Goal: Use online tool/utility: Utilize a website feature to perform a specific function

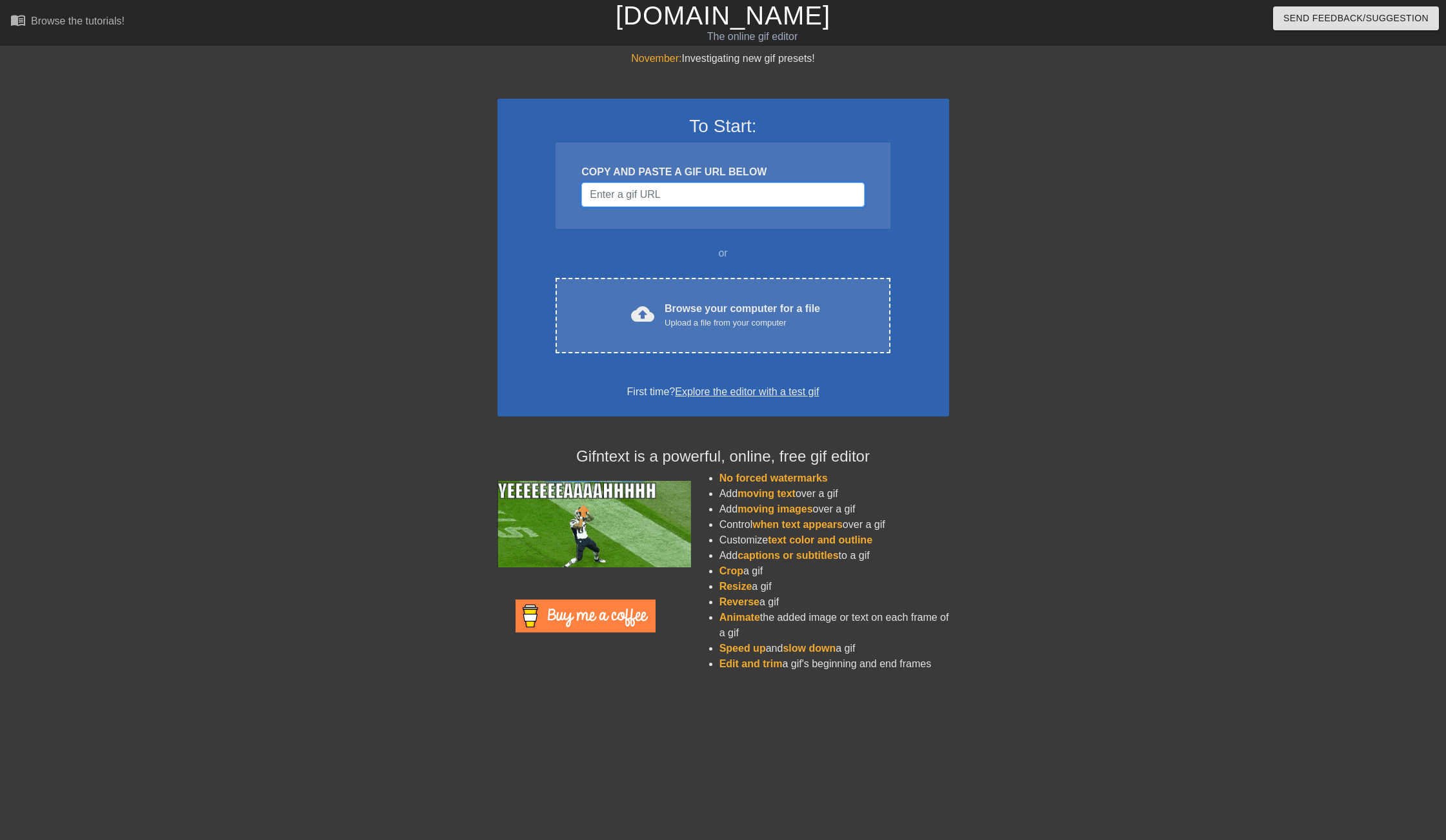
click at [677, 201] on input "Username" at bounding box center [723, 194] width 282 height 24
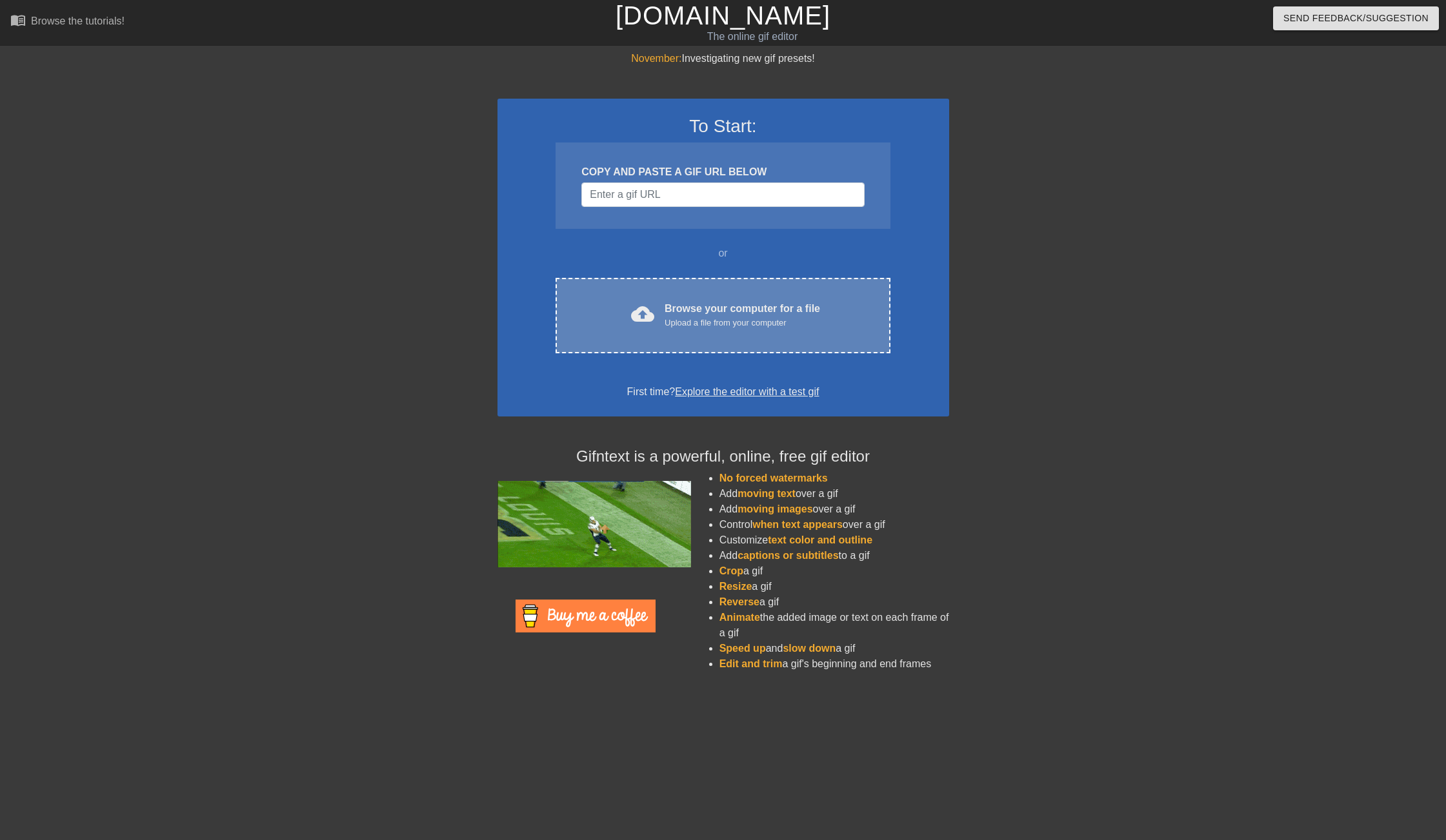
click at [692, 300] on div "cloud_upload Browse your computer for a file Upload a file from your computer C…" at bounding box center [723, 316] width 334 height 76
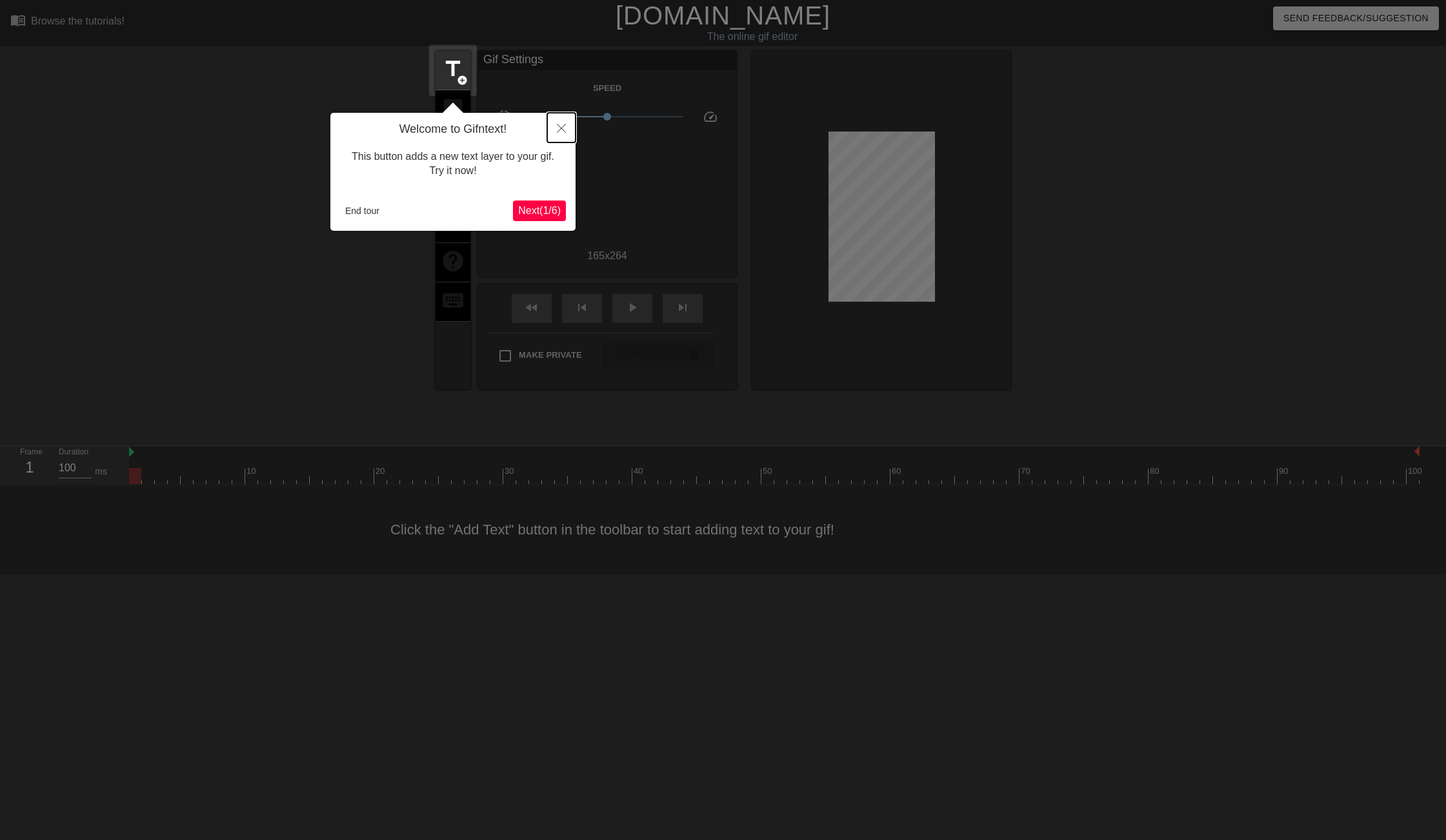
click at [551, 128] on button "Close" at bounding box center [561, 127] width 29 height 29
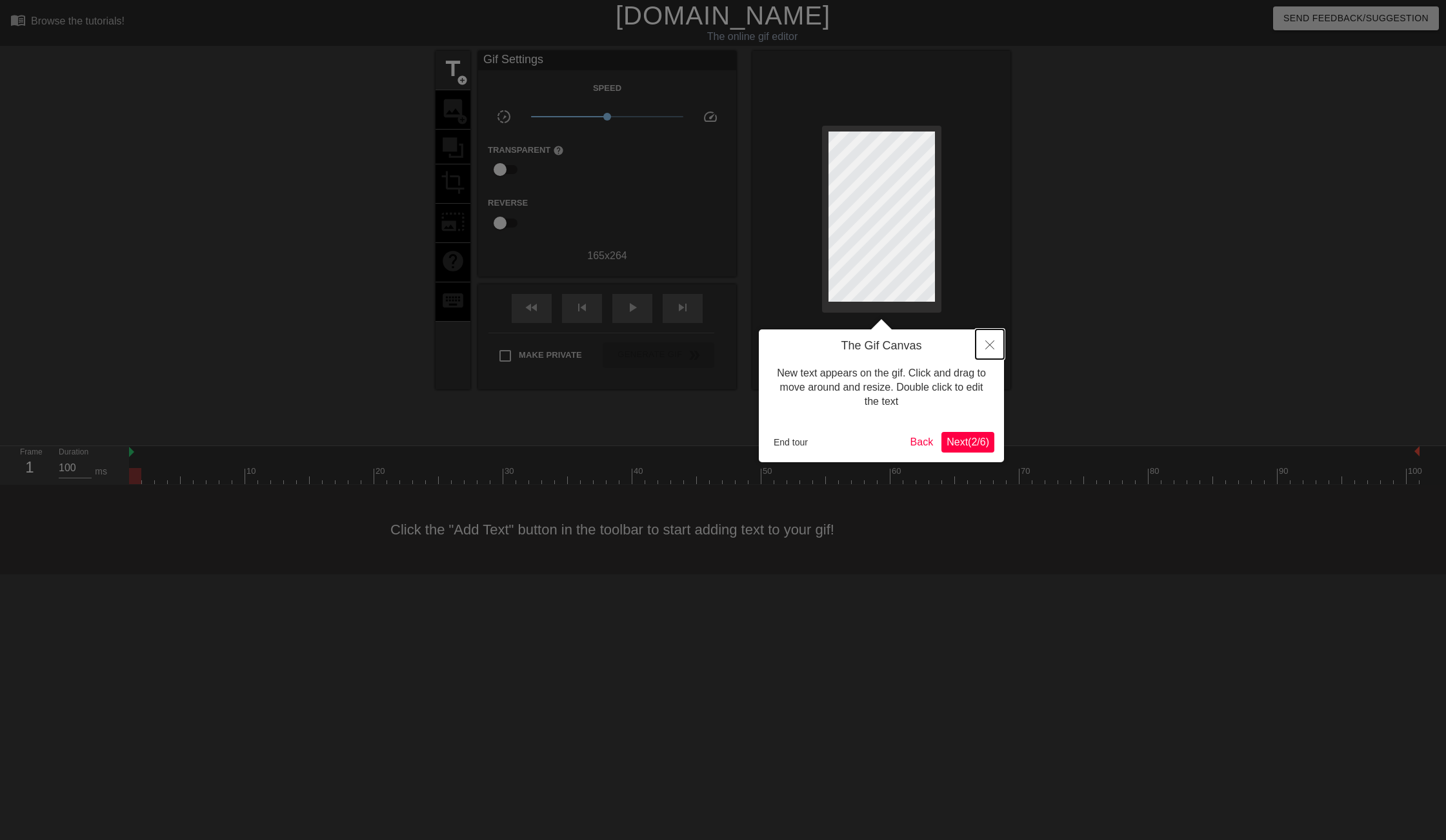
click at [991, 346] on icon "Close" at bounding box center [989, 344] width 9 height 9
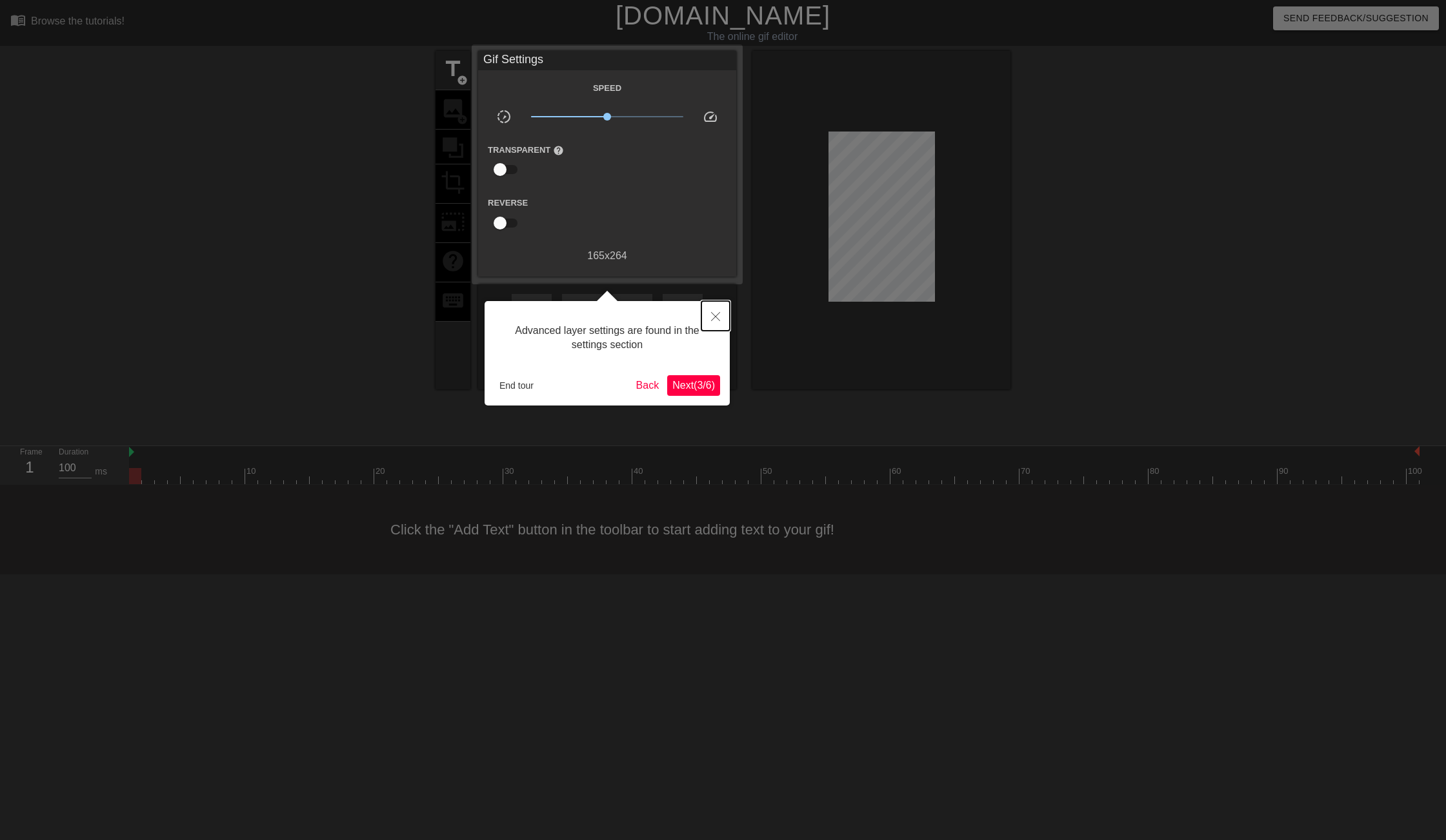
click at [710, 310] on button "Close" at bounding box center [716, 316] width 29 height 29
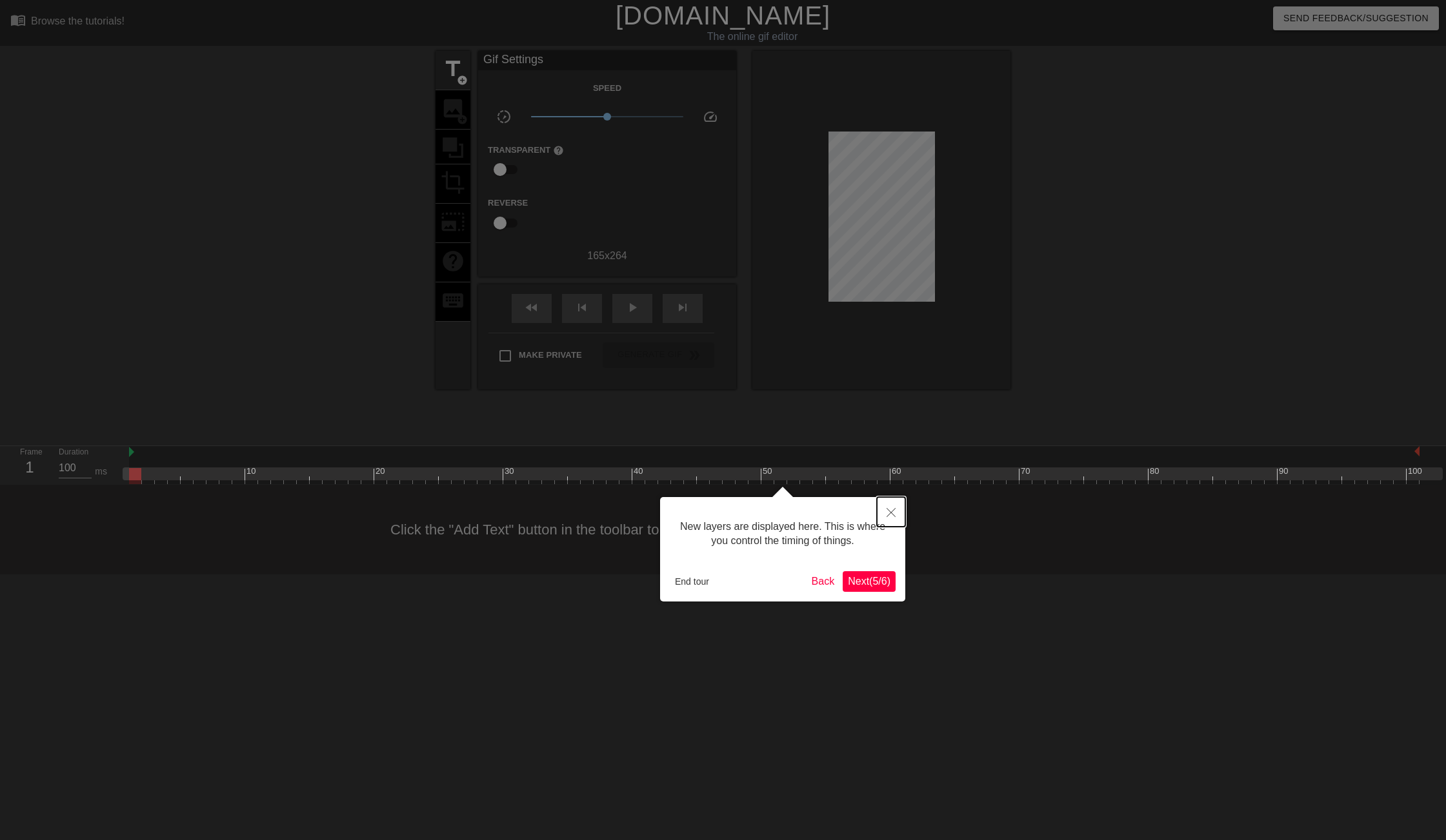
click at [891, 514] on icon "Close" at bounding box center [891, 512] width 9 height 9
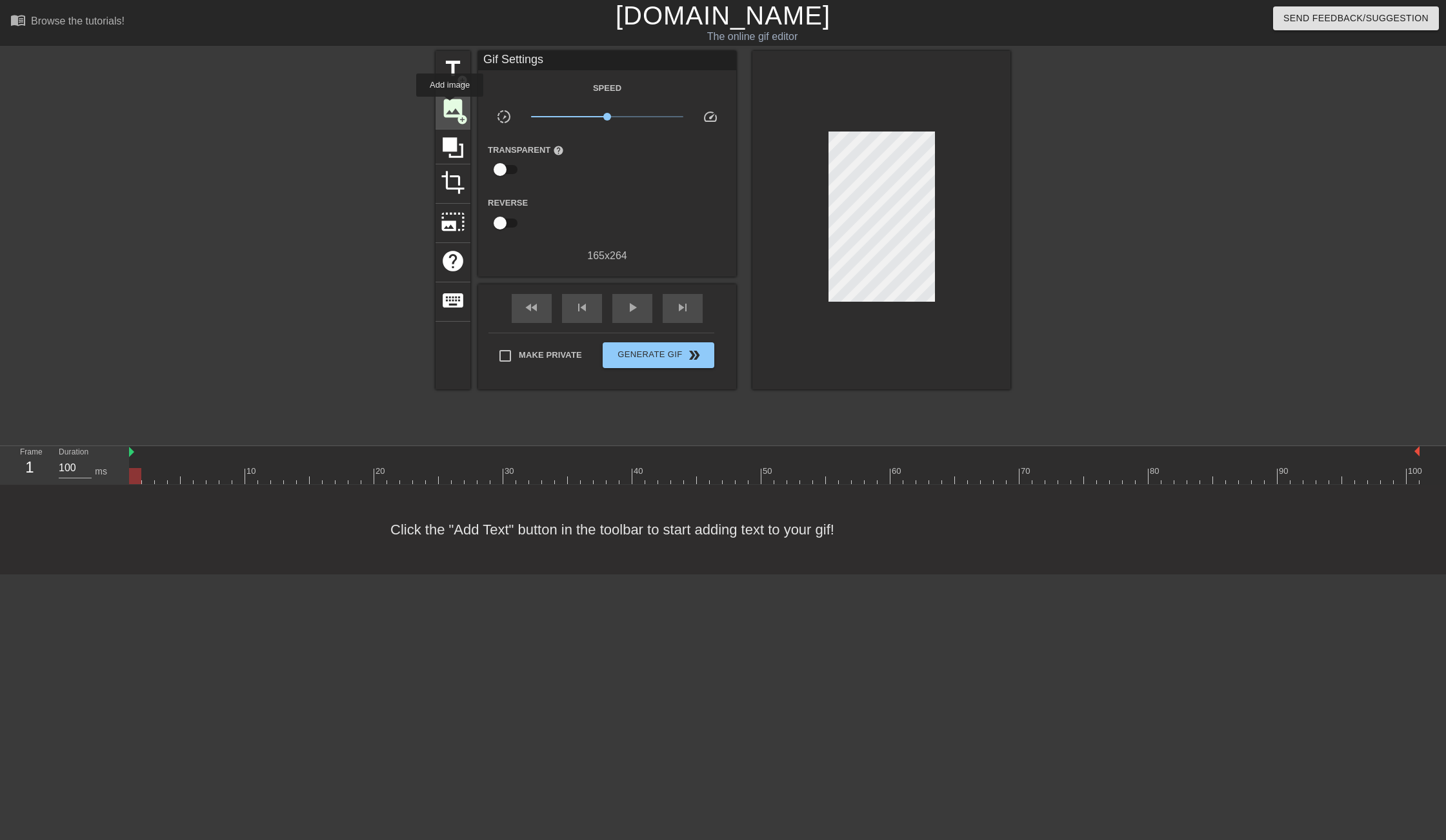
click at [450, 106] on span "image" at bounding box center [452, 108] width 24 height 24
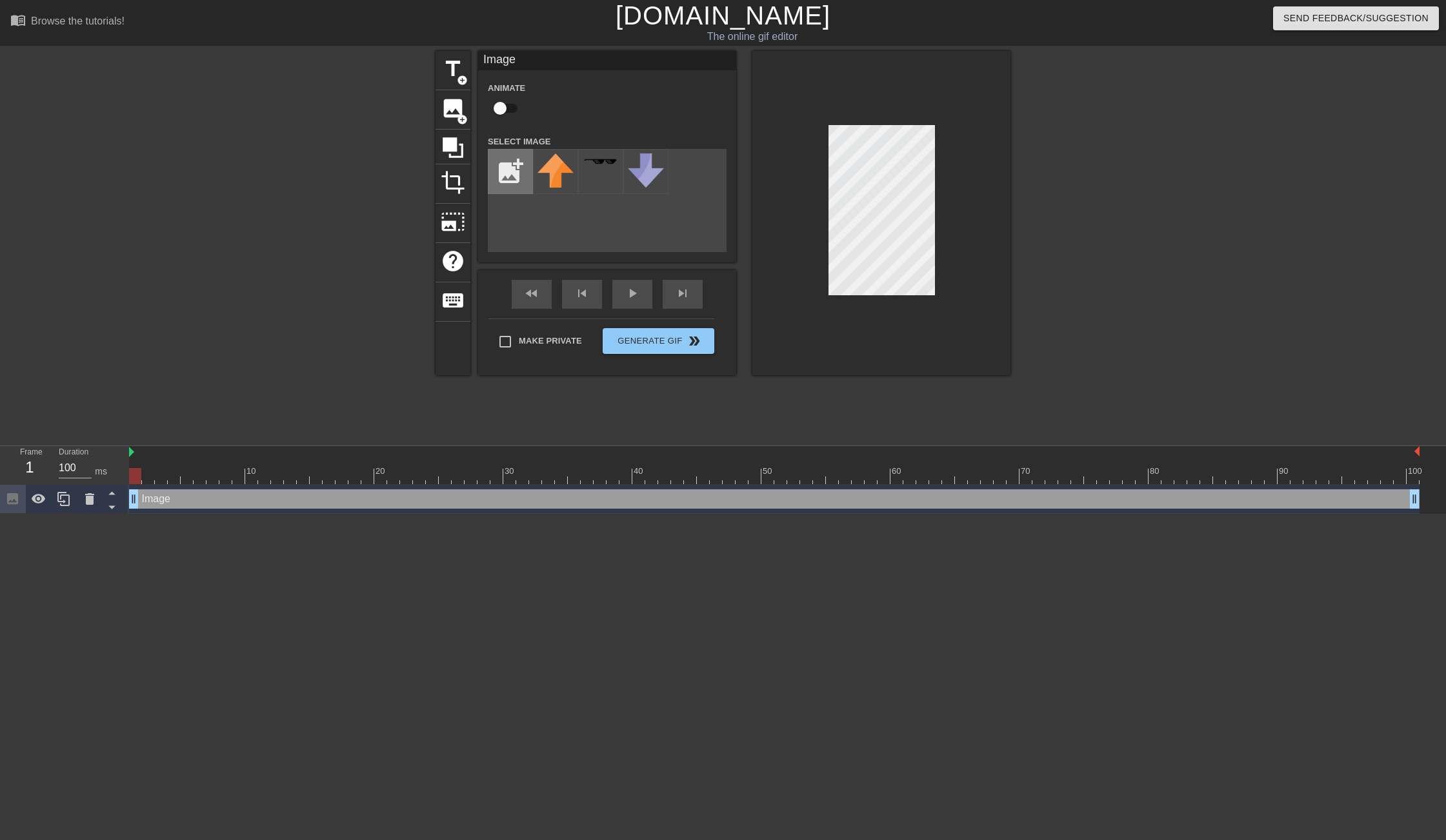
click at [511, 175] on input "file" at bounding box center [510, 171] width 44 height 44
type input "C:\fakepath\Microsoft_logo.svg.png"
click at [559, 179] on img at bounding box center [555, 171] width 36 height 36
click at [981, 368] on div at bounding box center [881, 213] width 258 height 324
click at [1055, 272] on div "title add_circle image add_circle crop photo_size_select_large help keyboard Im…" at bounding box center [723, 244] width 1446 height 387
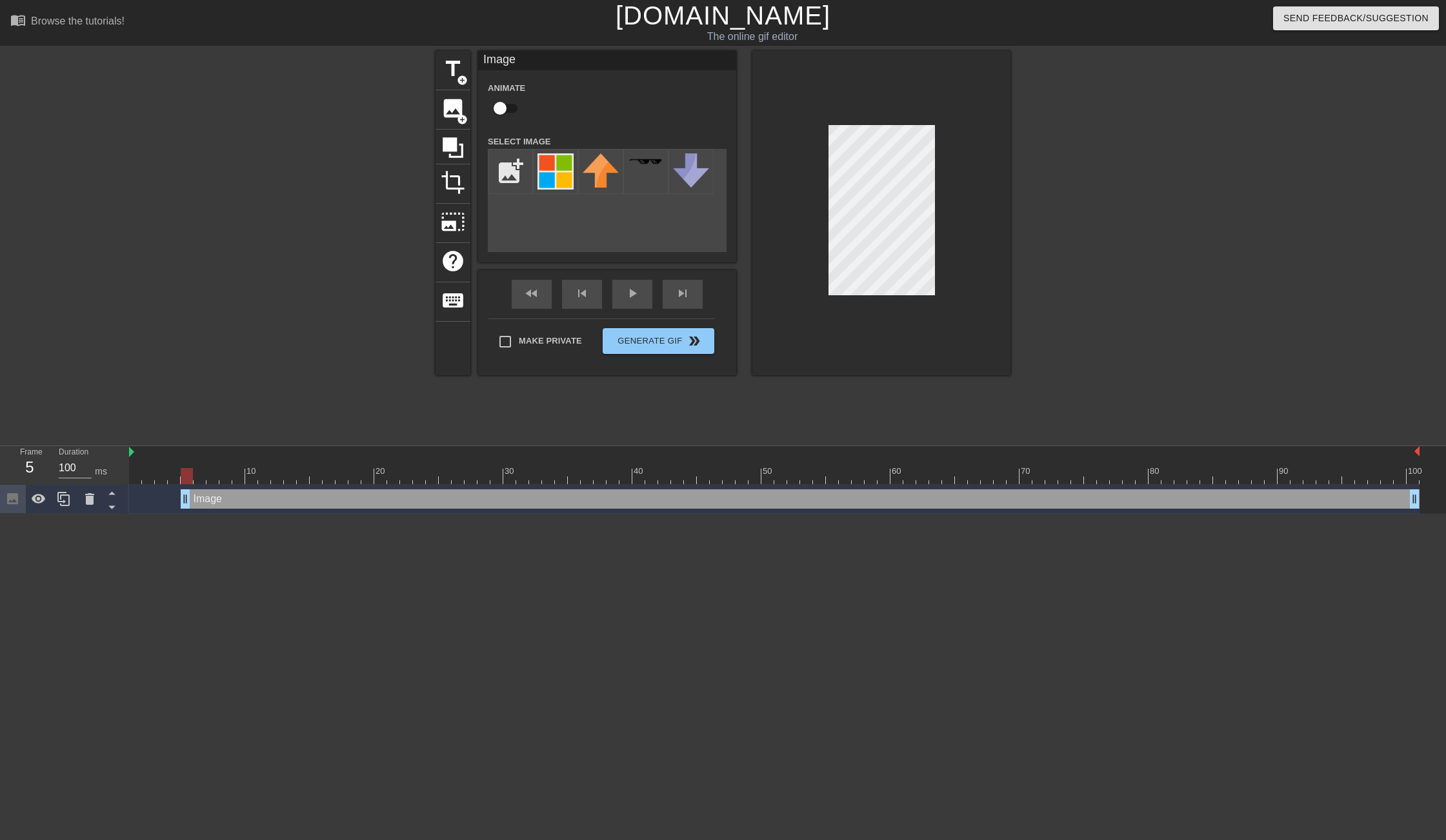
drag, startPoint x: 138, startPoint y: 500, endPoint x: 187, endPoint y: 505, distance: 49.3
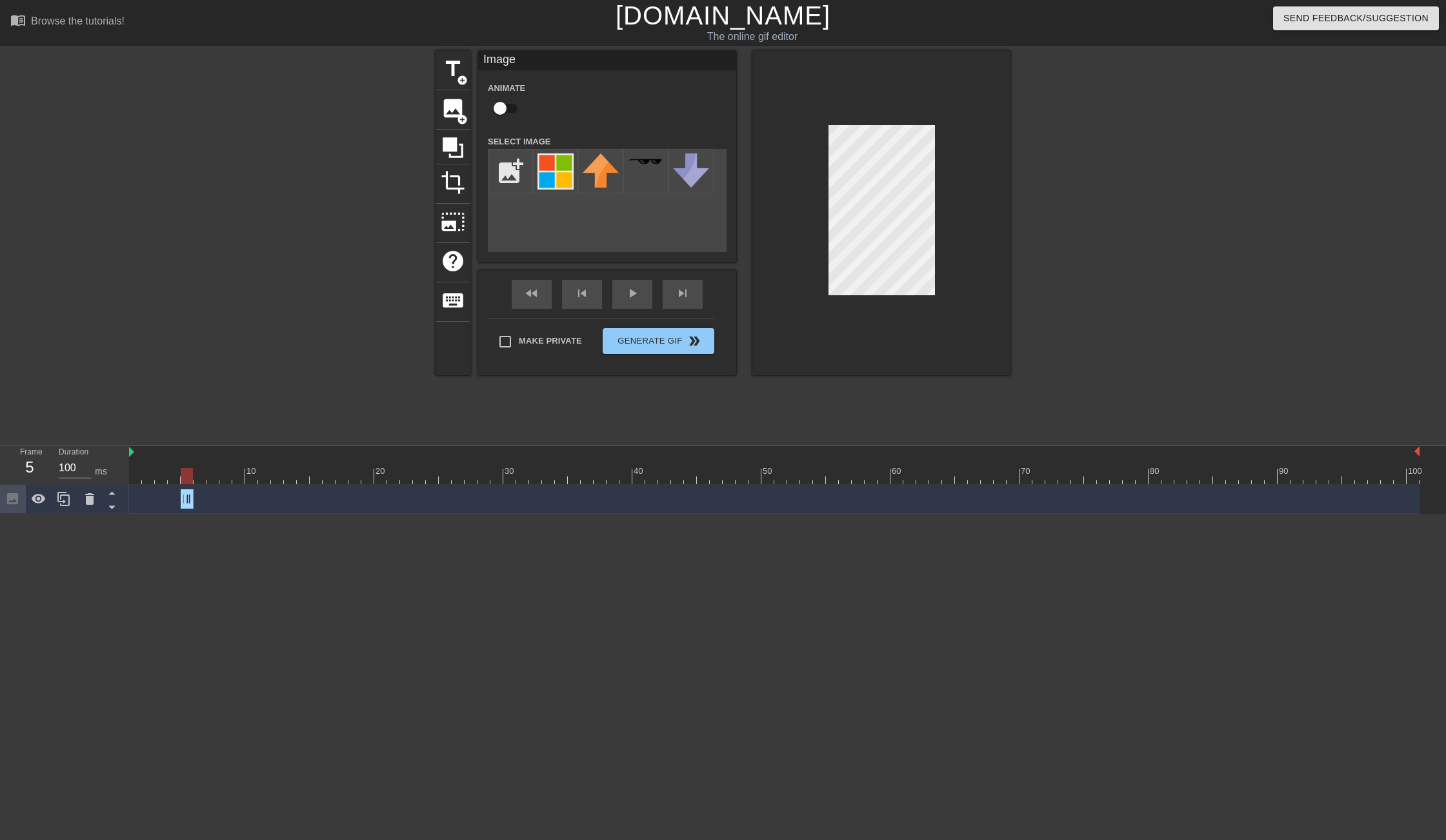
drag, startPoint x: 1416, startPoint y: 502, endPoint x: 183, endPoint y: 505, distance: 1233.0
click at [621, 514] on html "menu_book Browse the tutorials! [DOMAIN_NAME] The online gif editor Send Feedba…" at bounding box center [723, 257] width 1446 height 514
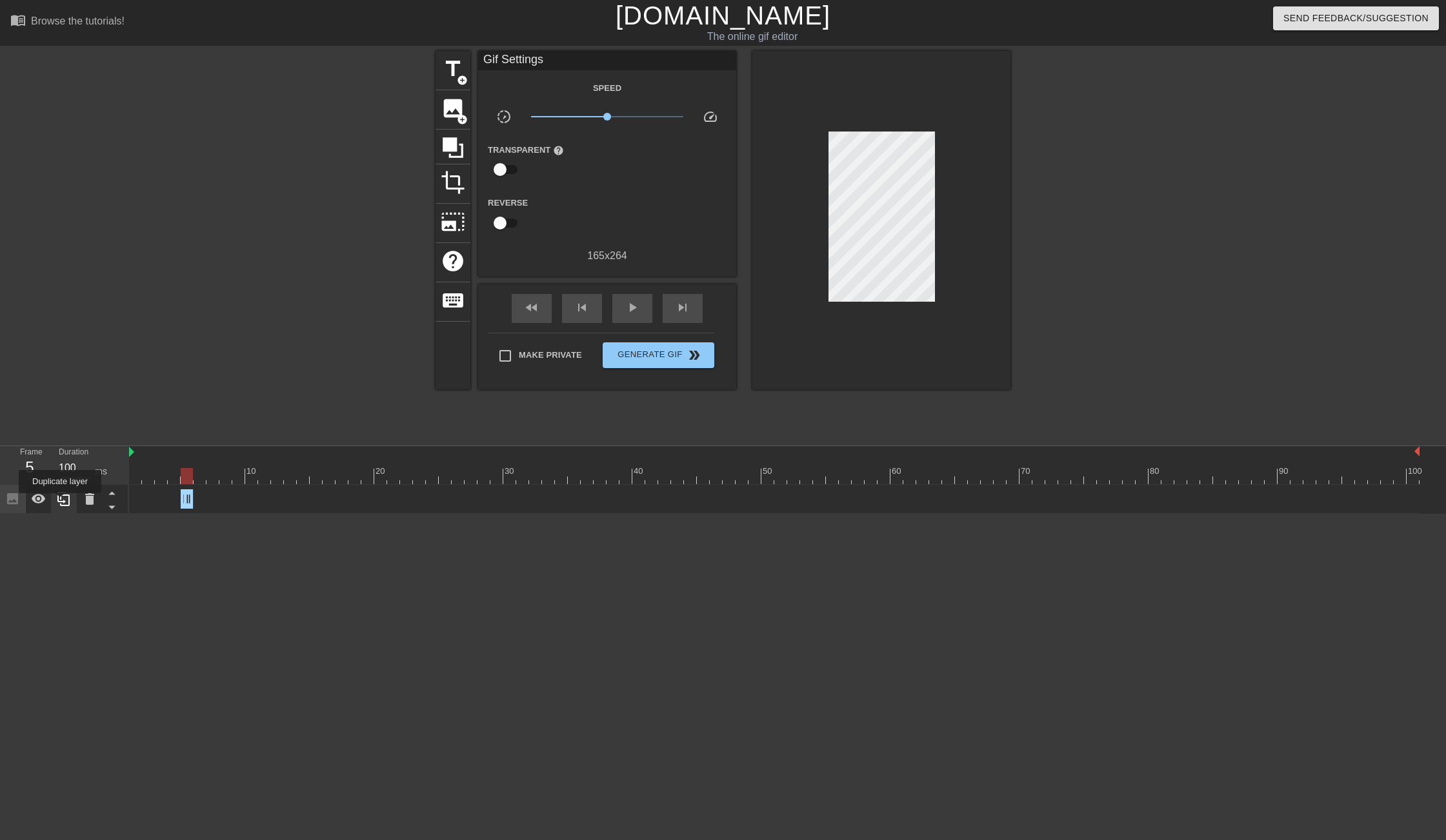
click at [61, 502] on icon at bounding box center [63, 499] width 13 height 14
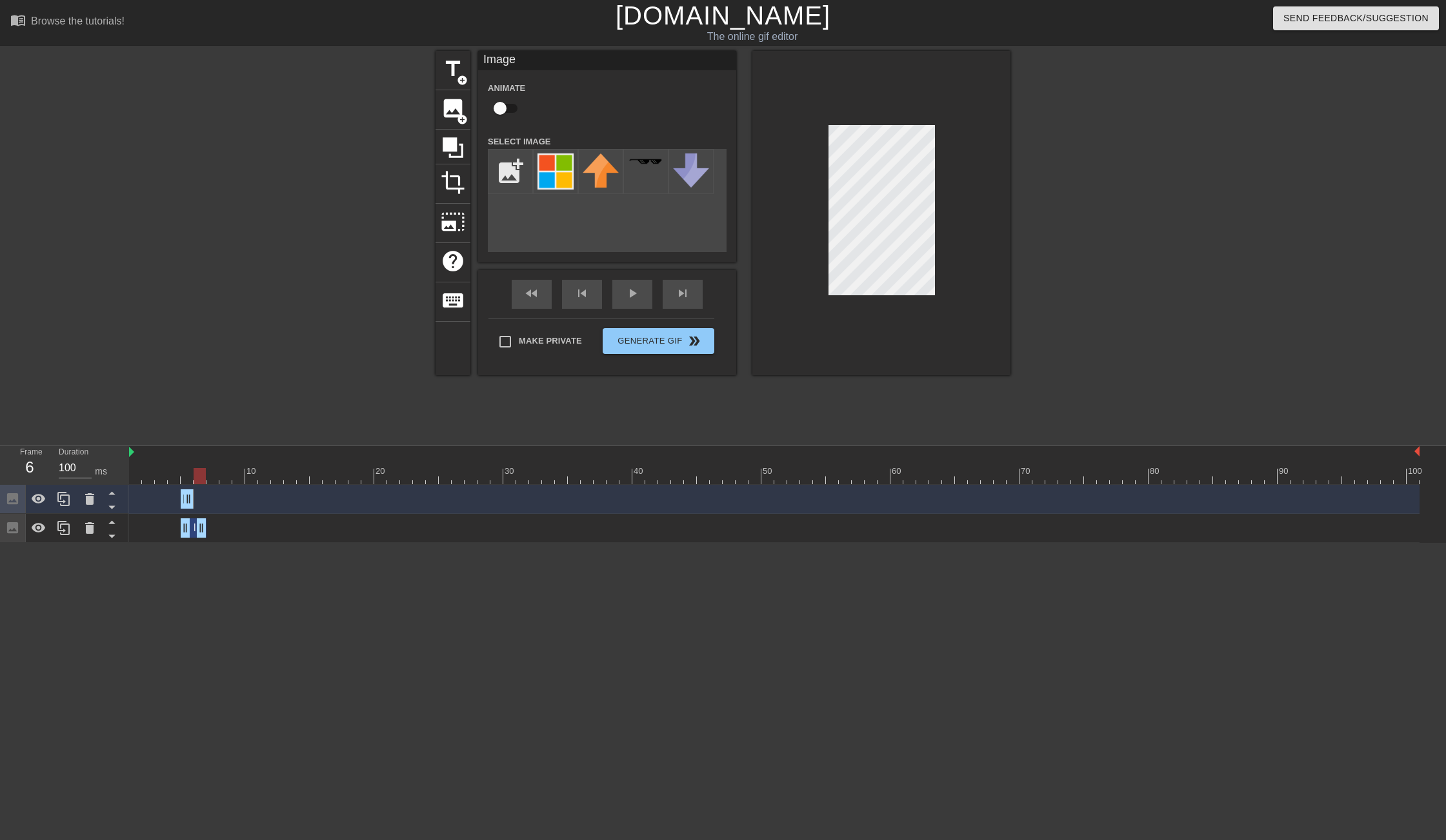
drag, startPoint x: 187, startPoint y: 526, endPoint x: 202, endPoint y: 527, distance: 15.0
drag, startPoint x: 181, startPoint y: 527, endPoint x: 190, endPoint y: 527, distance: 9.0
click at [190, 527] on div "Image drag_handle drag_handle" at bounding box center [775, 528] width 1291 height 19
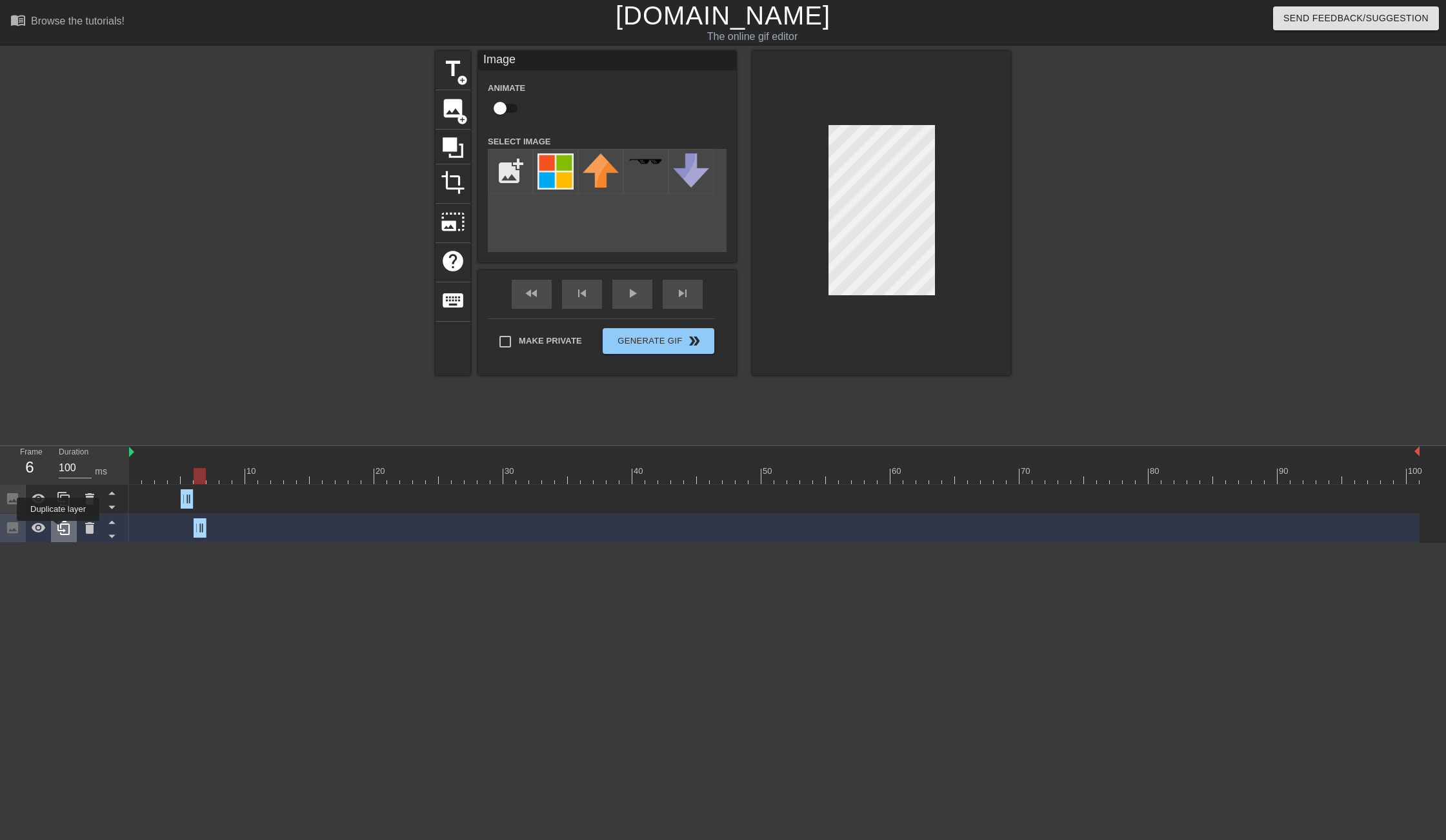
click at [60, 530] on icon at bounding box center [64, 528] width 15 height 15
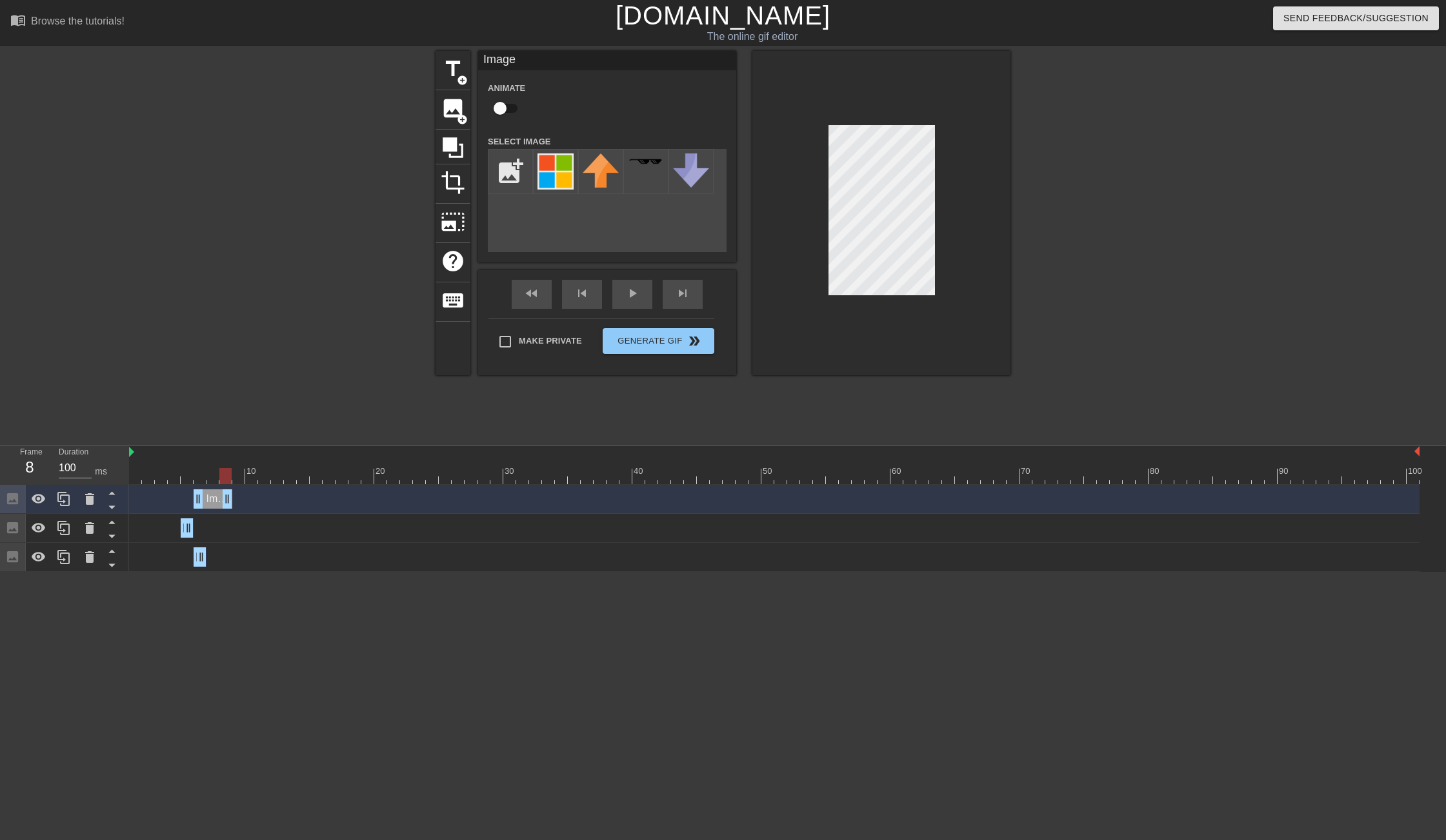
drag, startPoint x: 200, startPoint y: 500, endPoint x: 229, endPoint y: 501, distance: 29.0
drag, startPoint x: 198, startPoint y: 499, endPoint x: 209, endPoint y: 500, distance: 11.0
drag, startPoint x: 229, startPoint y: 501, endPoint x: 220, endPoint y: 501, distance: 9.0
click at [220, 501] on div "Image drag_handle drag_handle" at bounding box center [775, 499] width 1291 height 19
click at [115, 510] on icon at bounding box center [112, 507] width 16 height 16
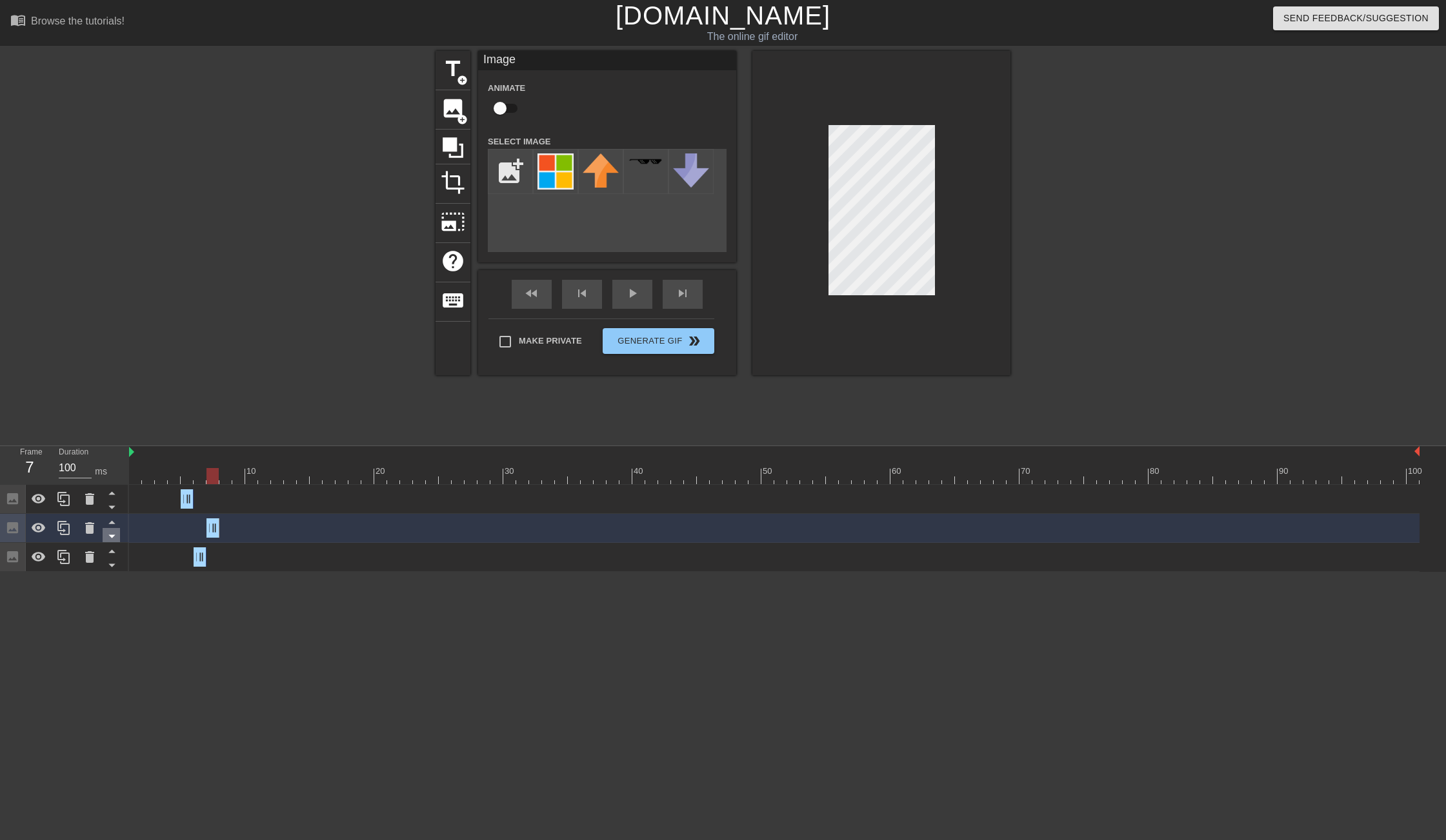
click at [115, 539] on icon at bounding box center [112, 536] width 16 height 16
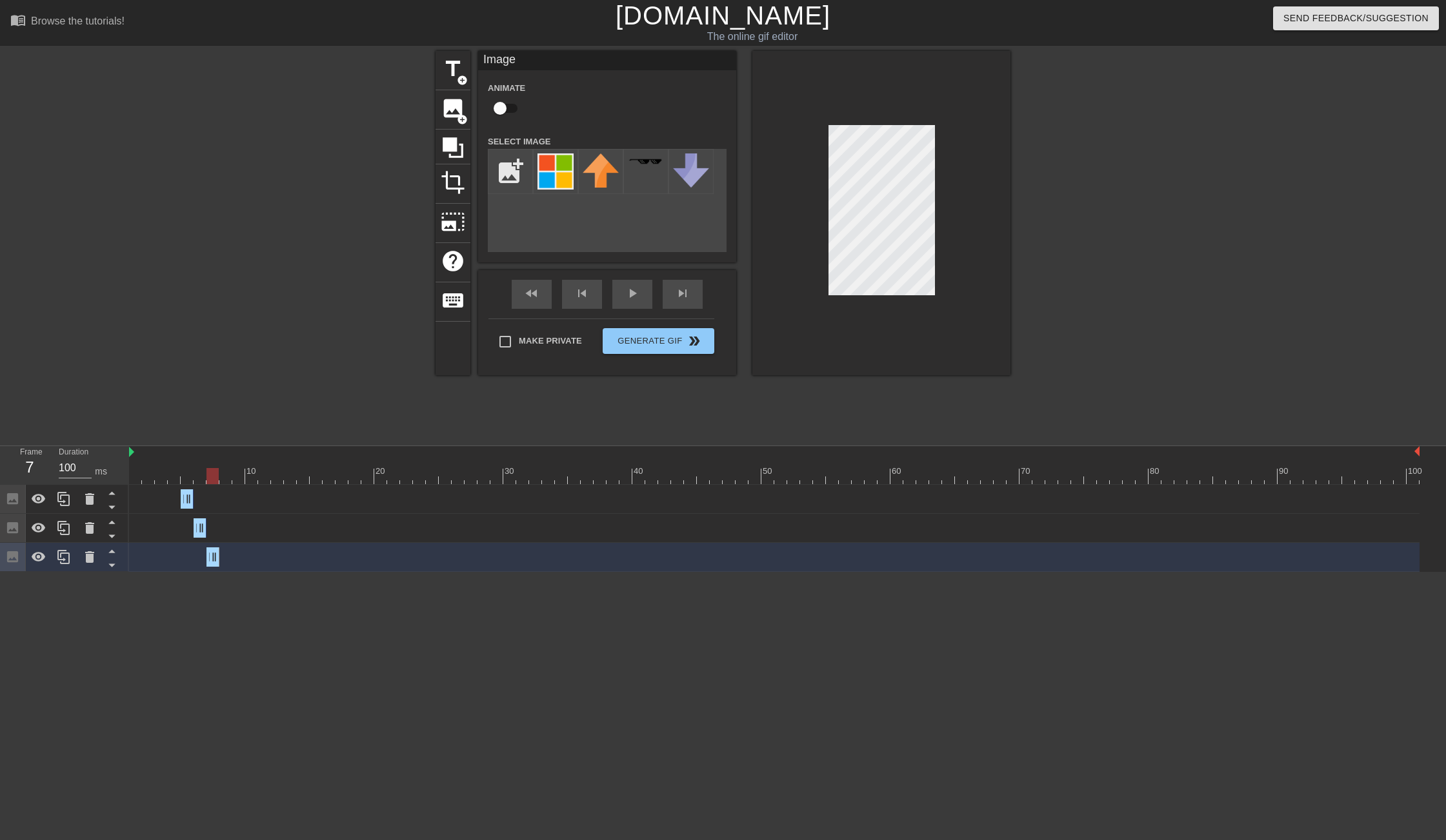
click at [982, 572] on html "menu_book Browse the tutorials! [DOMAIN_NAME] The online gif editor Send Feedba…" at bounding box center [723, 286] width 1446 height 572
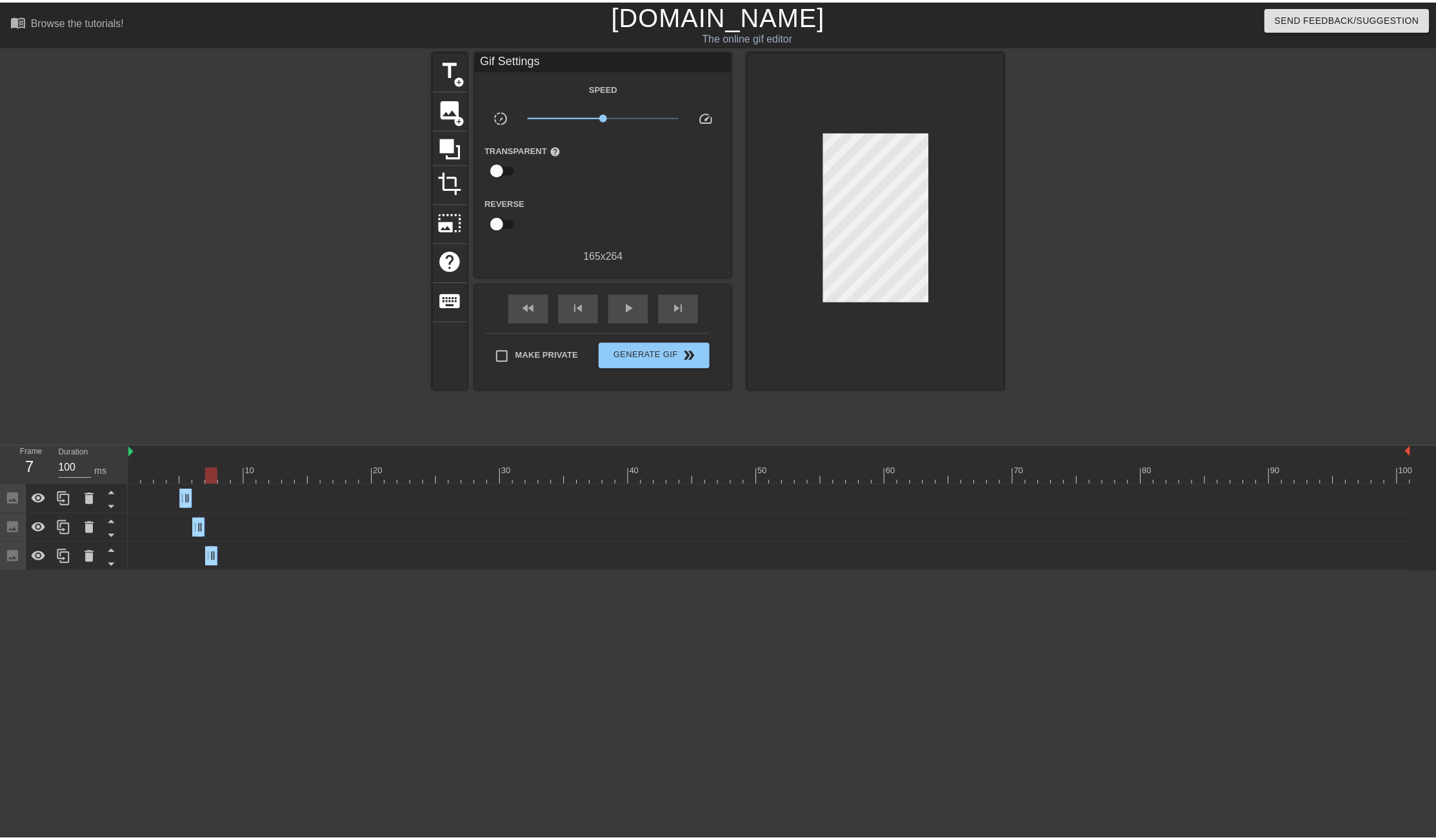
scroll to position [0, 10]
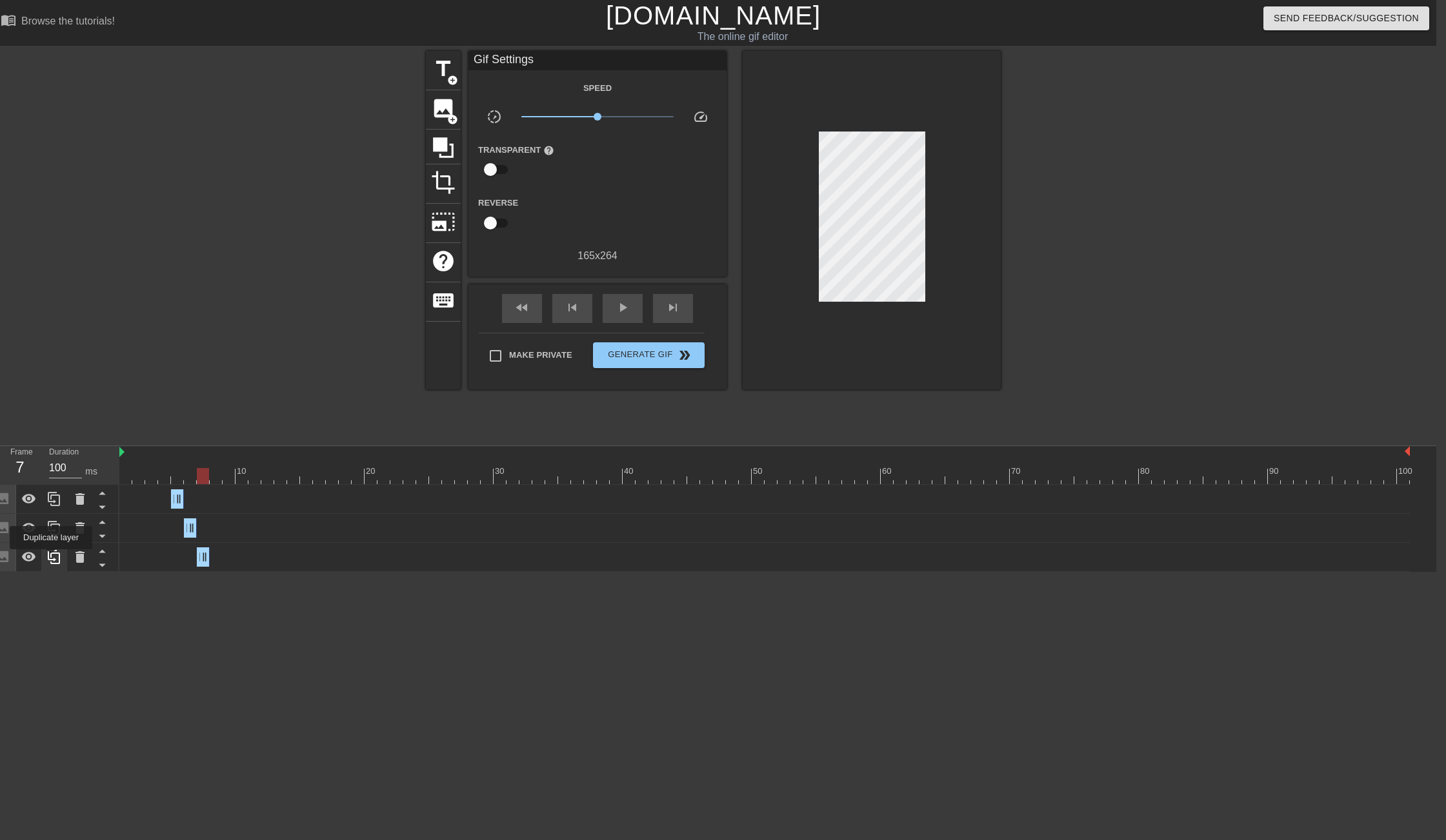
click at [52, 559] on icon at bounding box center [54, 557] width 15 height 15
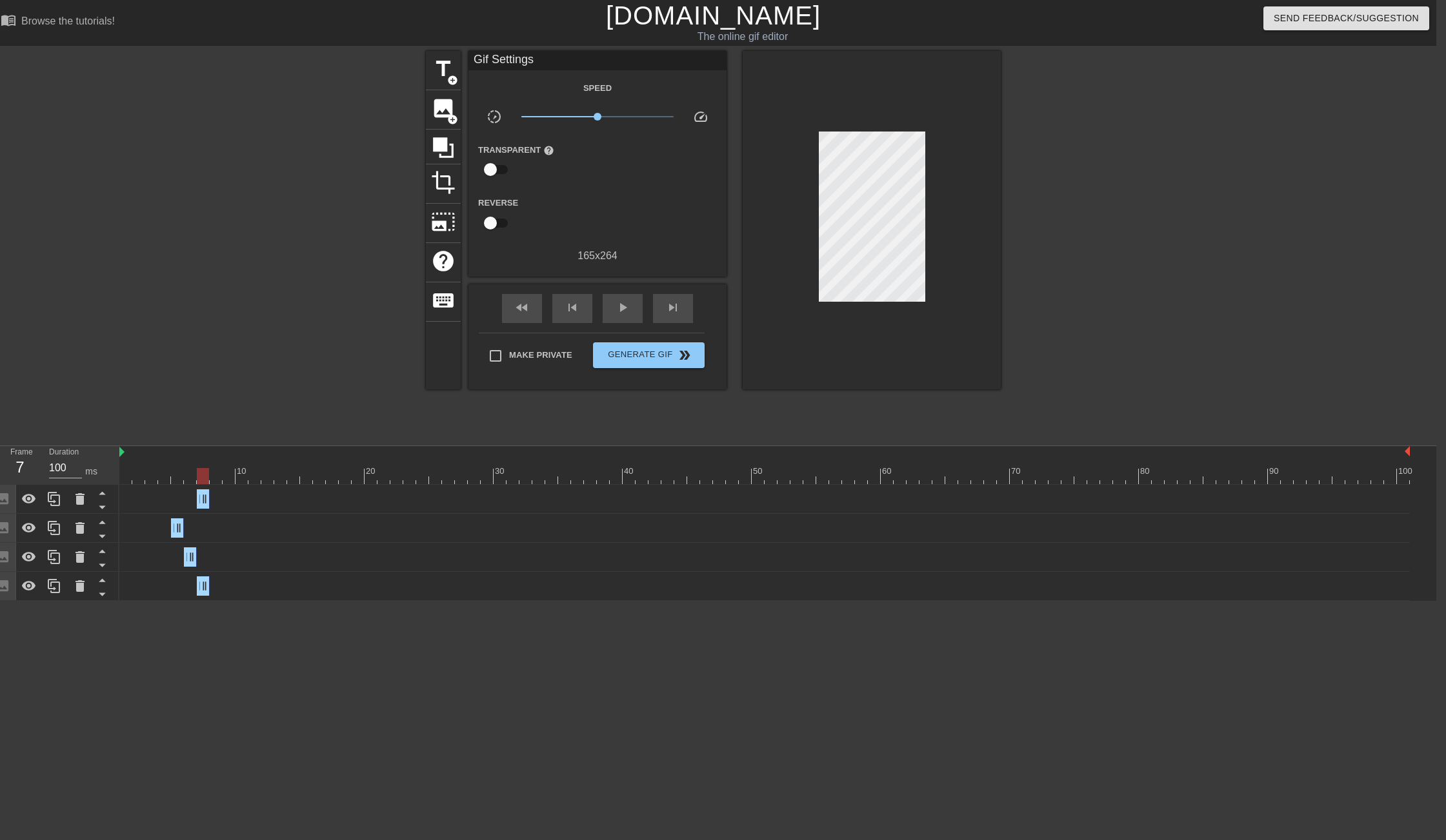
drag, startPoint x: 124, startPoint y: 496, endPoint x: 123, endPoint y: 533, distance: 37.0
click at [123, 538] on div "Image drag_handle drag_handle Image drag_handle drag_handle Image drag_handle d…" at bounding box center [777, 543] width 1317 height 116
click at [105, 506] on icon at bounding box center [102, 507] width 16 height 16
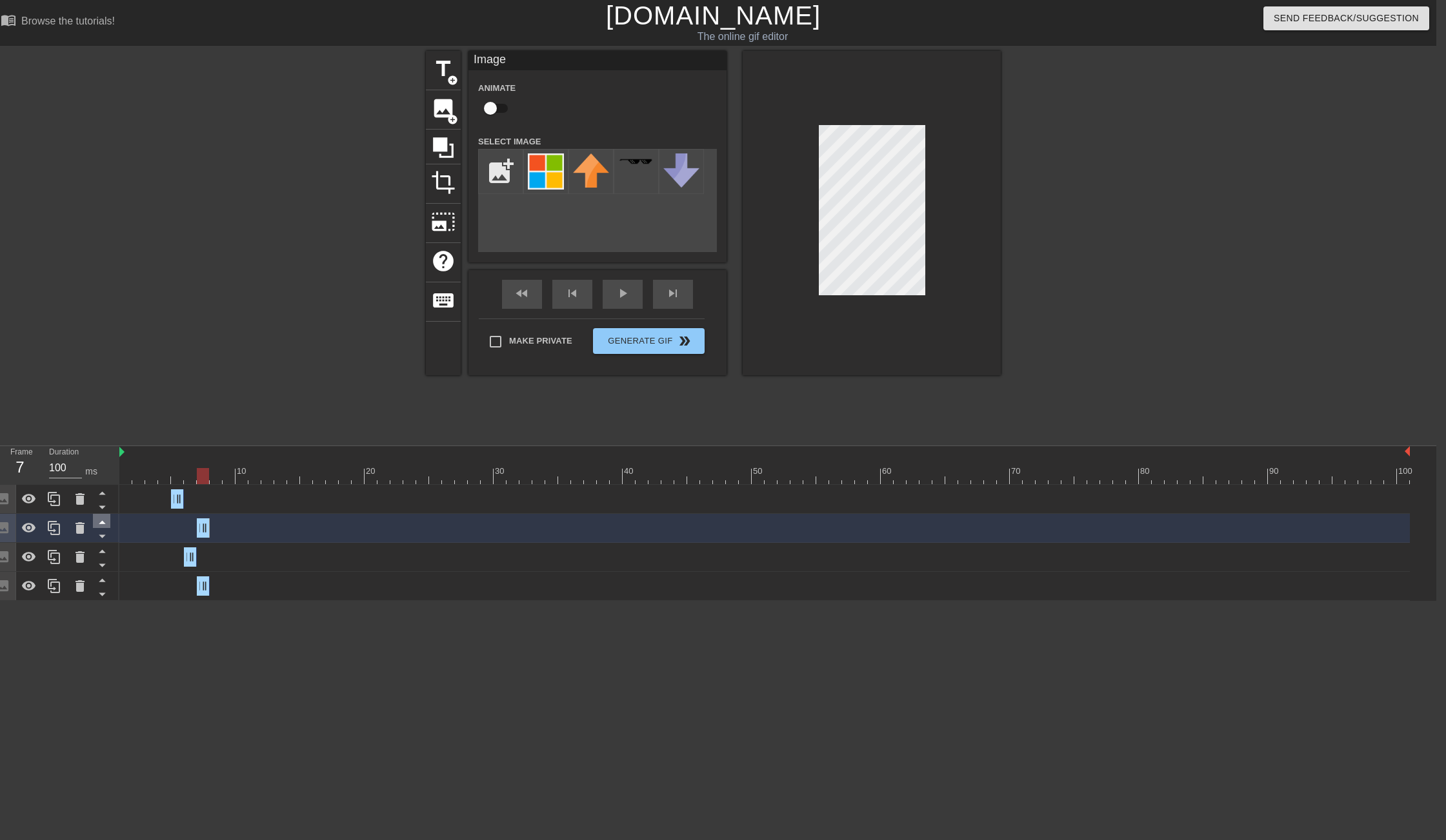
click at [104, 521] on icon at bounding box center [102, 522] width 16 height 16
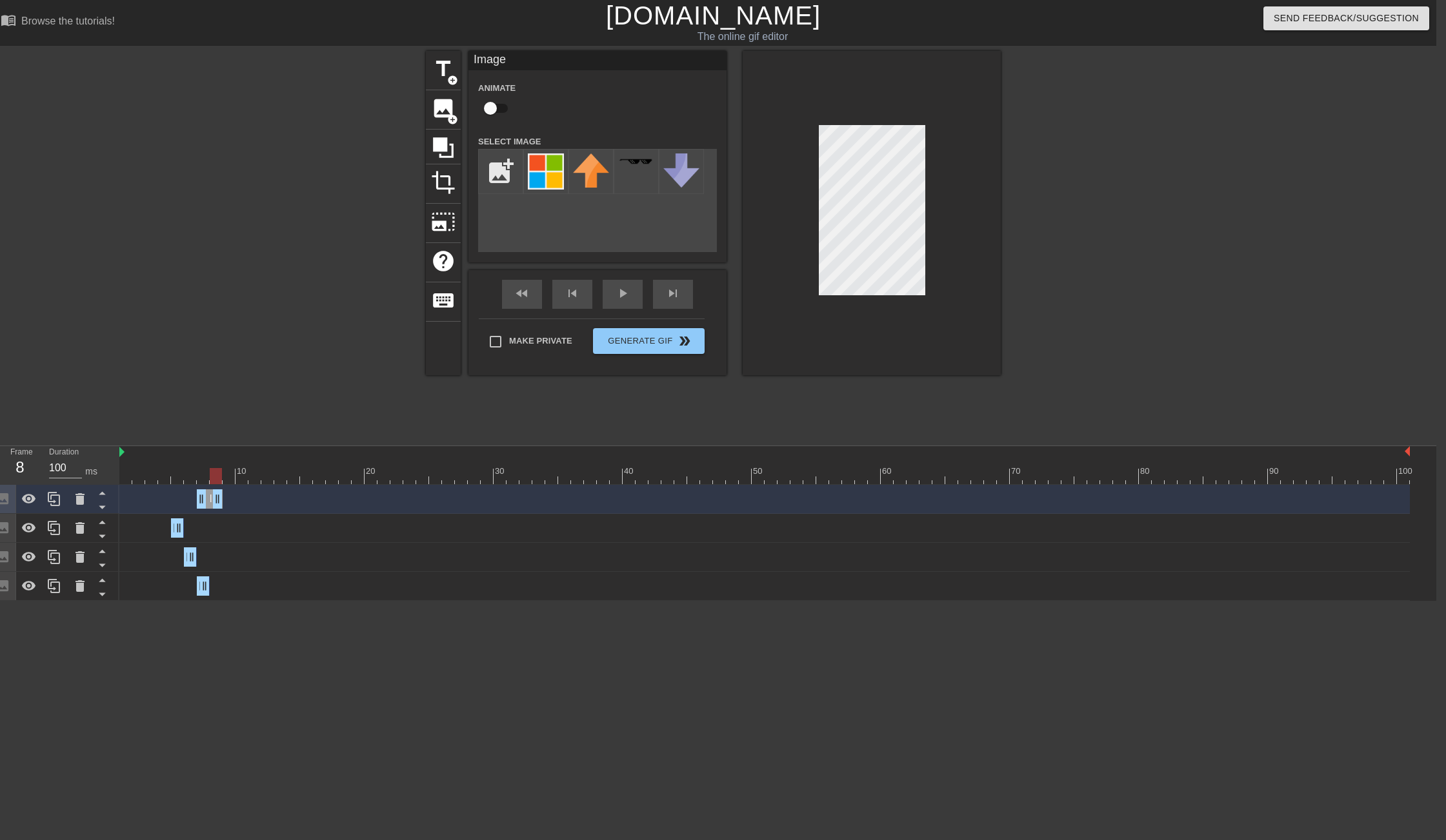
drag, startPoint x: 204, startPoint y: 503, endPoint x: 225, endPoint y: 503, distance: 21.0
drag, startPoint x: 204, startPoint y: 501, endPoint x: 216, endPoint y: 503, distance: 12.2
drag, startPoint x: 232, startPoint y: 502, endPoint x: 223, endPoint y: 501, distance: 9.1
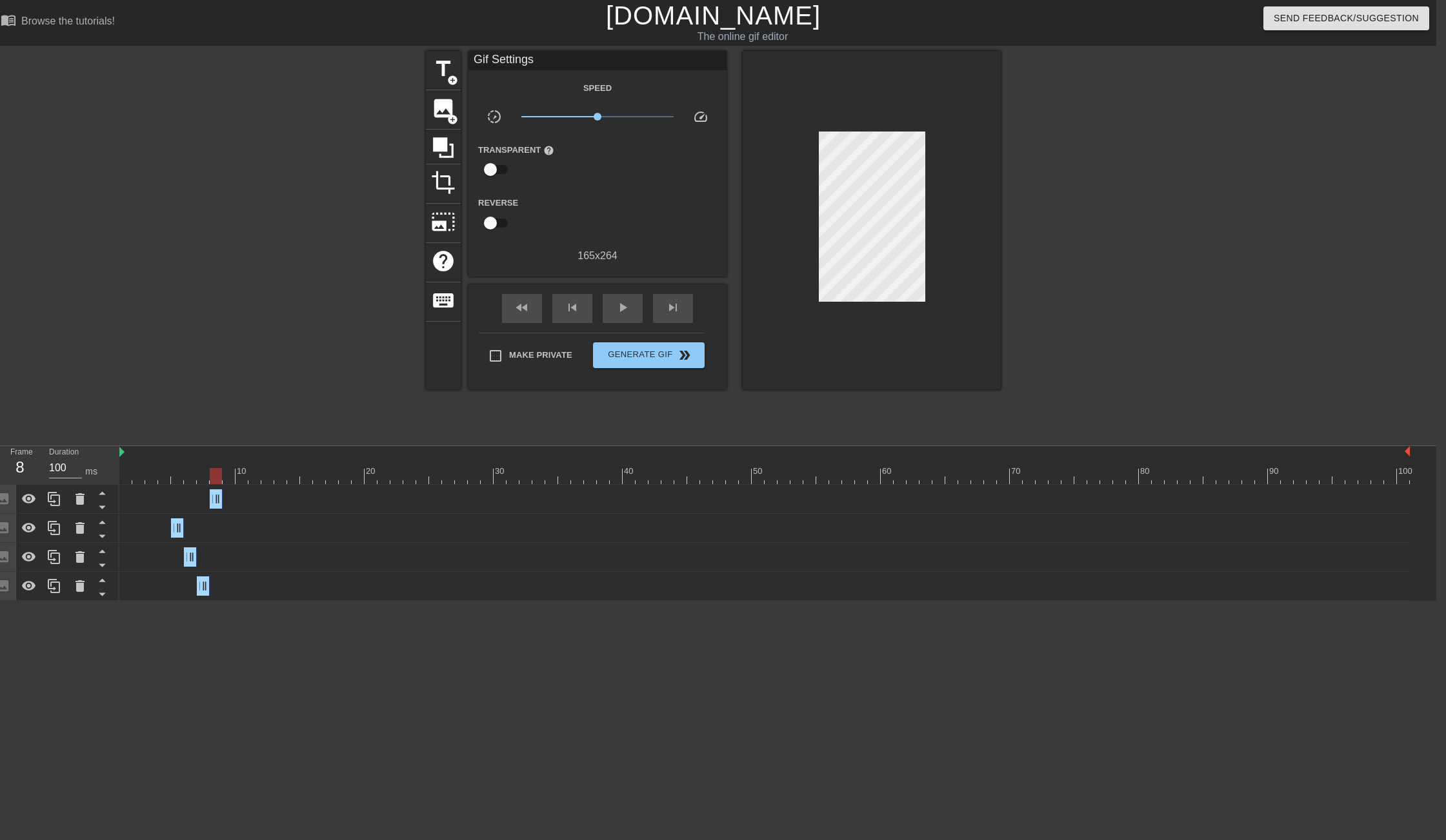
click at [249, 585] on div "Image drag_handle drag_handle" at bounding box center [765, 585] width 1291 height 19
click at [253, 576] on div "Image drag_handle drag_handle" at bounding box center [765, 586] width 1291 height 29
click at [212, 476] on div at bounding box center [216, 475] width 13 height 16
click at [202, 476] on div at bounding box center [765, 475] width 1291 height 16
click at [213, 476] on div at bounding box center [765, 475] width 1291 height 16
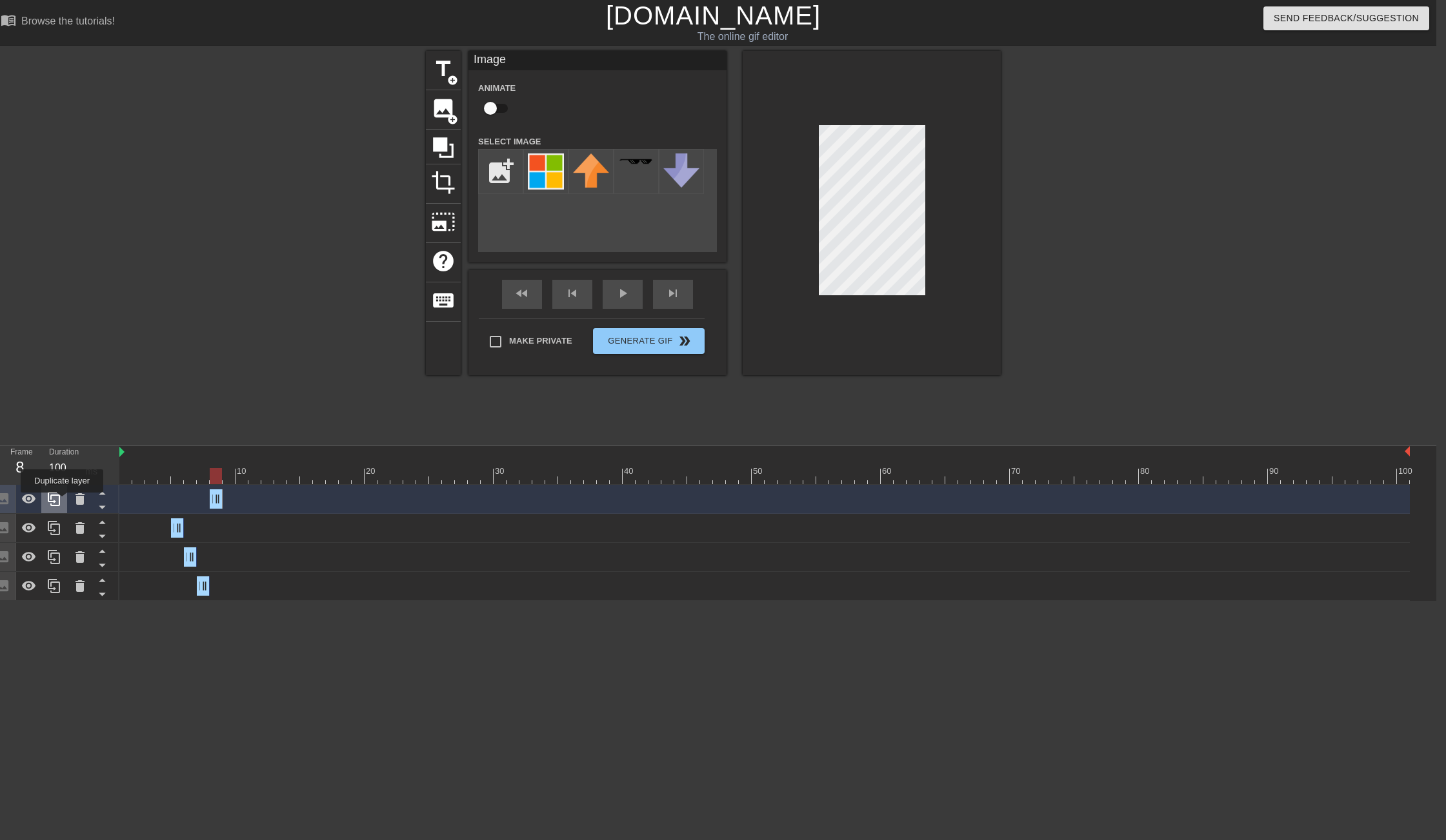
click at [61, 501] on icon at bounding box center [54, 499] width 15 height 15
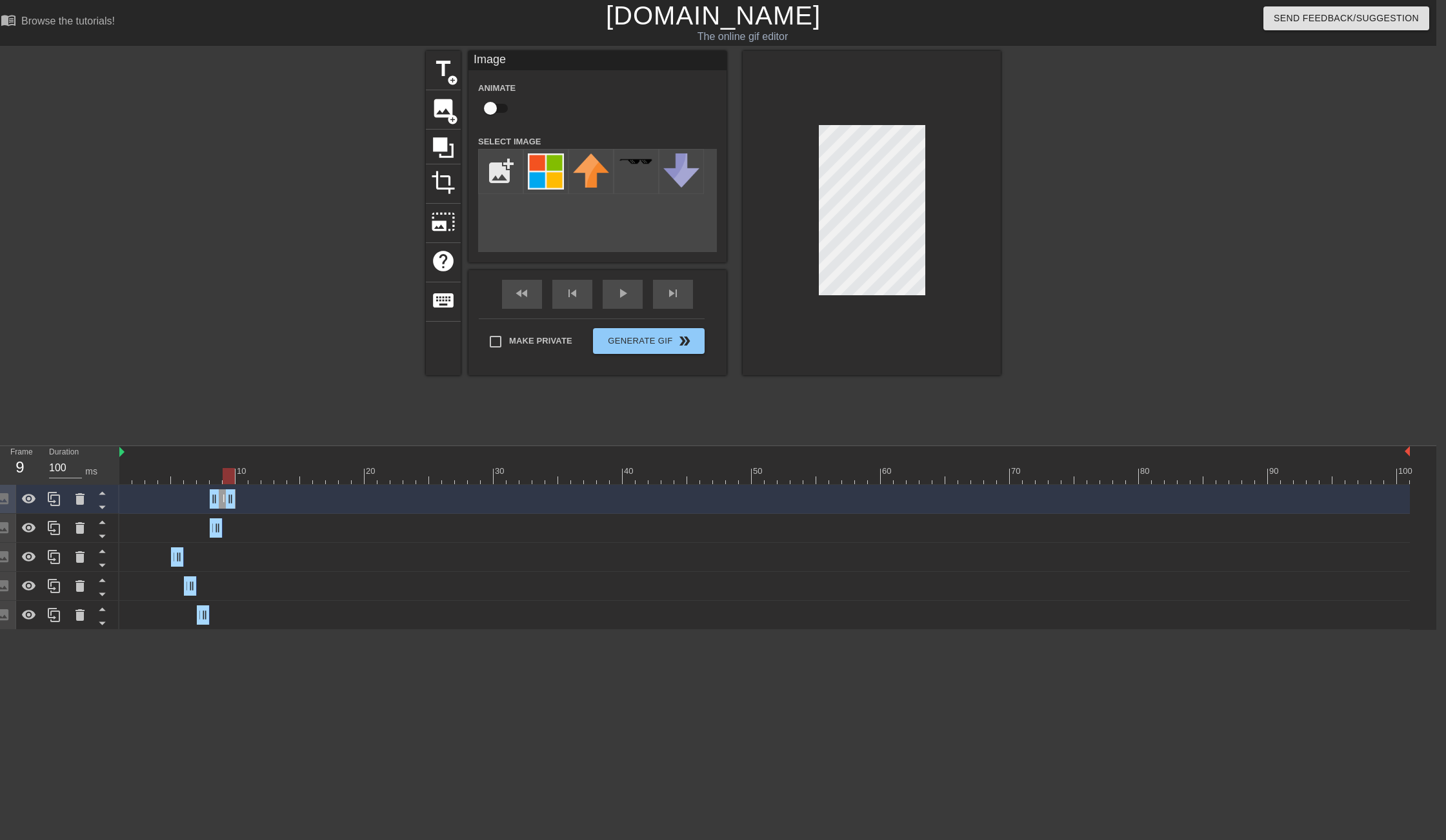
drag, startPoint x: 218, startPoint y: 502, endPoint x: 231, endPoint y: 501, distance: 13.0
drag, startPoint x: 213, startPoint y: 501, endPoint x: 222, endPoint y: 501, distance: 9.0
click at [901, 630] on html "menu_book Browse the tutorials! [DOMAIN_NAME] The online gif editor Send Feedba…" at bounding box center [712, 315] width 1446 height 630
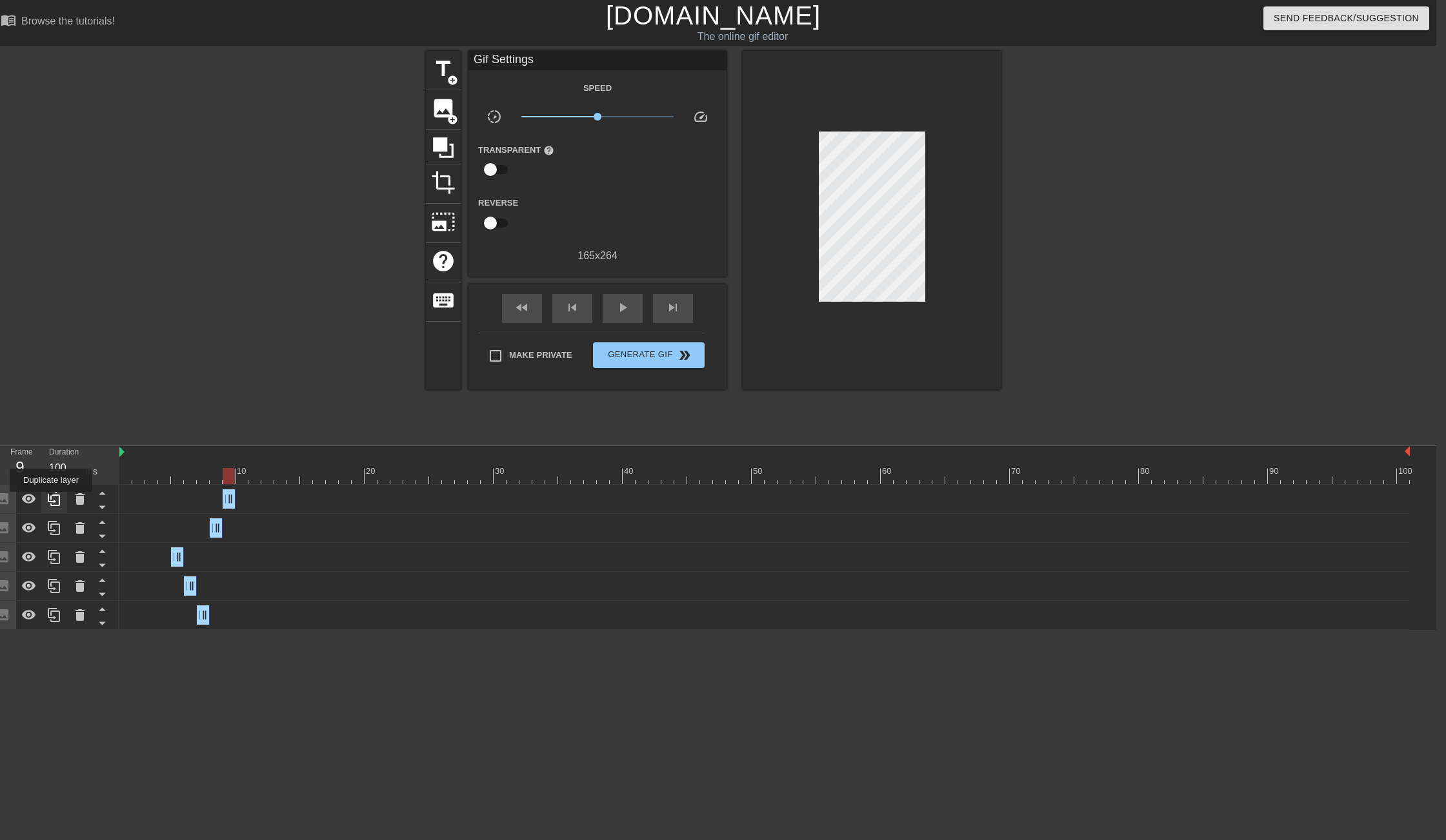
click at [53, 501] on icon at bounding box center [54, 499] width 15 height 15
click at [53, 501] on div at bounding box center [55, 557] width 129 height 145
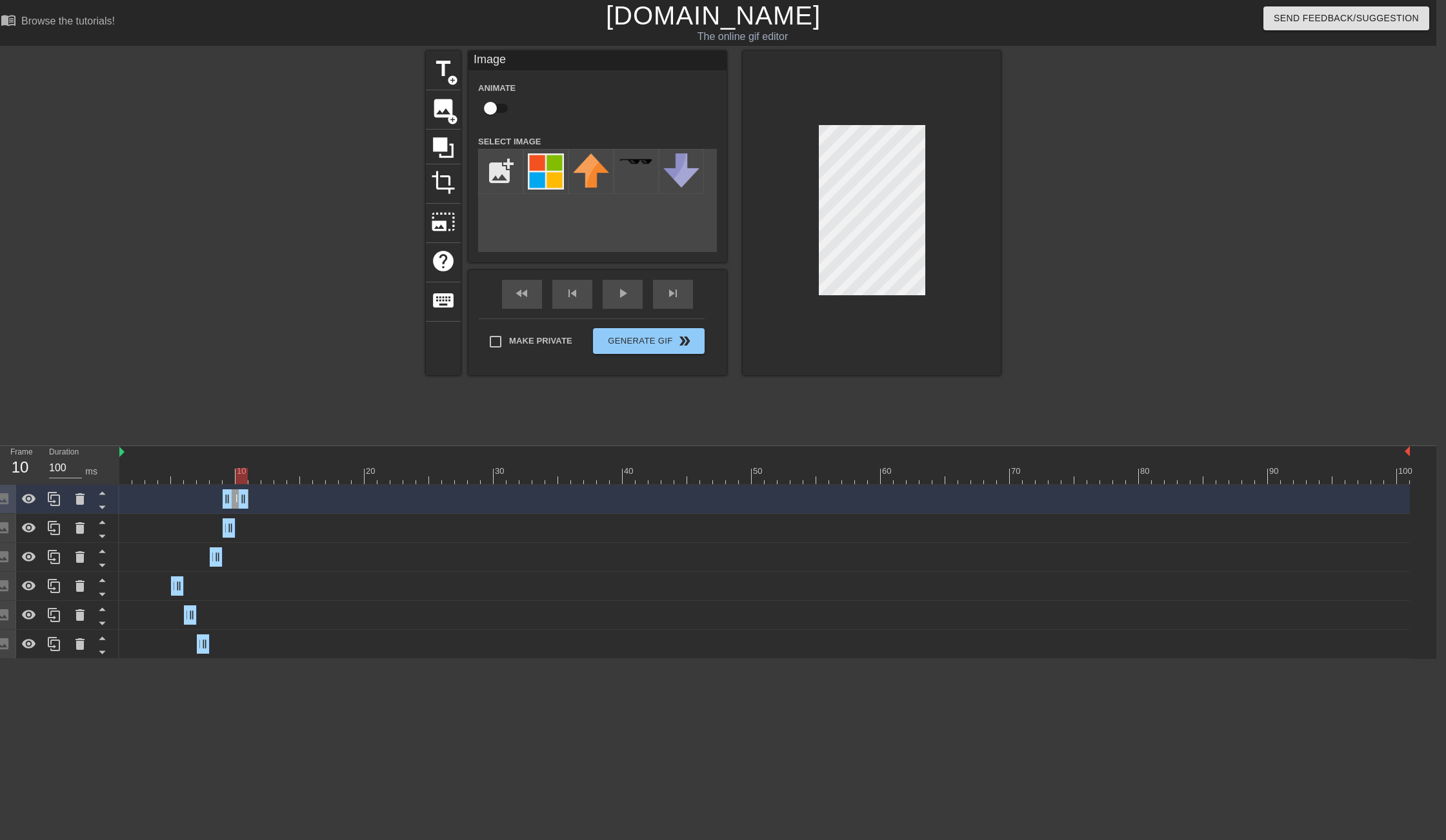
drag, startPoint x: 229, startPoint y: 499, endPoint x: 240, endPoint y: 498, distance: 11.0
drag, startPoint x: 225, startPoint y: 499, endPoint x: 234, endPoint y: 499, distance: 9.0
click at [234, 499] on div "Image drag_handle drag_handle" at bounding box center [765, 499] width 1291 height 19
click at [136, 452] on div at bounding box center [765, 452] width 1291 height 13
click at [119, 481] on div "Frame 27 Duration 100 ms 10 20 30 40 50 60 70 80 90 100 Image drag_handle drag_…" at bounding box center [712, 552] width 1446 height 213
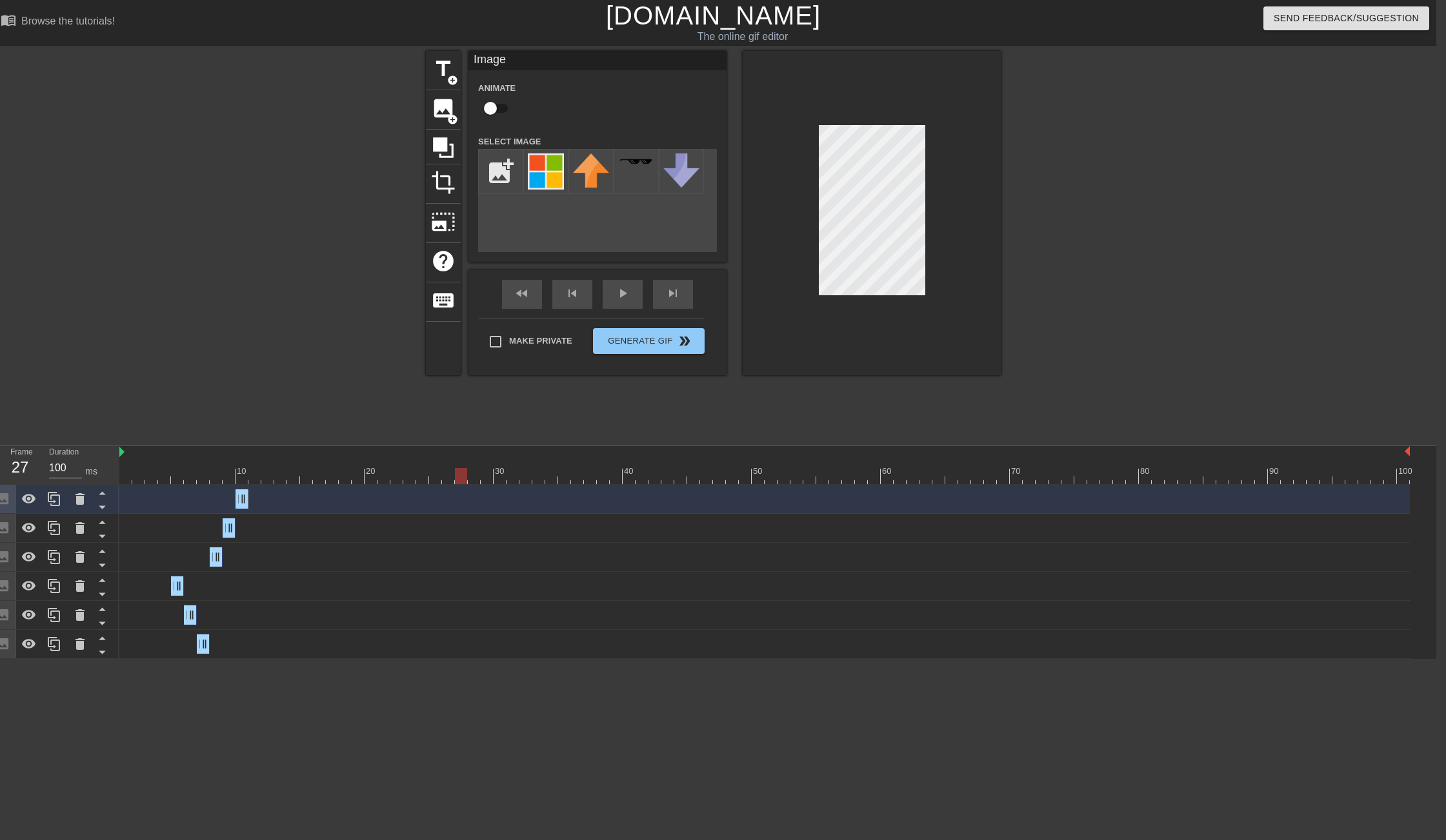
click at [125, 481] on div at bounding box center [765, 475] width 1291 height 16
click at [55, 501] on icon at bounding box center [54, 499] width 15 height 15
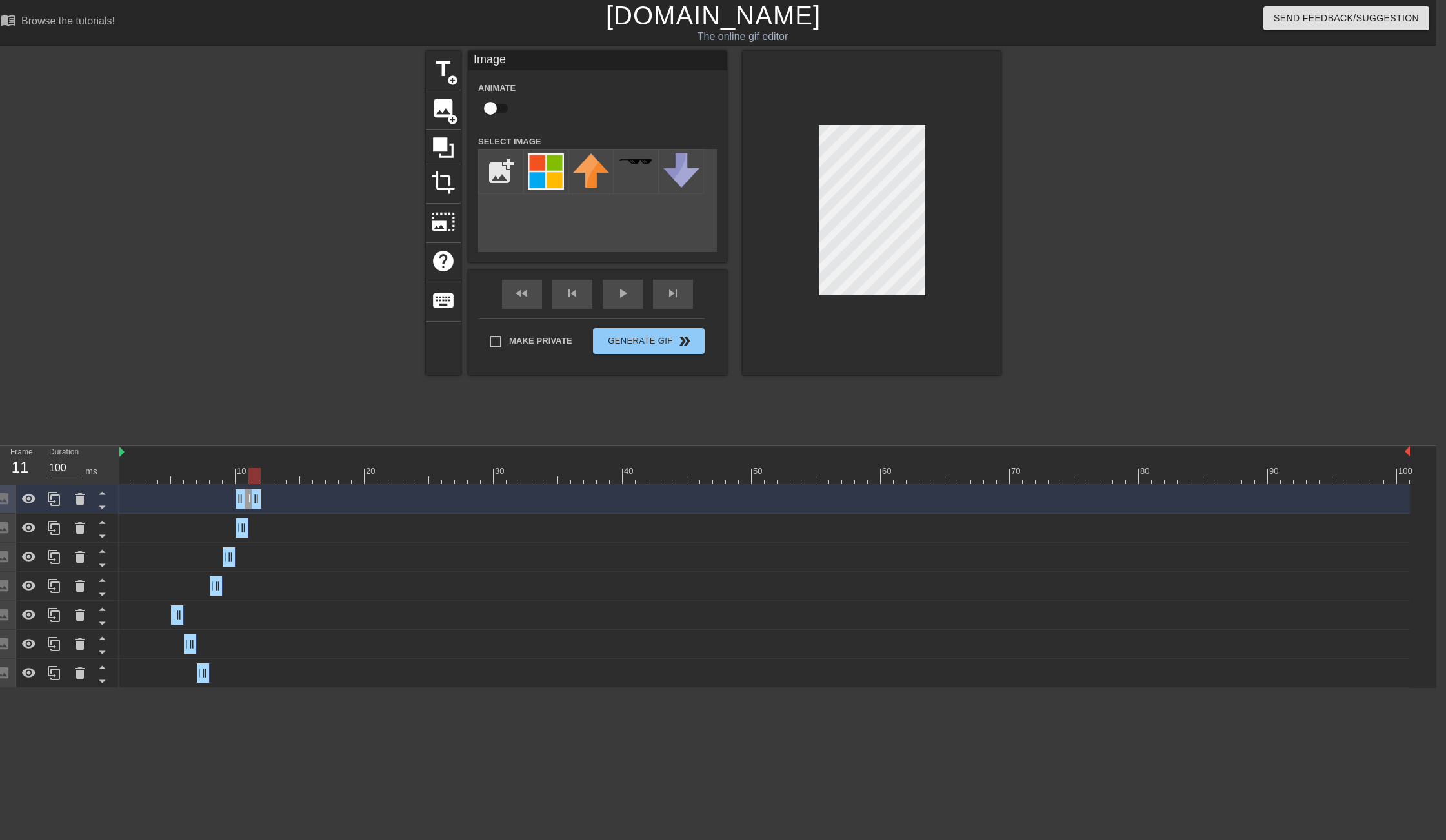
drag, startPoint x: 244, startPoint y: 500, endPoint x: 253, endPoint y: 500, distance: 9.0
drag, startPoint x: 239, startPoint y: 501, endPoint x: 247, endPoint y: 501, distance: 8.0
click at [247, 501] on div "Image drag_handle drag_handle" at bounding box center [765, 499] width 1291 height 19
click at [54, 501] on icon at bounding box center [54, 499] width 13 height 14
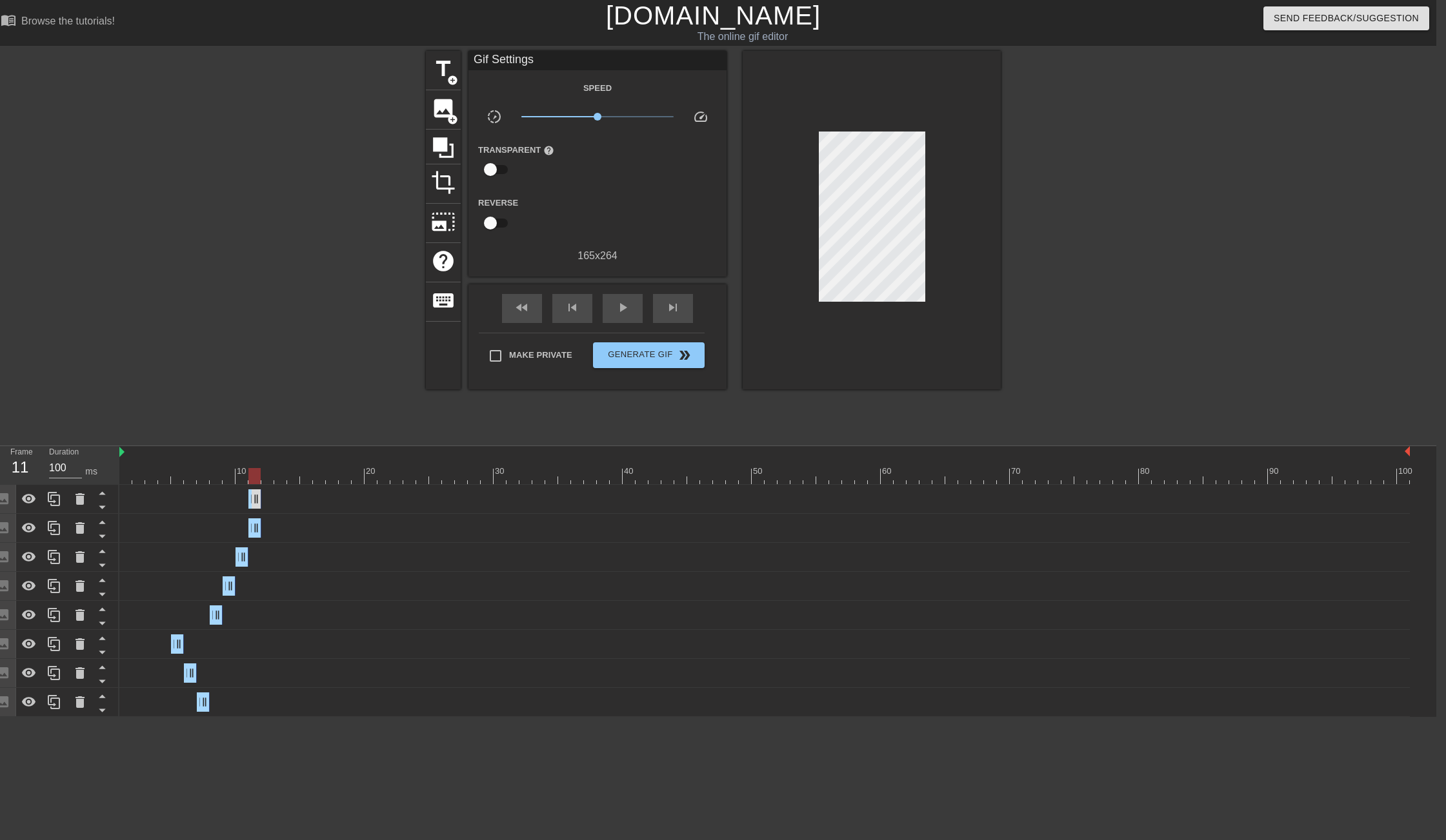
click at [261, 504] on div "Image drag_handle drag_handle" at bounding box center [765, 499] width 1291 height 19
drag, startPoint x: 260, startPoint y: 504, endPoint x: 266, endPoint y: 504, distance: 6.0
drag, startPoint x: 254, startPoint y: 505, endPoint x: 262, endPoint y: 505, distance: 8.0
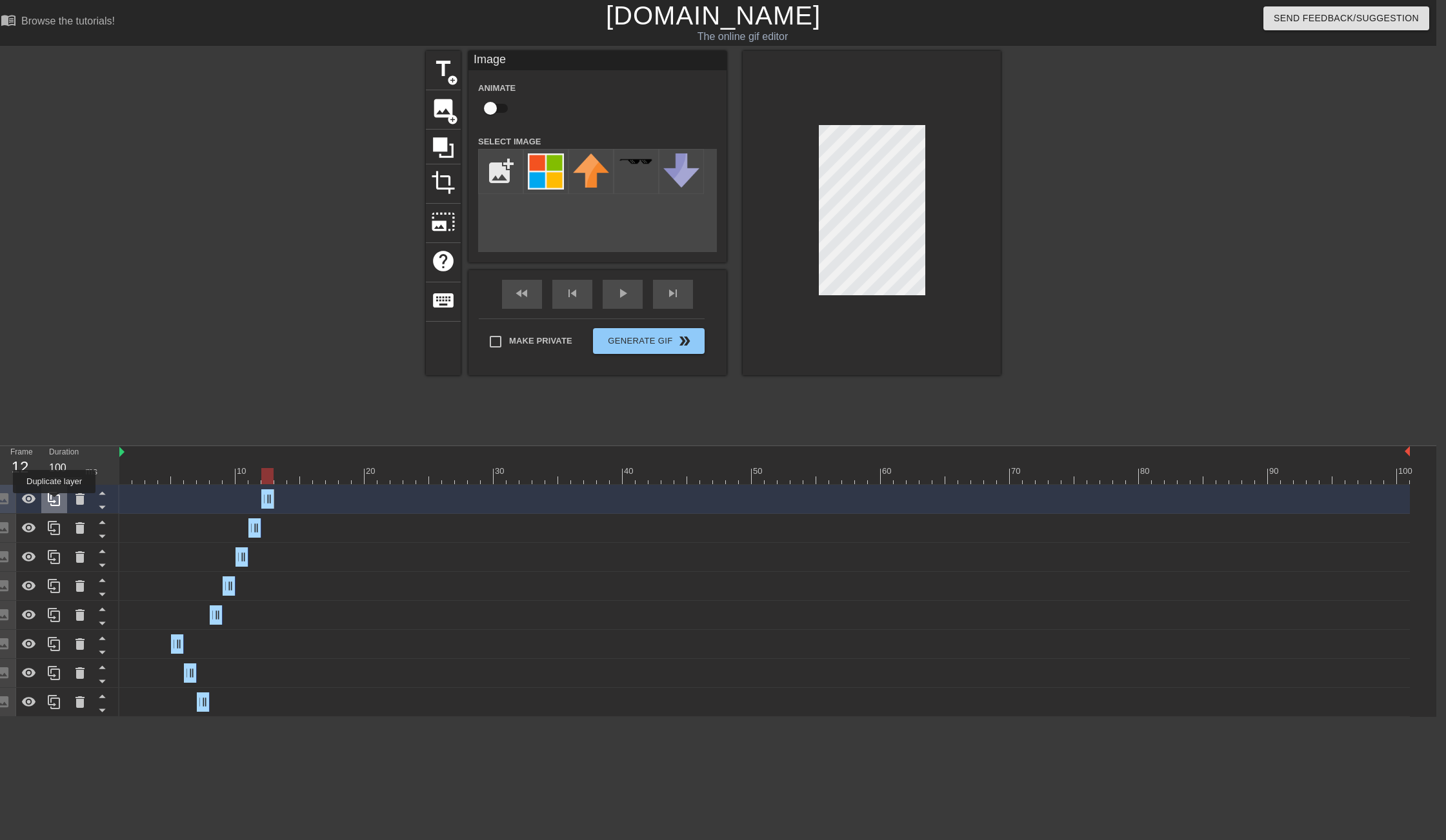
click at [55, 502] on icon at bounding box center [54, 499] width 15 height 15
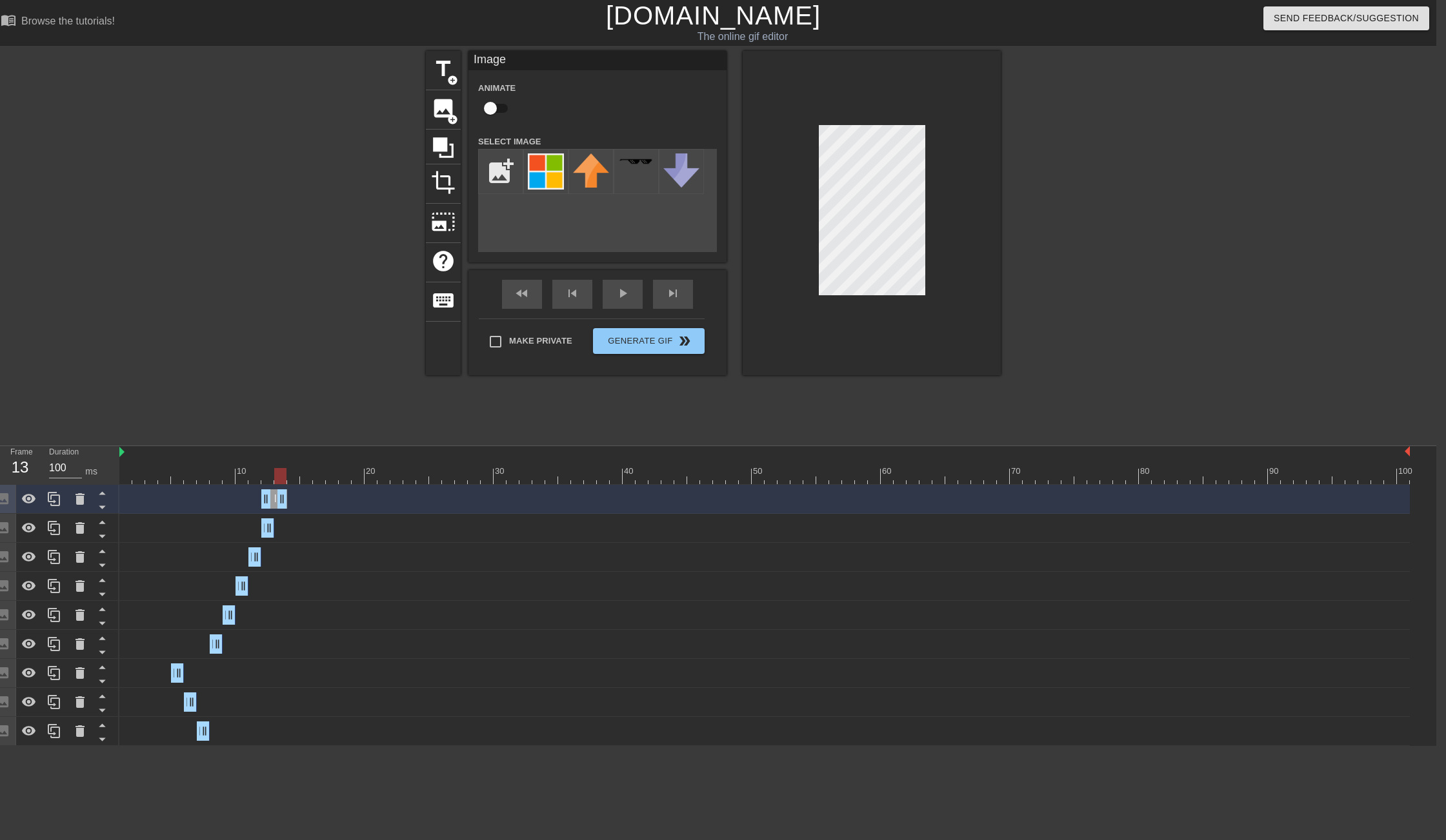
drag, startPoint x: 270, startPoint y: 498, endPoint x: 280, endPoint y: 496, distance: 10.2
drag, startPoint x: 263, startPoint y: 497, endPoint x: 276, endPoint y: 497, distance: 13.0
click at [57, 499] on icon at bounding box center [54, 499] width 15 height 15
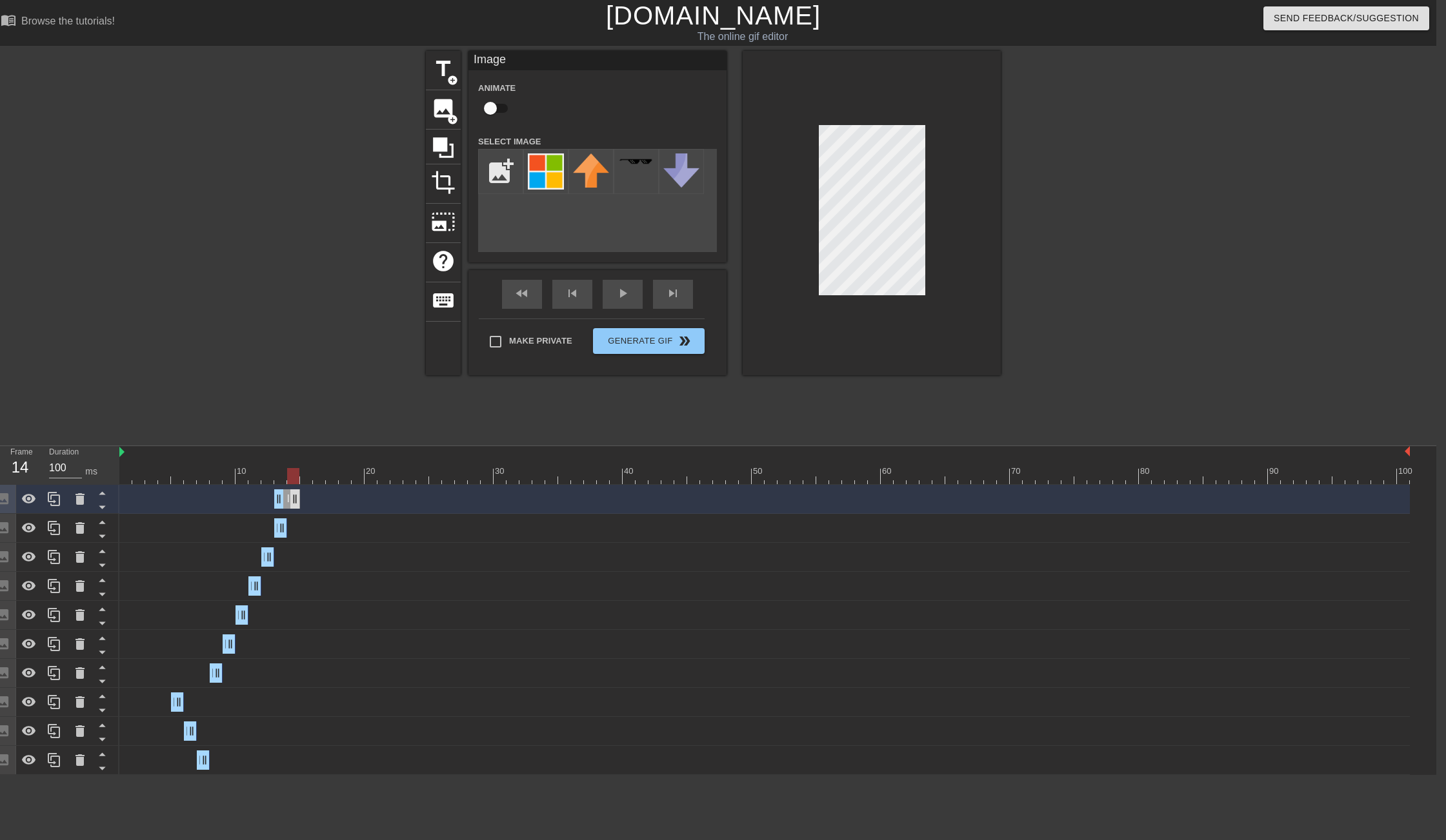
drag, startPoint x: 286, startPoint y: 499, endPoint x: 296, endPoint y: 499, distance: 10.0
drag, startPoint x: 280, startPoint y: 500, endPoint x: 291, endPoint y: 500, distance: 11.0
click at [48, 504] on icon at bounding box center [54, 499] width 15 height 15
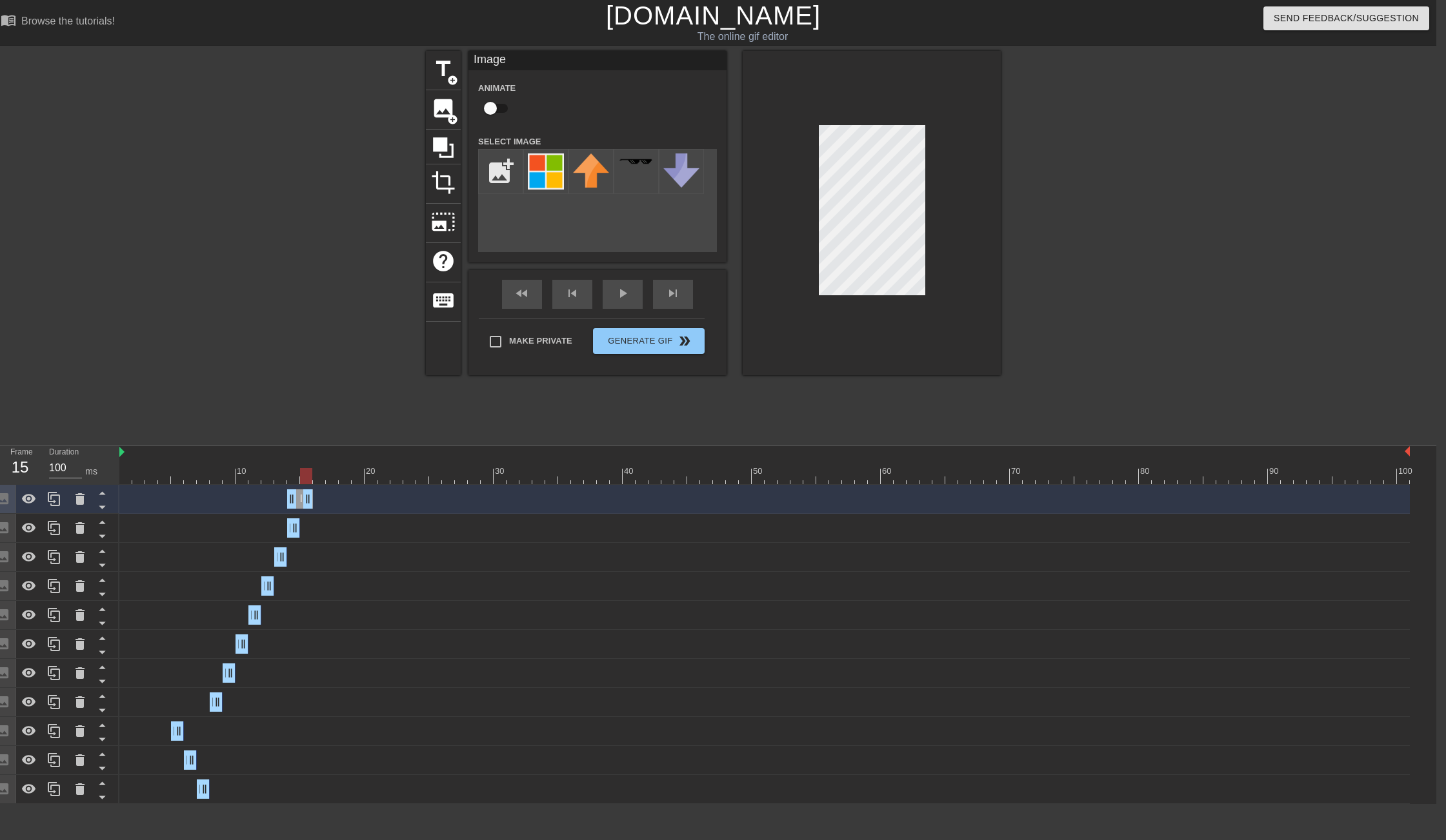
drag, startPoint x: 297, startPoint y: 502, endPoint x: 308, endPoint y: 502, distance: 11.0
drag, startPoint x: 292, startPoint y: 503, endPoint x: 301, endPoint y: 504, distance: 9.1
click at [60, 496] on icon at bounding box center [54, 499] width 15 height 15
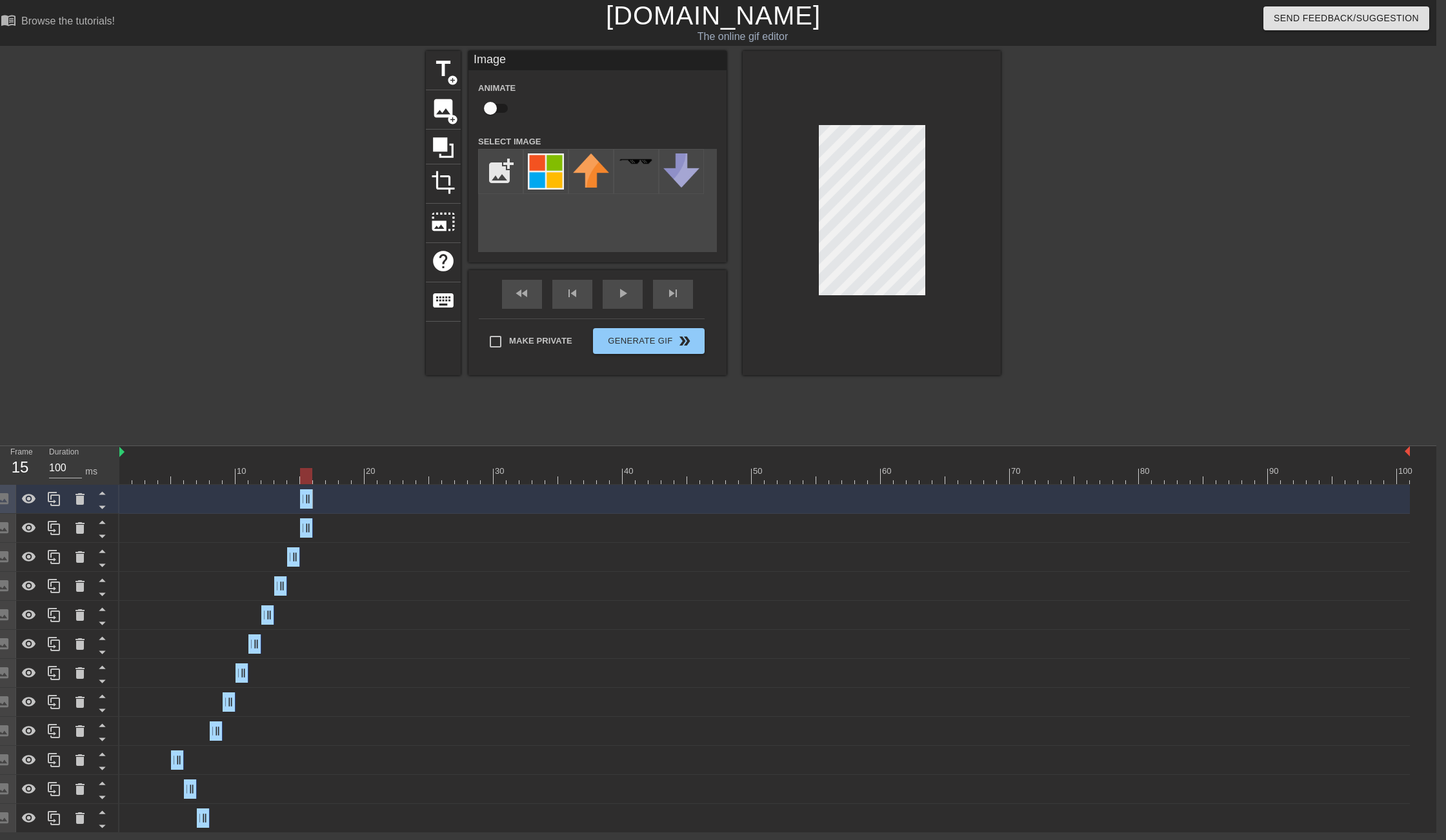
drag, startPoint x: 308, startPoint y: 501, endPoint x: 321, endPoint y: 501, distance: 13.0
drag, startPoint x: 306, startPoint y: 501, endPoint x: 315, endPoint y: 501, distance: 9.0
click at [52, 502] on icon at bounding box center [54, 499] width 13 height 14
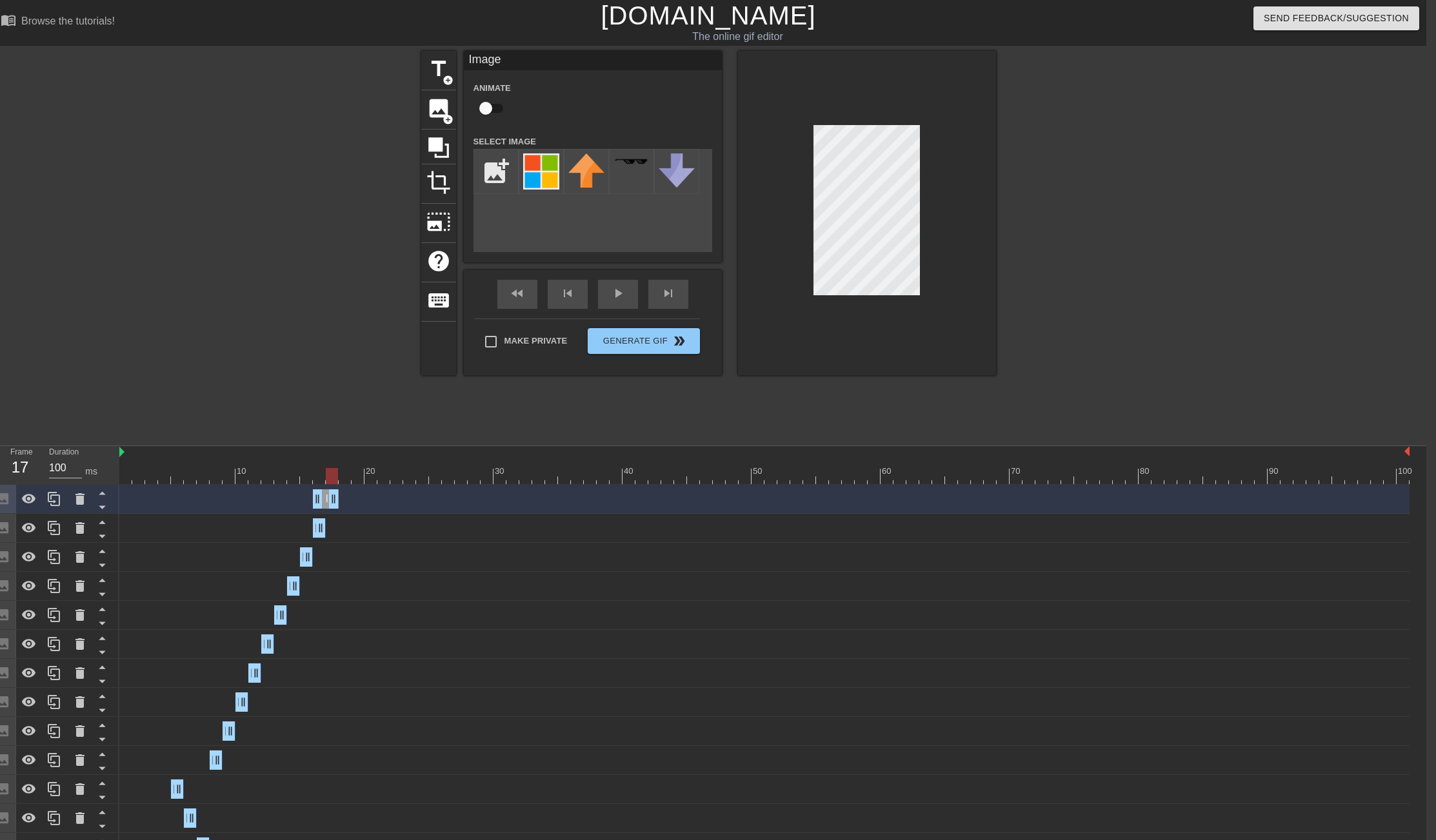
drag, startPoint x: 320, startPoint y: 499, endPoint x: 334, endPoint y: 501, distance: 14.1
drag, startPoint x: 317, startPoint y: 501, endPoint x: 326, endPoint y: 501, distance: 9.0
click at [60, 499] on icon at bounding box center [54, 499] width 15 height 15
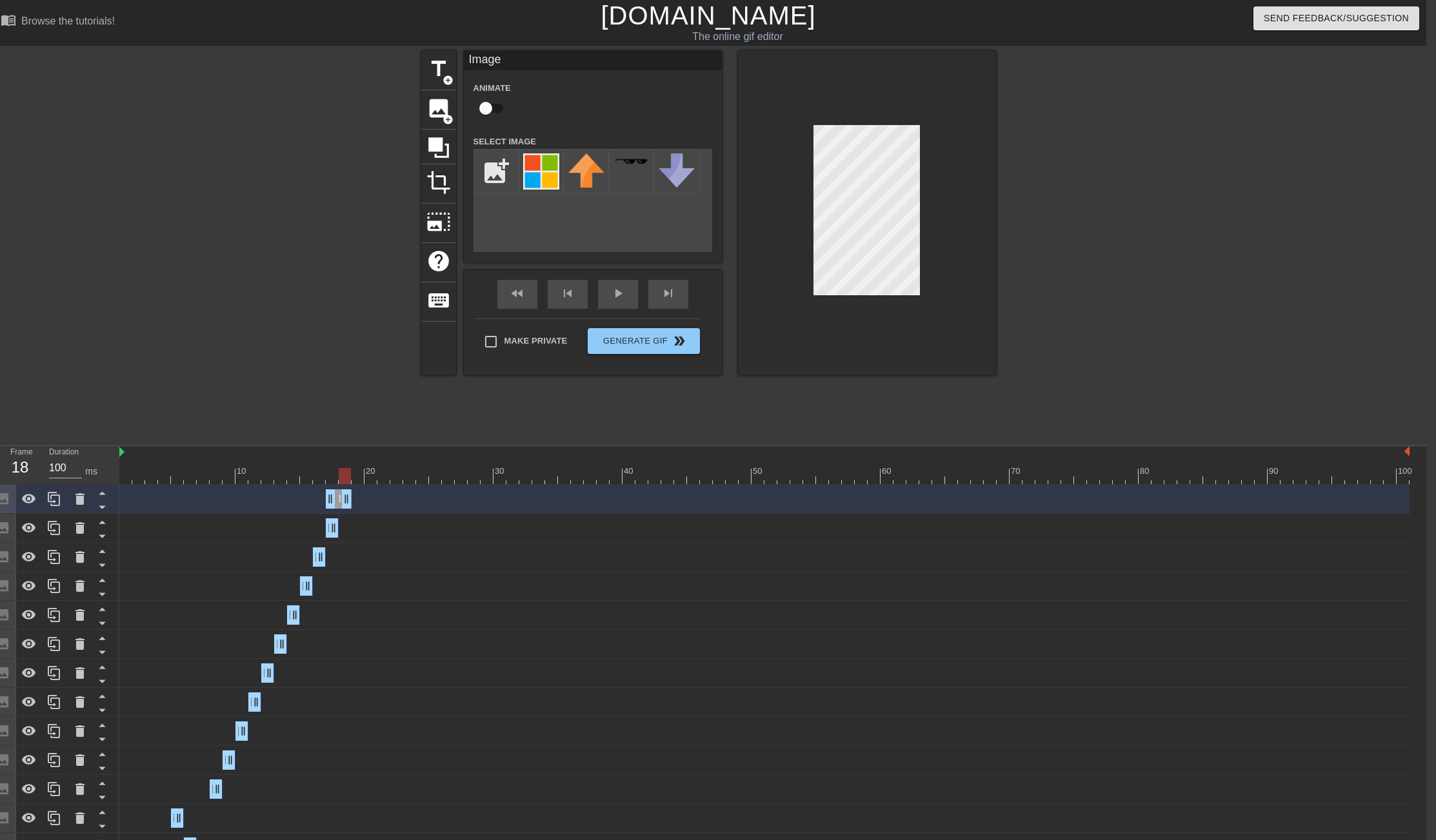
drag, startPoint x: 334, startPoint y: 500, endPoint x: 343, endPoint y: 500, distance: 9.0
drag, startPoint x: 327, startPoint y: 500, endPoint x: 340, endPoint y: 500, distance: 13.0
click at [56, 497] on icon at bounding box center [54, 499] width 15 height 15
drag, startPoint x: 348, startPoint y: 496, endPoint x: 355, endPoint y: 496, distance: 7.0
drag, startPoint x: 342, startPoint y: 498, endPoint x: 351, endPoint y: 498, distance: 9.0
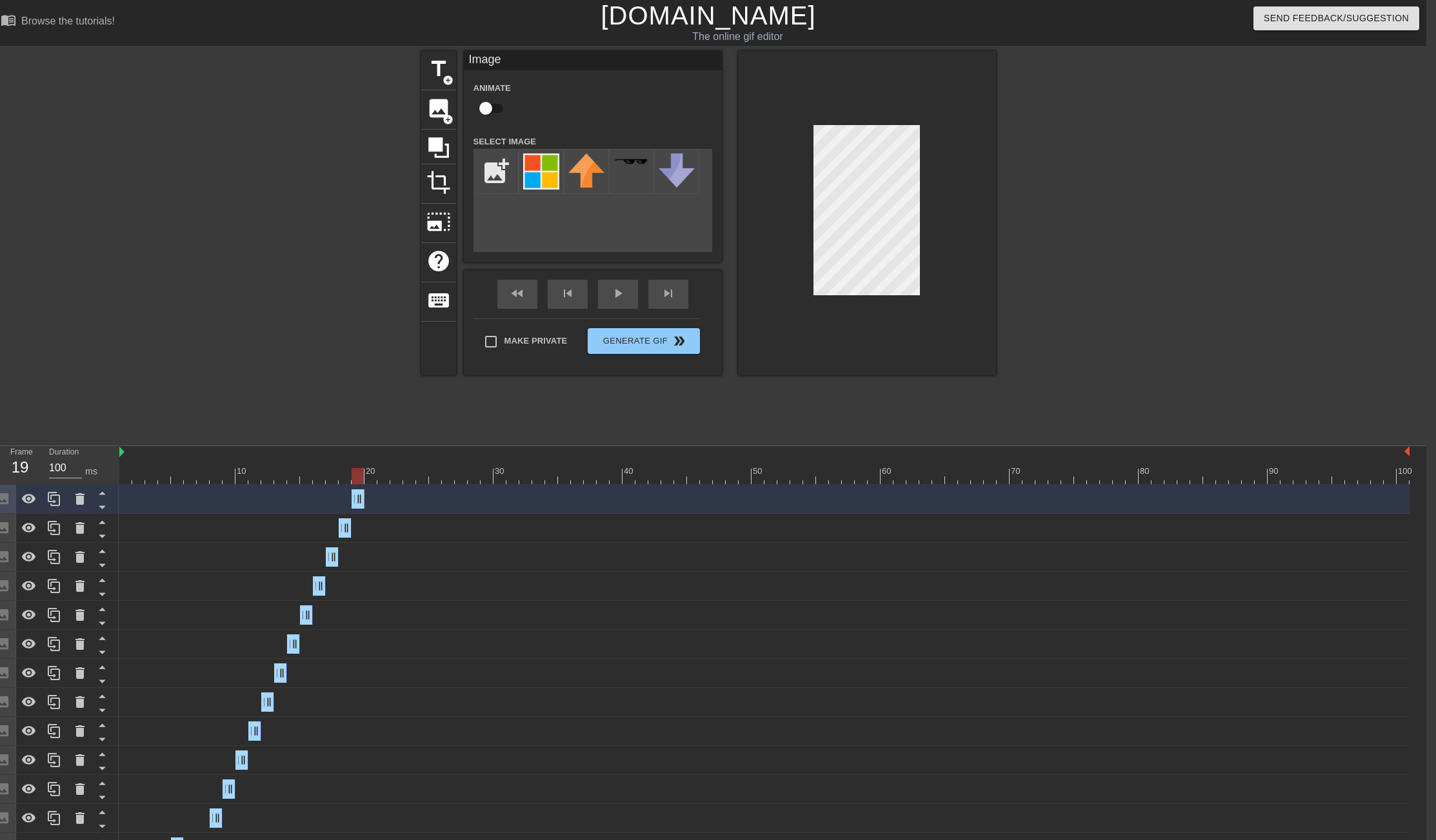
click at [124, 472] on div at bounding box center [765, 475] width 1291 height 16
click at [53, 503] on icon at bounding box center [54, 499] width 15 height 15
drag, startPoint x: 361, startPoint y: 500, endPoint x: 371, endPoint y: 501, distance: 10.0
drag, startPoint x: 355, startPoint y: 501, endPoint x: 366, endPoint y: 501, distance: 11.0
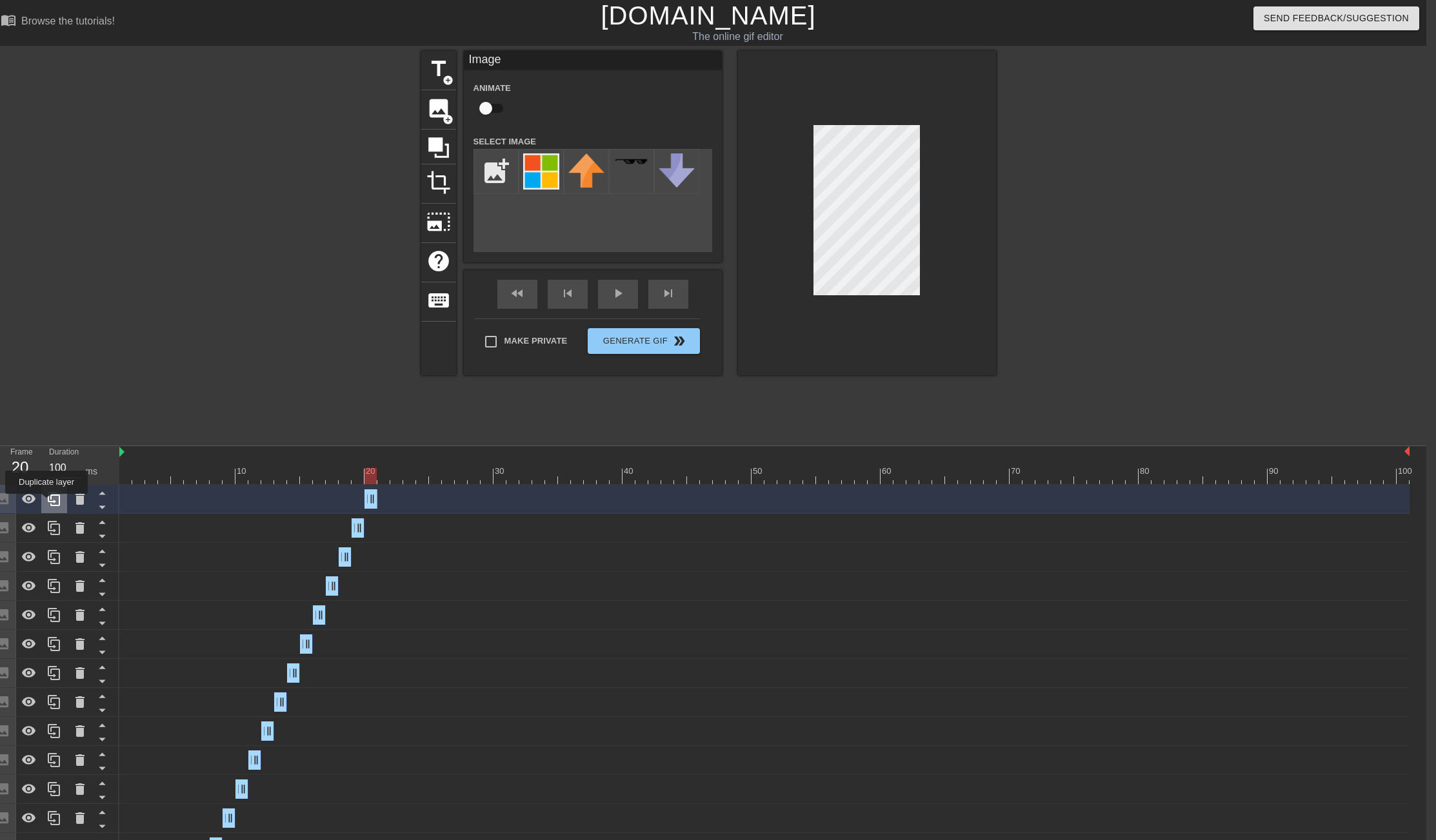
click at [49, 501] on icon at bounding box center [54, 499] width 13 height 14
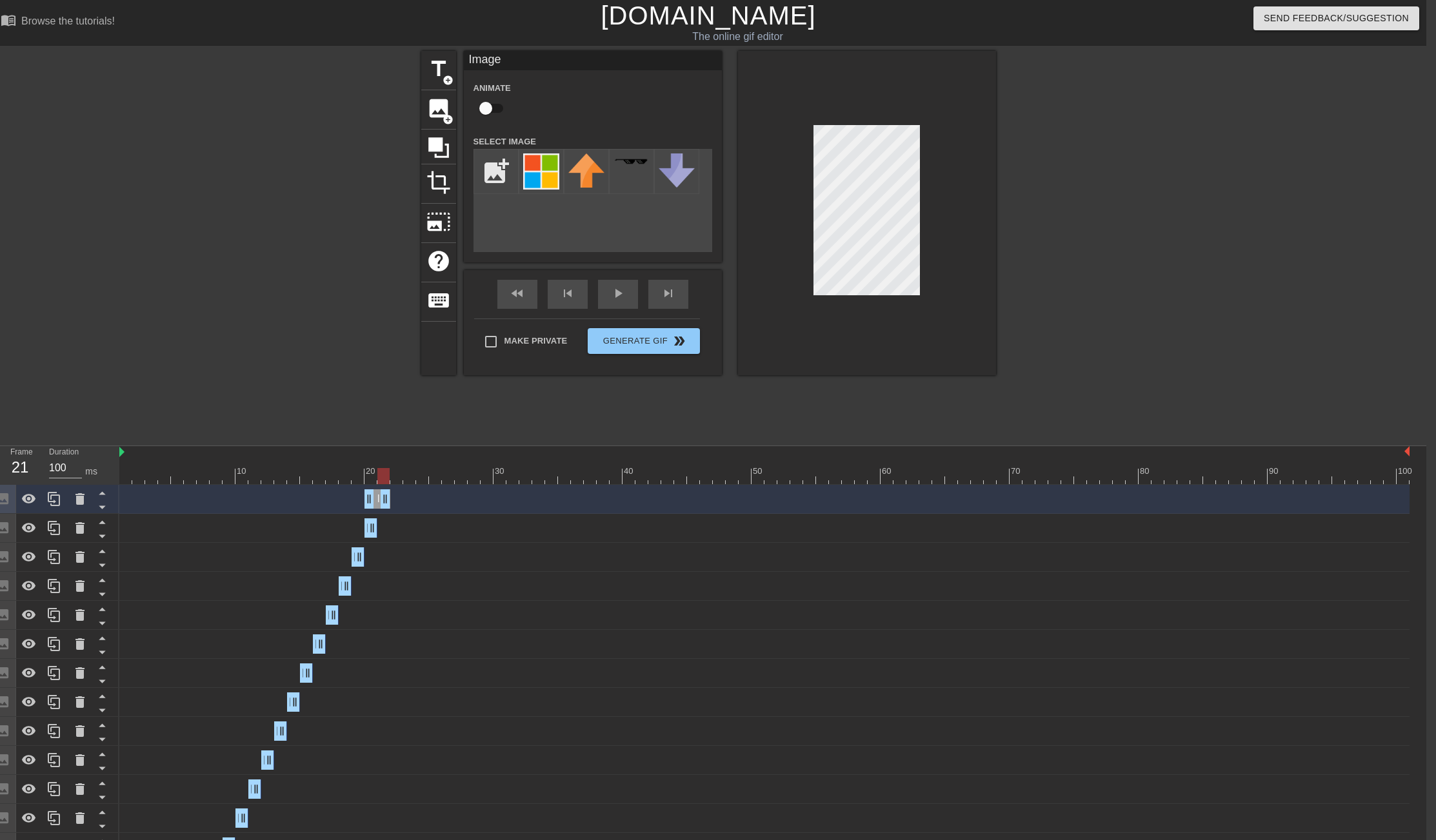
drag, startPoint x: 371, startPoint y: 496, endPoint x: 383, endPoint y: 496, distance: 12.0
drag, startPoint x: 369, startPoint y: 496, endPoint x: 381, endPoint y: 496, distance: 12.0
click at [59, 494] on icon at bounding box center [54, 499] width 15 height 15
drag, startPoint x: 387, startPoint y: 496, endPoint x: 397, endPoint y: 497, distance: 10.0
drag, startPoint x: 385, startPoint y: 496, endPoint x: 391, endPoint y: 497, distance: 6.1
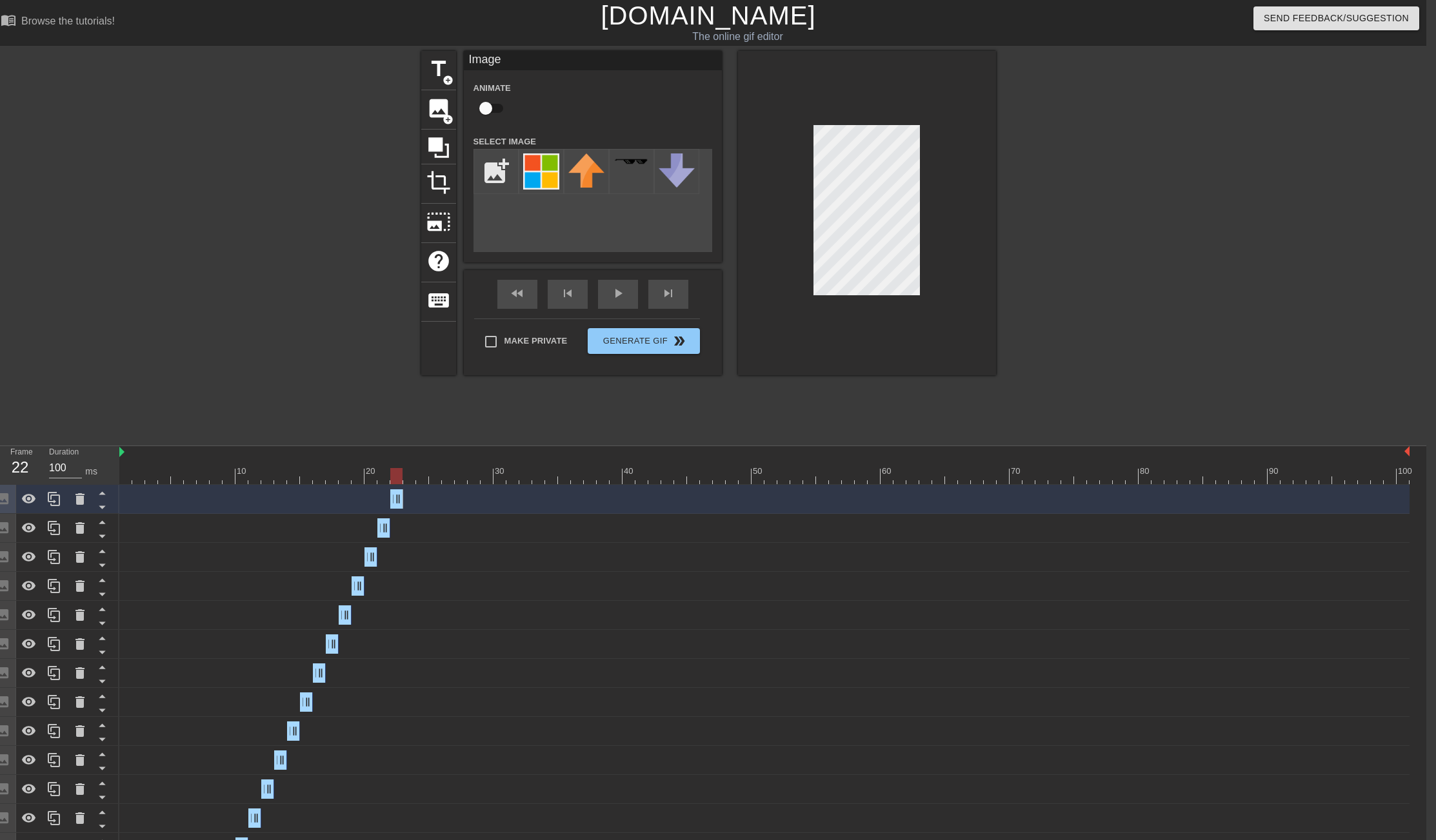
drag, startPoint x: 385, startPoint y: 499, endPoint x: 394, endPoint y: 500, distance: 9.1
click at [43, 495] on div at bounding box center [54, 499] width 26 height 29
drag, startPoint x: 399, startPoint y: 496, endPoint x: 407, endPoint y: 496, distance: 8.0
drag, startPoint x: 393, startPoint y: 500, endPoint x: 402, endPoint y: 499, distance: 9.1
click at [402, 499] on div "Image drag_handle drag_handle" at bounding box center [765, 499] width 1291 height 19
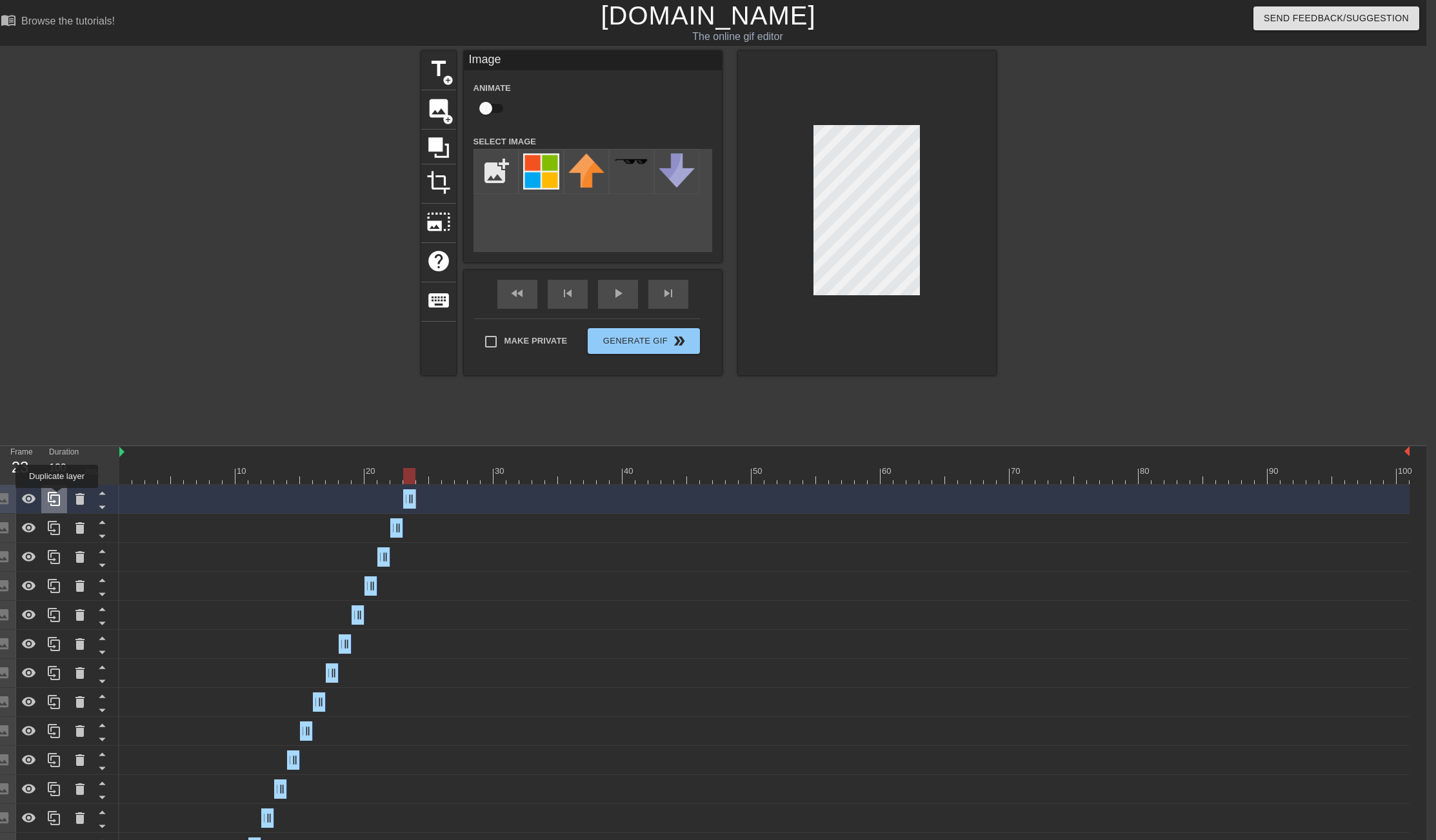
click at [58, 497] on icon at bounding box center [54, 499] width 15 height 15
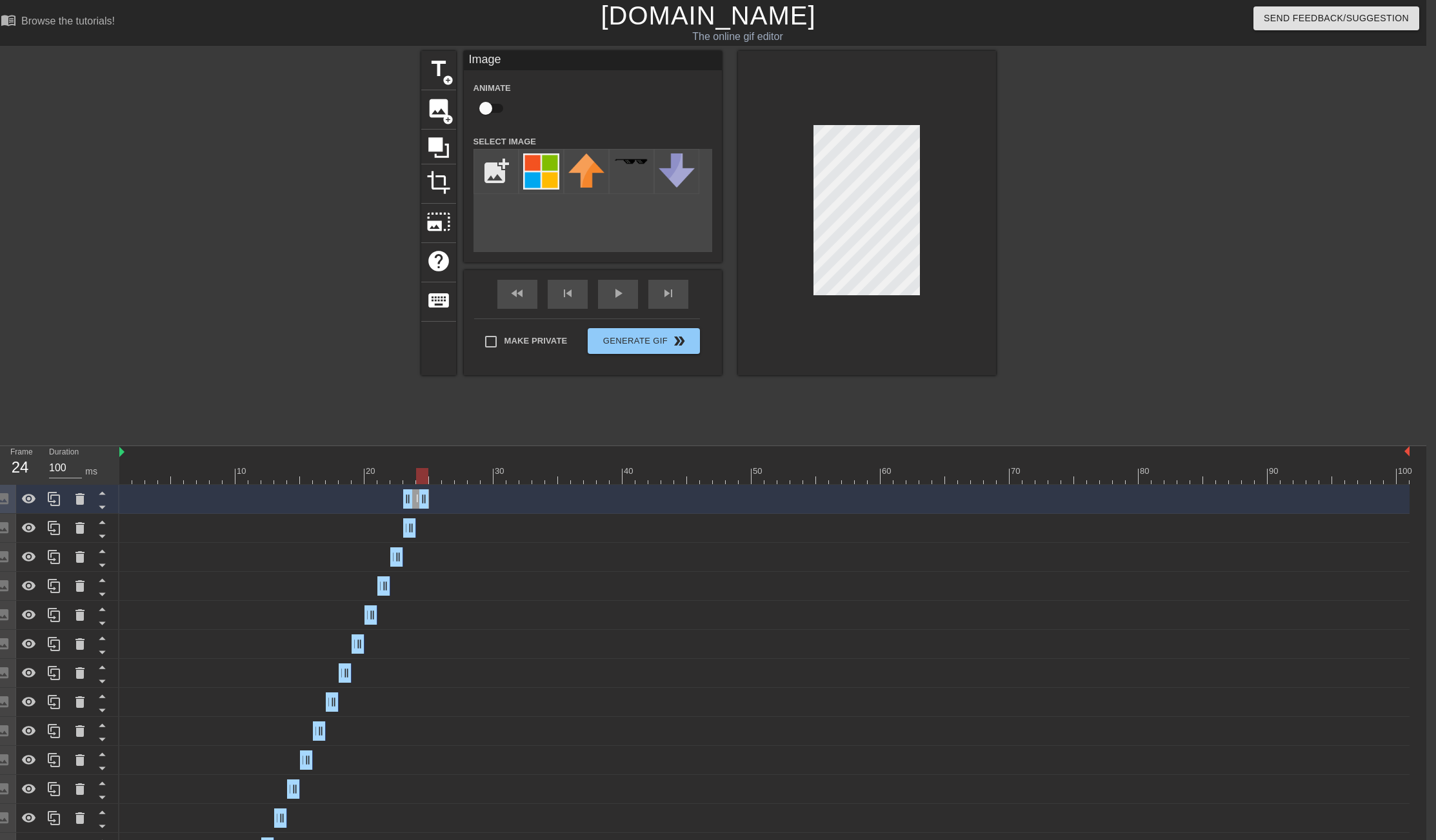
drag, startPoint x: 413, startPoint y: 501, endPoint x: 423, endPoint y: 501, distance: 10.0
drag, startPoint x: 410, startPoint y: 504, endPoint x: 421, endPoint y: 504, distance: 11.0
click at [45, 495] on div at bounding box center [54, 499] width 26 height 29
drag, startPoint x: 423, startPoint y: 496, endPoint x: 449, endPoint y: 498, distance: 26.1
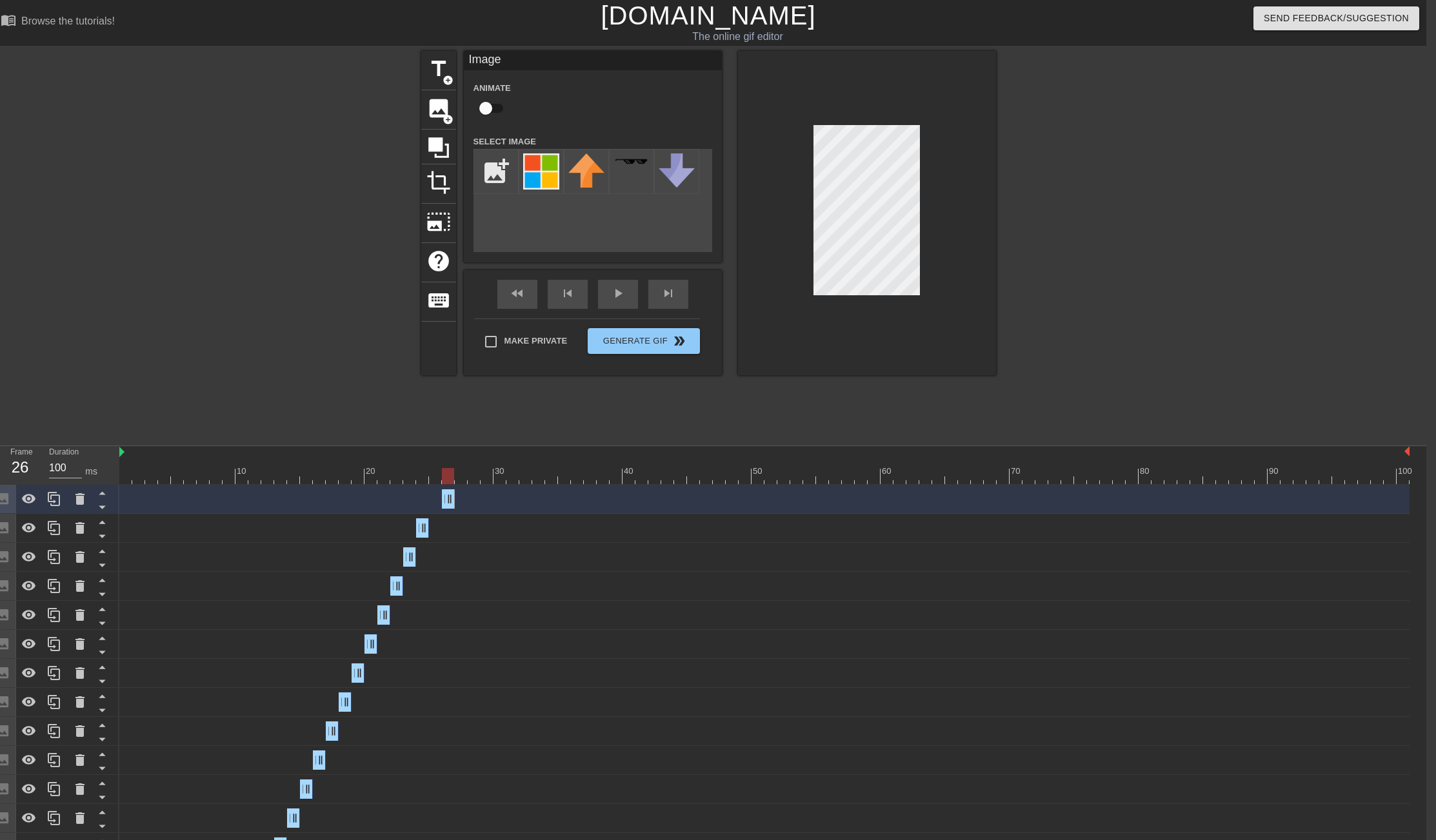
drag, startPoint x: 419, startPoint y: 496, endPoint x: 439, endPoint y: 496, distance: 20.0
click at [439, 496] on div "Image drag_handle drag_handle" at bounding box center [765, 499] width 1291 height 19
click at [412, 496] on div "Image drag_handle drag_handle" at bounding box center [765, 499] width 1291 height 19
drag, startPoint x: 444, startPoint y: 499, endPoint x: 429, endPoint y: 499, distance: 15.0
click at [429, 499] on div "Image drag_handle drag_handle" at bounding box center [765, 499] width 1291 height 19
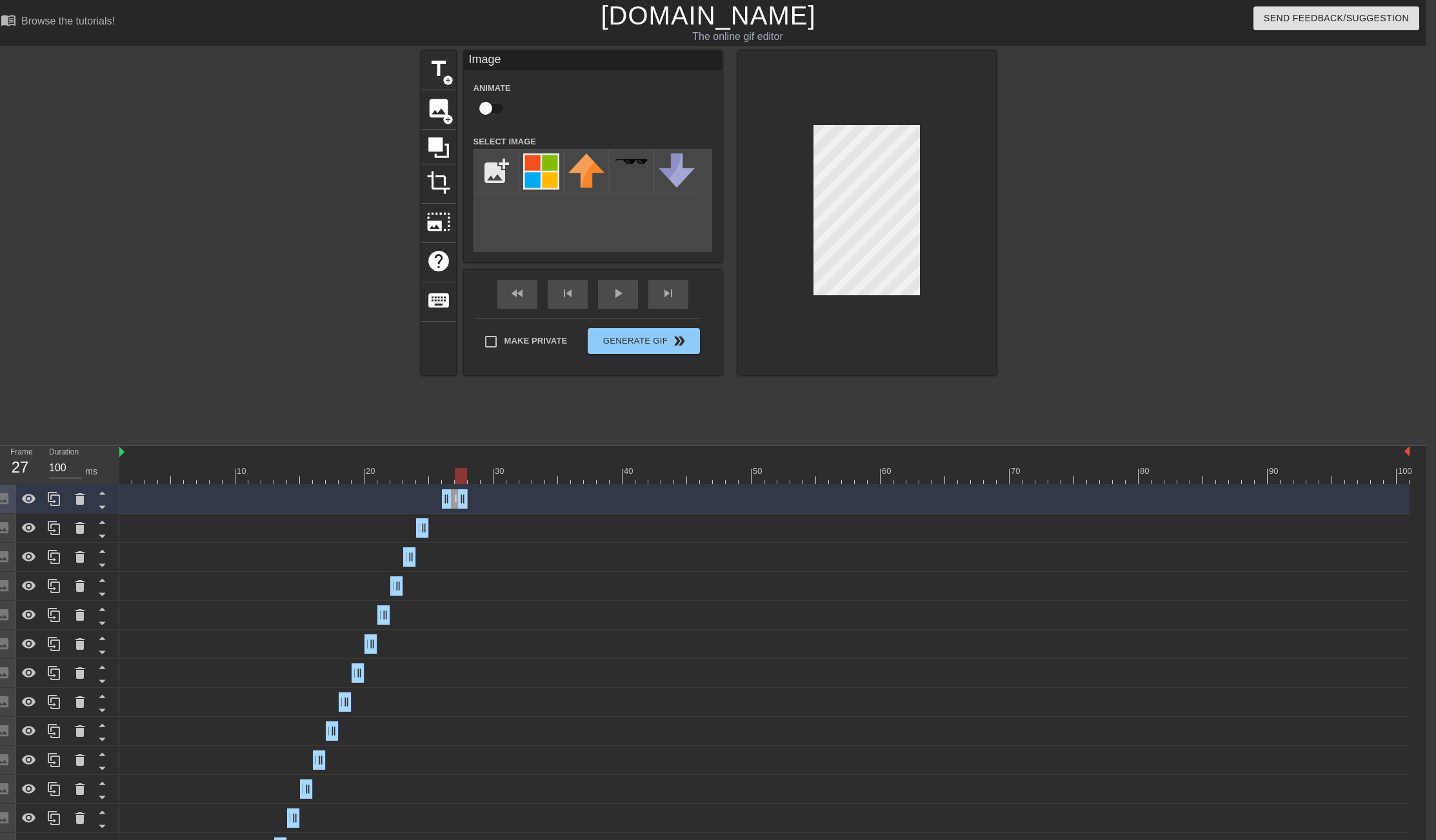
drag, startPoint x: 448, startPoint y: 500, endPoint x: 458, endPoint y: 501, distance: 10.0
drag, startPoint x: 446, startPoint y: 501, endPoint x: 436, endPoint y: 501, distance: 10.0
drag, startPoint x: 465, startPoint y: 498, endPoint x: 446, endPoint y: 500, distance: 19.1
drag, startPoint x: 451, startPoint y: 497, endPoint x: 432, endPoint y: 496, distance: 19.0
click at [54, 501] on icon at bounding box center [54, 499] width 13 height 14
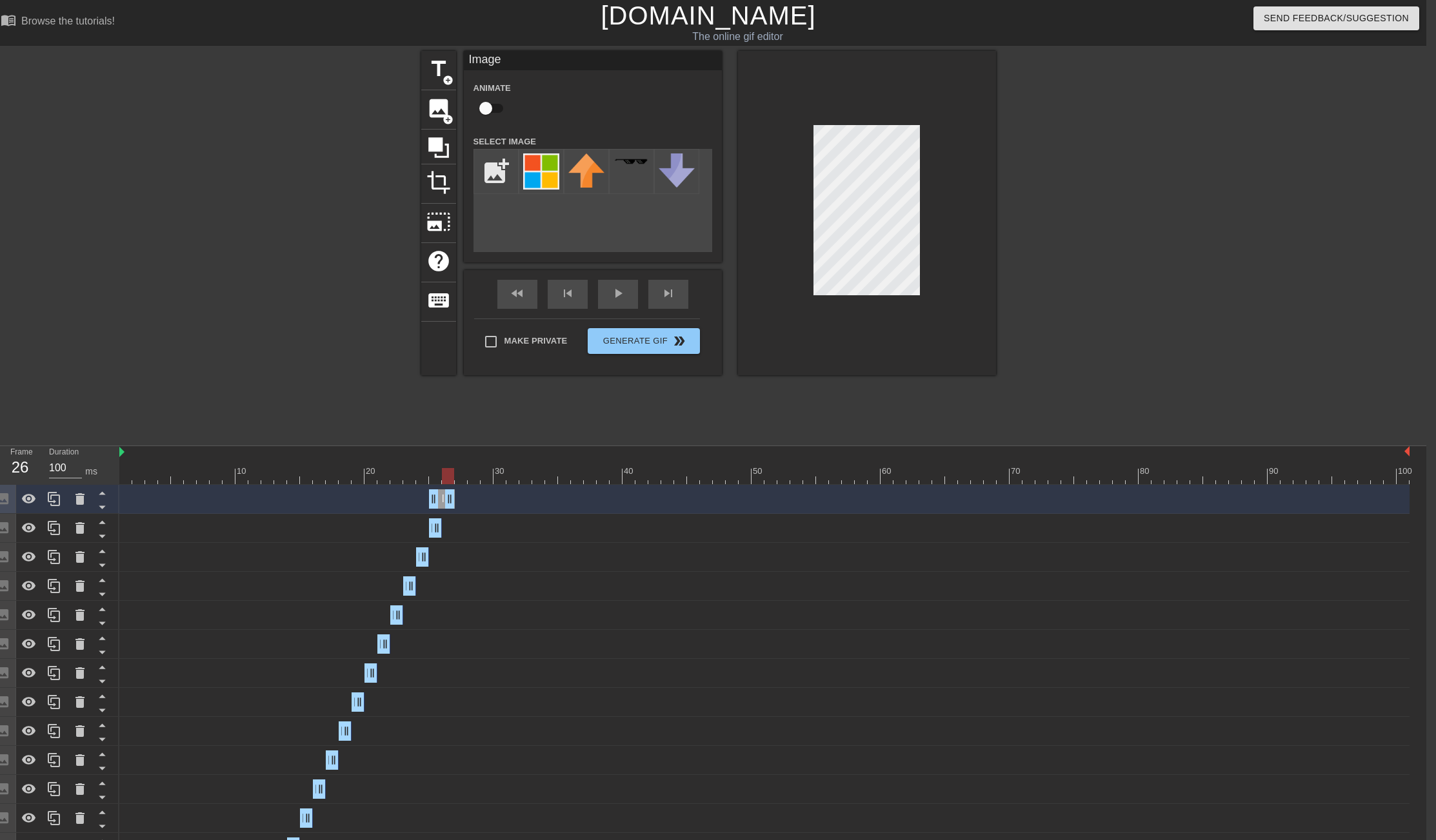
drag, startPoint x: 438, startPoint y: 499, endPoint x: 447, endPoint y: 499, distance: 9.0
drag, startPoint x: 435, startPoint y: 499, endPoint x: 446, endPoint y: 499, distance: 11.0
click at [55, 496] on icon at bounding box center [54, 499] width 13 height 14
drag, startPoint x: 450, startPoint y: 499, endPoint x: 457, endPoint y: 499, distance: 7.0
drag, startPoint x: 449, startPoint y: 499, endPoint x: 460, endPoint y: 500, distance: 11.0
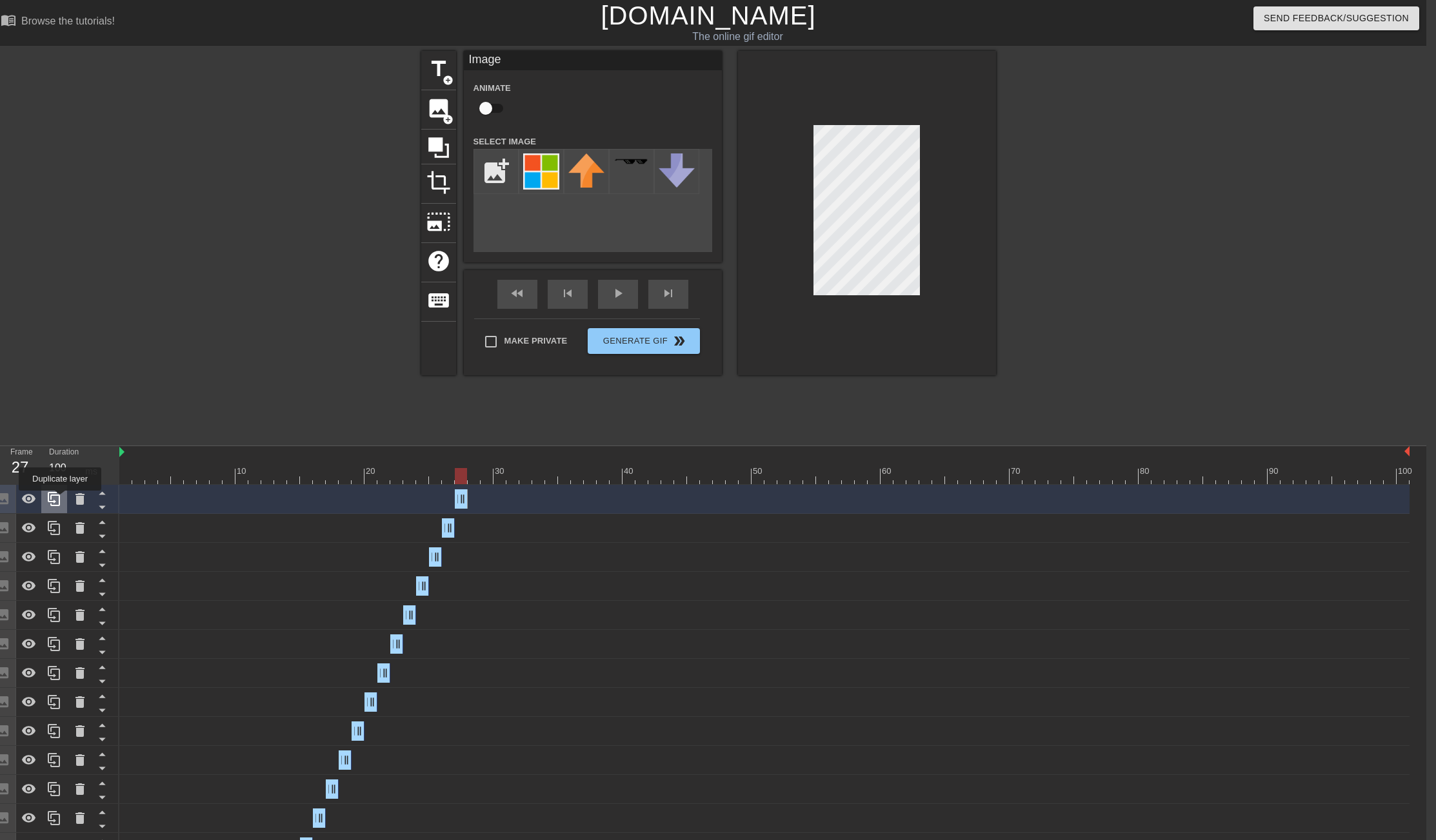
click at [60, 500] on icon at bounding box center [54, 499] width 15 height 15
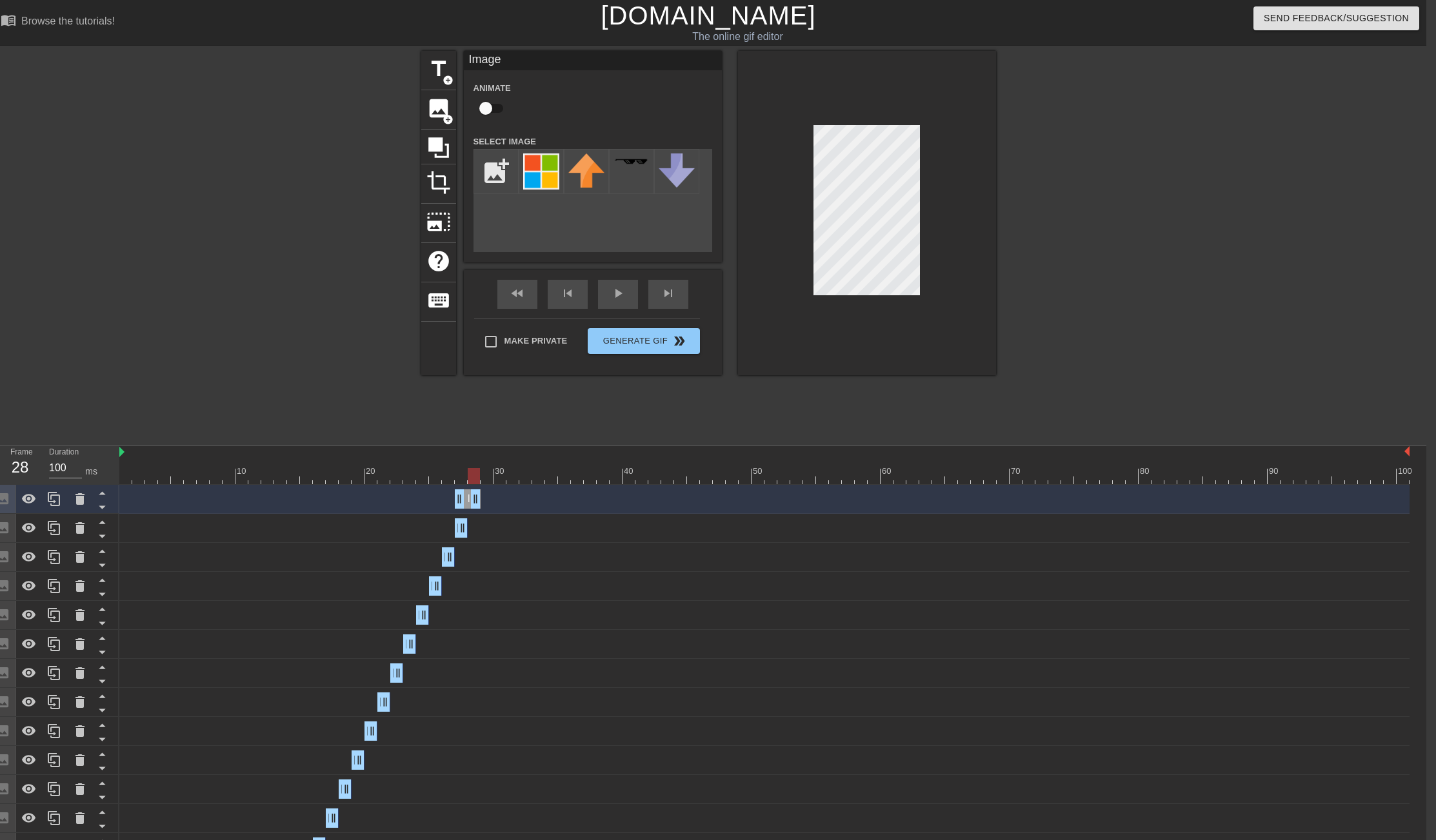
drag, startPoint x: 466, startPoint y: 502, endPoint x: 473, endPoint y: 501, distance: 7.1
drag, startPoint x: 460, startPoint y: 501, endPoint x: 471, endPoint y: 501, distance: 11.0
click at [56, 500] on icon at bounding box center [54, 499] width 15 height 15
drag, startPoint x: 477, startPoint y: 499, endPoint x: 486, endPoint y: 499, distance: 9.0
drag, startPoint x: 473, startPoint y: 499, endPoint x: 487, endPoint y: 499, distance: 14.0
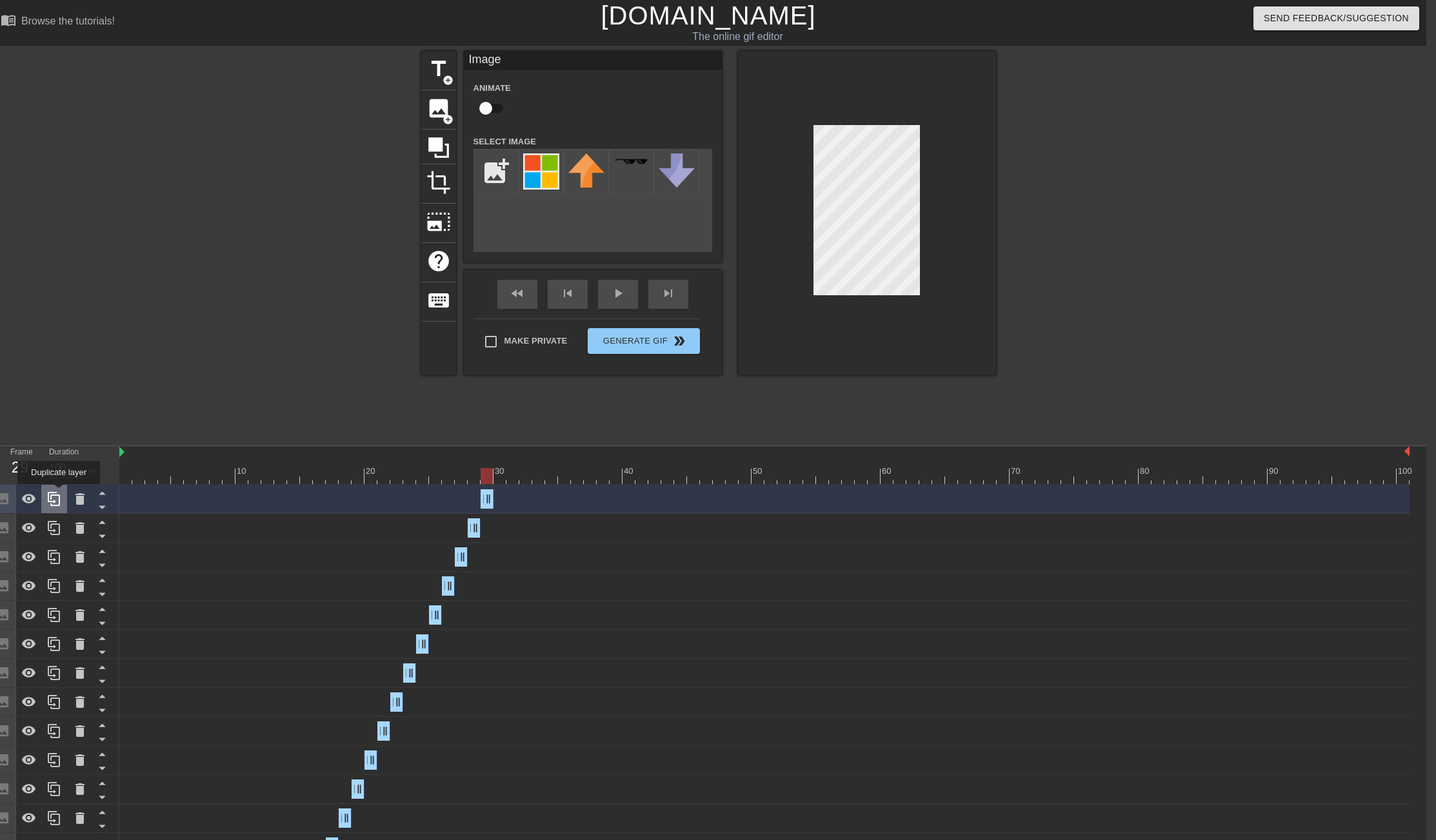
click at [57, 496] on icon at bounding box center [54, 499] width 15 height 15
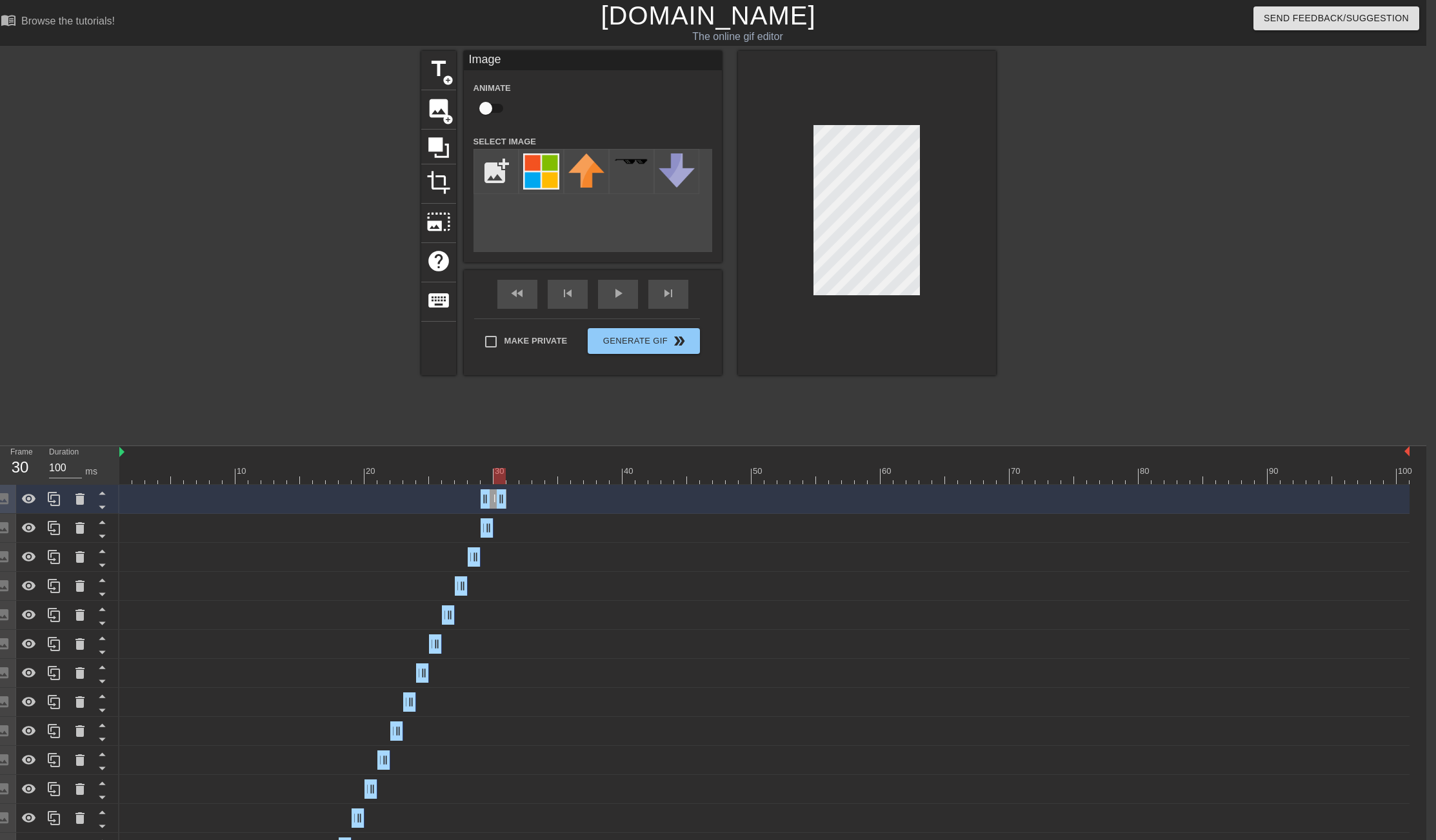
drag, startPoint x: 491, startPoint y: 500, endPoint x: 504, endPoint y: 500, distance: 13.0
drag, startPoint x: 481, startPoint y: 503, endPoint x: 492, endPoint y: 503, distance: 11.0
click at [492, 503] on div "Image drag_handle drag_handle" at bounding box center [765, 499] width 1291 height 19
click at [50, 503] on icon at bounding box center [54, 499] width 15 height 15
drag, startPoint x: 503, startPoint y: 497, endPoint x: 513, endPoint y: 498, distance: 10.0
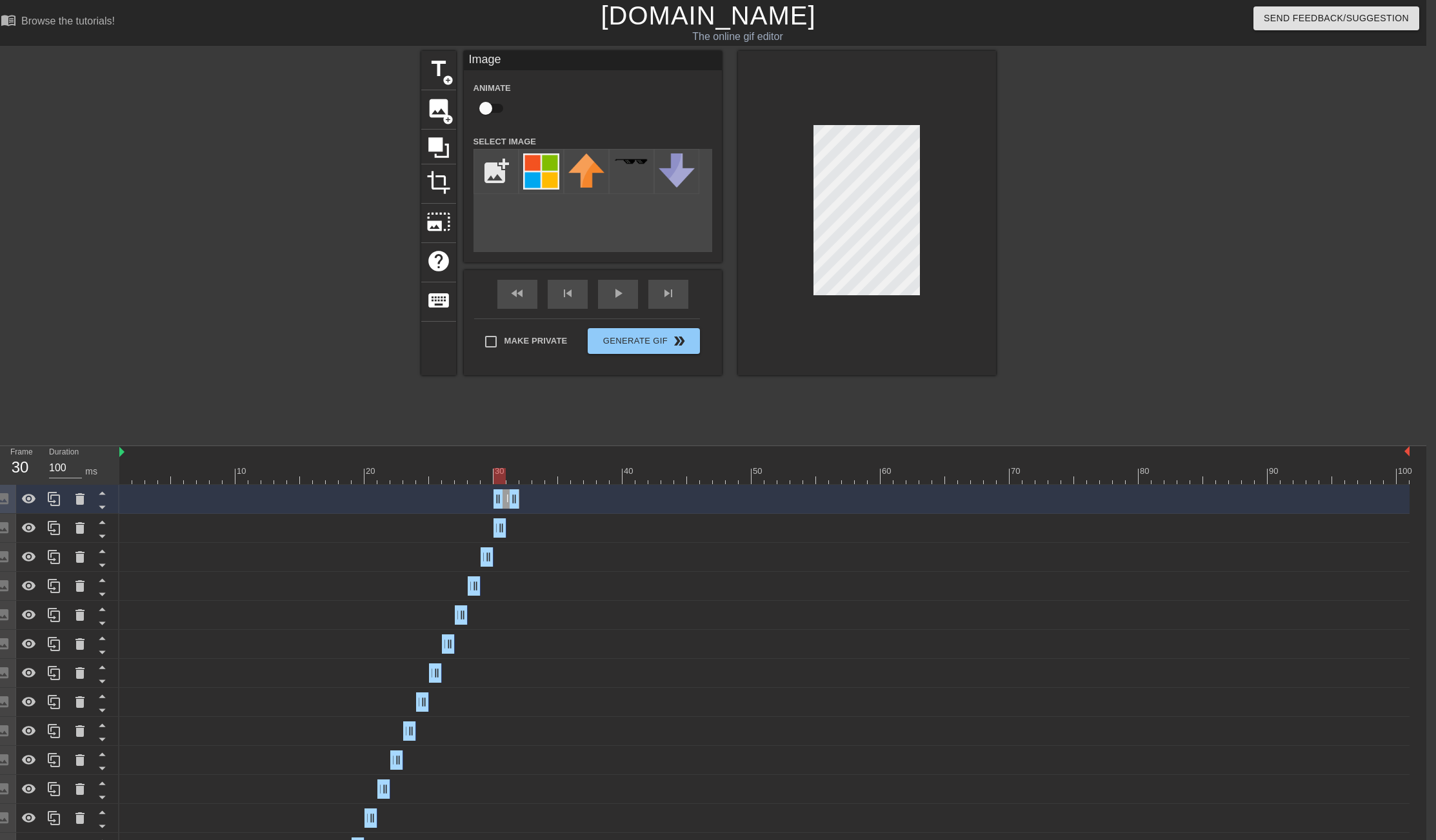
drag, startPoint x: 497, startPoint y: 501, endPoint x: 508, endPoint y: 501, distance: 11.0
click at [50, 500] on icon at bounding box center [54, 499] width 15 height 15
drag, startPoint x: 513, startPoint y: 498, endPoint x: 523, endPoint y: 499, distance: 10.0
drag, startPoint x: 510, startPoint y: 502, endPoint x: 518, endPoint y: 502, distance: 8.0
click at [518, 502] on div "Image drag_handle drag_handle" at bounding box center [765, 499] width 1291 height 19
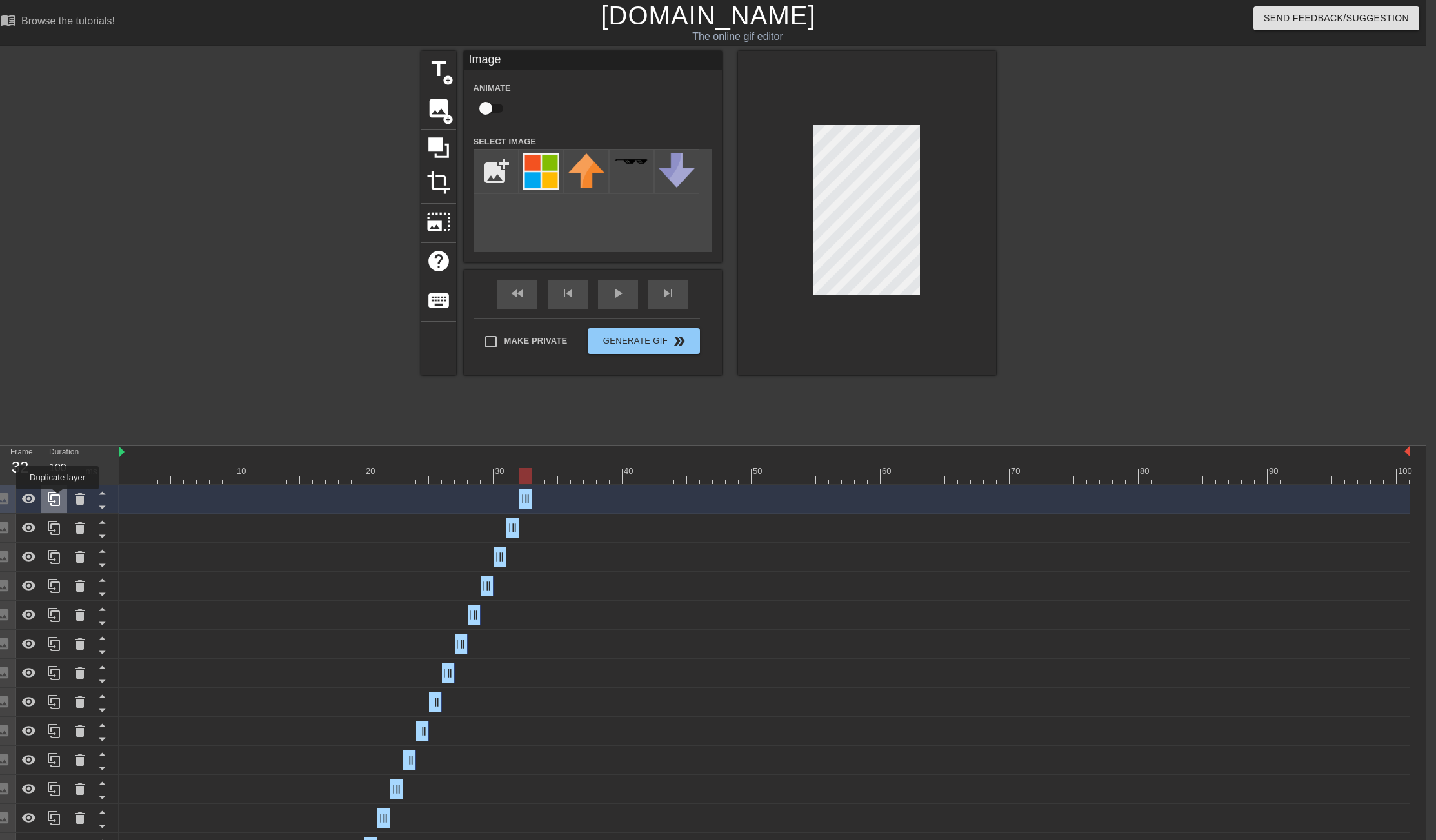
click at [52, 499] on icon at bounding box center [54, 499] width 15 height 15
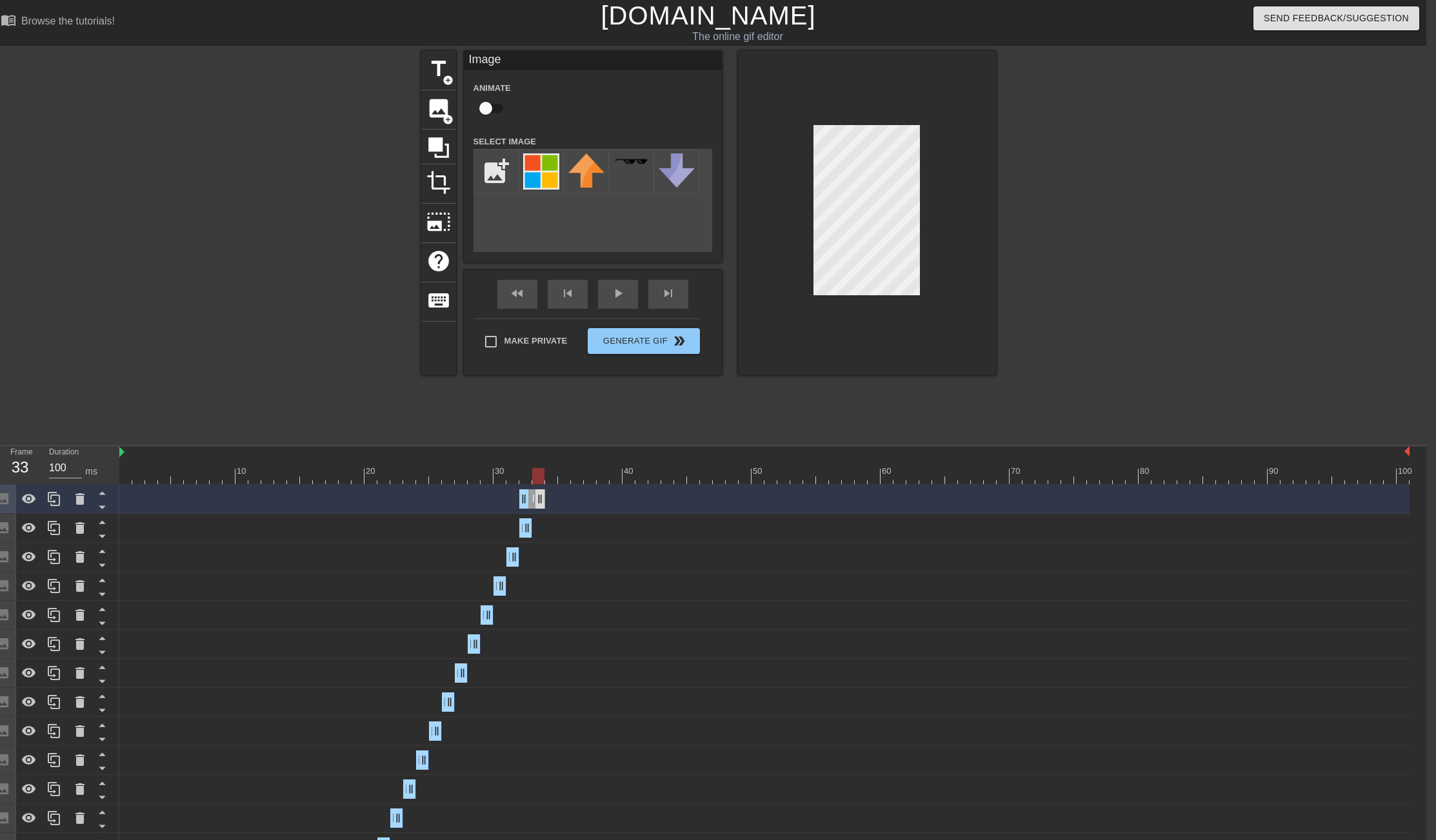
drag, startPoint x: 530, startPoint y: 501, endPoint x: 544, endPoint y: 501, distance: 14.0
click at [546, 501] on div "Image drag_handle drag_handle" at bounding box center [765, 499] width 1291 height 19
drag, startPoint x: 524, startPoint y: 502, endPoint x: 533, endPoint y: 501, distance: 9.1
click at [55, 502] on icon at bounding box center [54, 499] width 15 height 15
drag, startPoint x: 539, startPoint y: 504, endPoint x: 549, endPoint y: 504, distance: 10.0
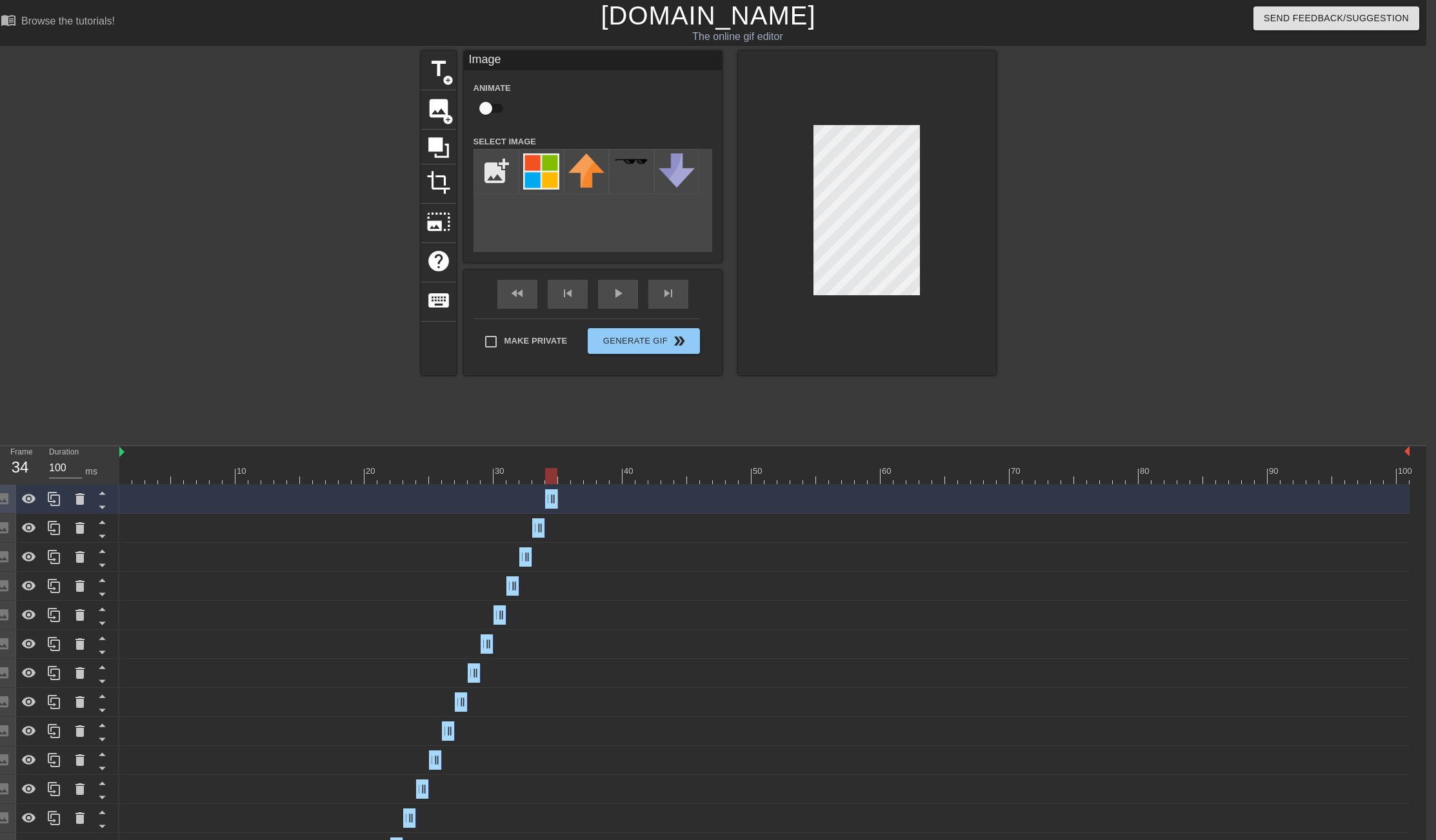
drag, startPoint x: 534, startPoint y: 506, endPoint x: 542, endPoint y: 506, distance: 8.0
click at [542, 506] on div "Image drag_handle drag_handle" at bounding box center [765, 499] width 1291 height 19
click at [128, 481] on div at bounding box center [765, 475] width 1291 height 16
click at [55, 501] on icon at bounding box center [54, 499] width 15 height 15
drag, startPoint x: 555, startPoint y: 500, endPoint x: 565, endPoint y: 500, distance: 10.0
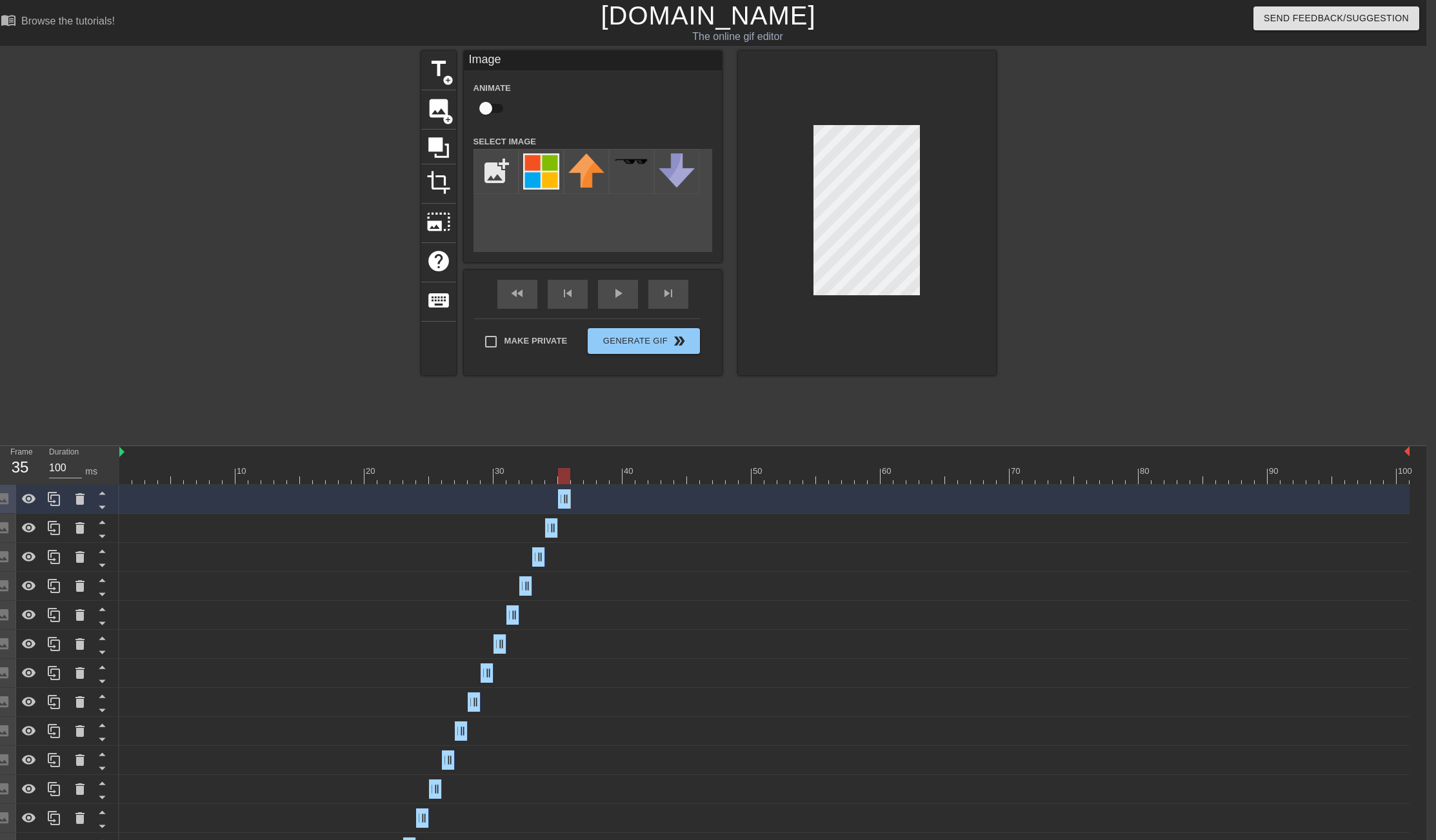
drag, startPoint x: 546, startPoint y: 501, endPoint x: 558, endPoint y: 501, distance: 12.0
click at [60, 501] on icon at bounding box center [54, 499] width 15 height 15
drag, startPoint x: 567, startPoint y: 495, endPoint x: 580, endPoint y: 496, distance: 13.0
drag, startPoint x: 565, startPoint y: 499, endPoint x: 579, endPoint y: 499, distance: 14.0
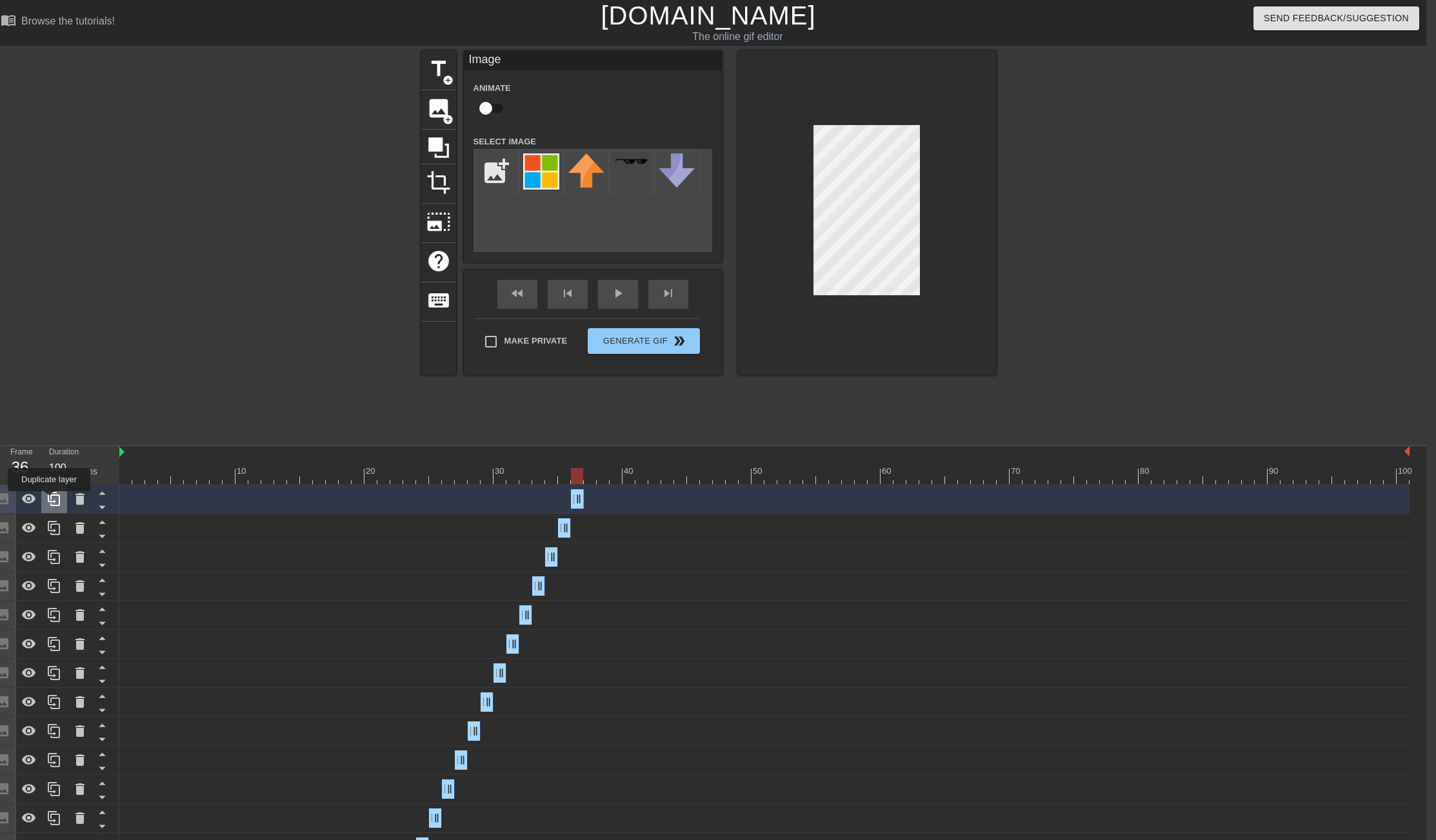
click at [50, 501] on icon at bounding box center [54, 499] width 15 height 15
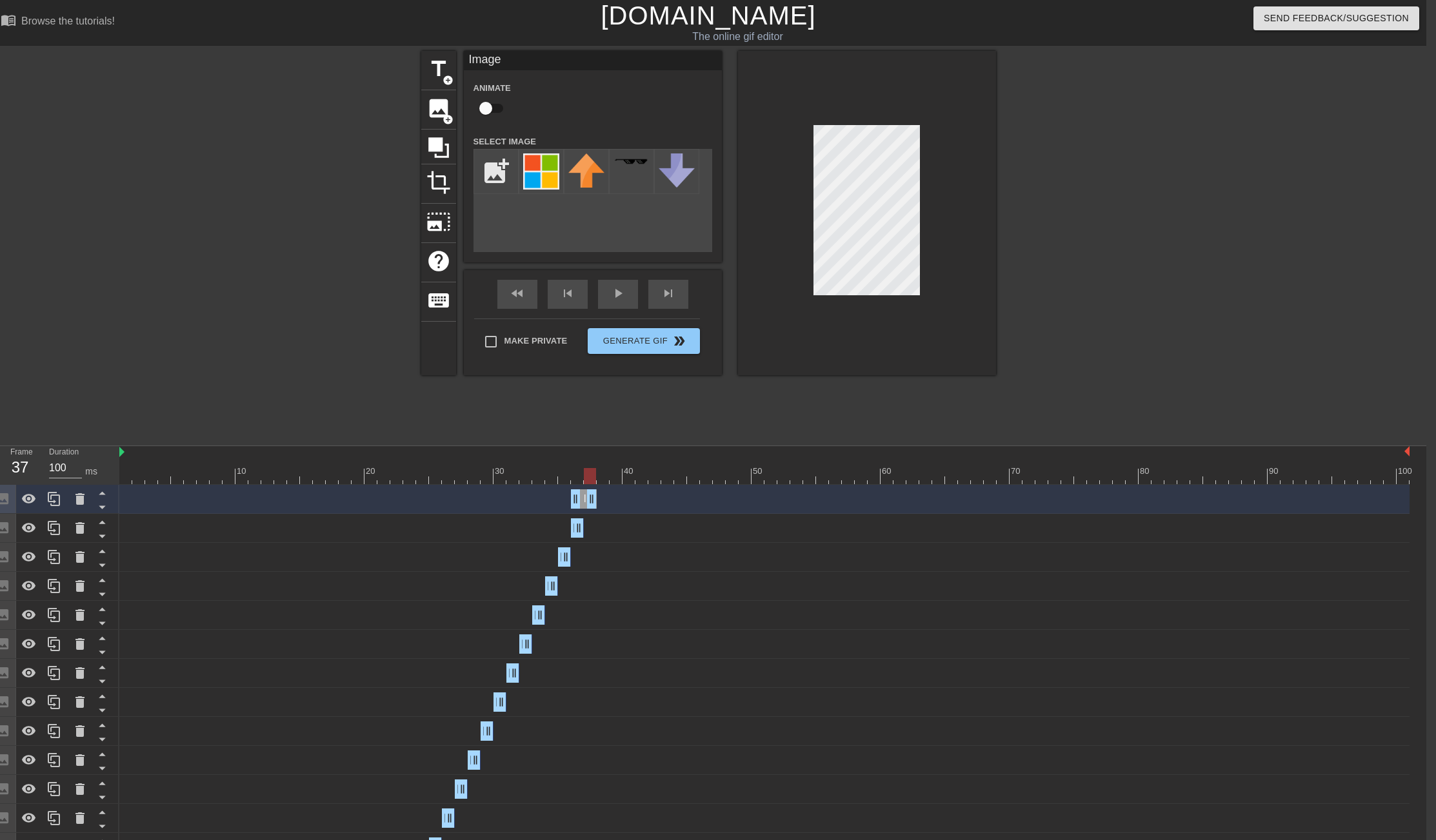
drag, startPoint x: 582, startPoint y: 499, endPoint x: 593, endPoint y: 499, distance: 11.0
drag, startPoint x: 576, startPoint y: 500, endPoint x: 591, endPoint y: 500, distance: 15.0
click at [52, 503] on icon at bounding box center [54, 499] width 15 height 15
drag, startPoint x: 593, startPoint y: 501, endPoint x: 610, endPoint y: 501, distance: 17.0
click at [610, 501] on div "Image drag_handle drag_handle" at bounding box center [765, 499] width 1291 height 19
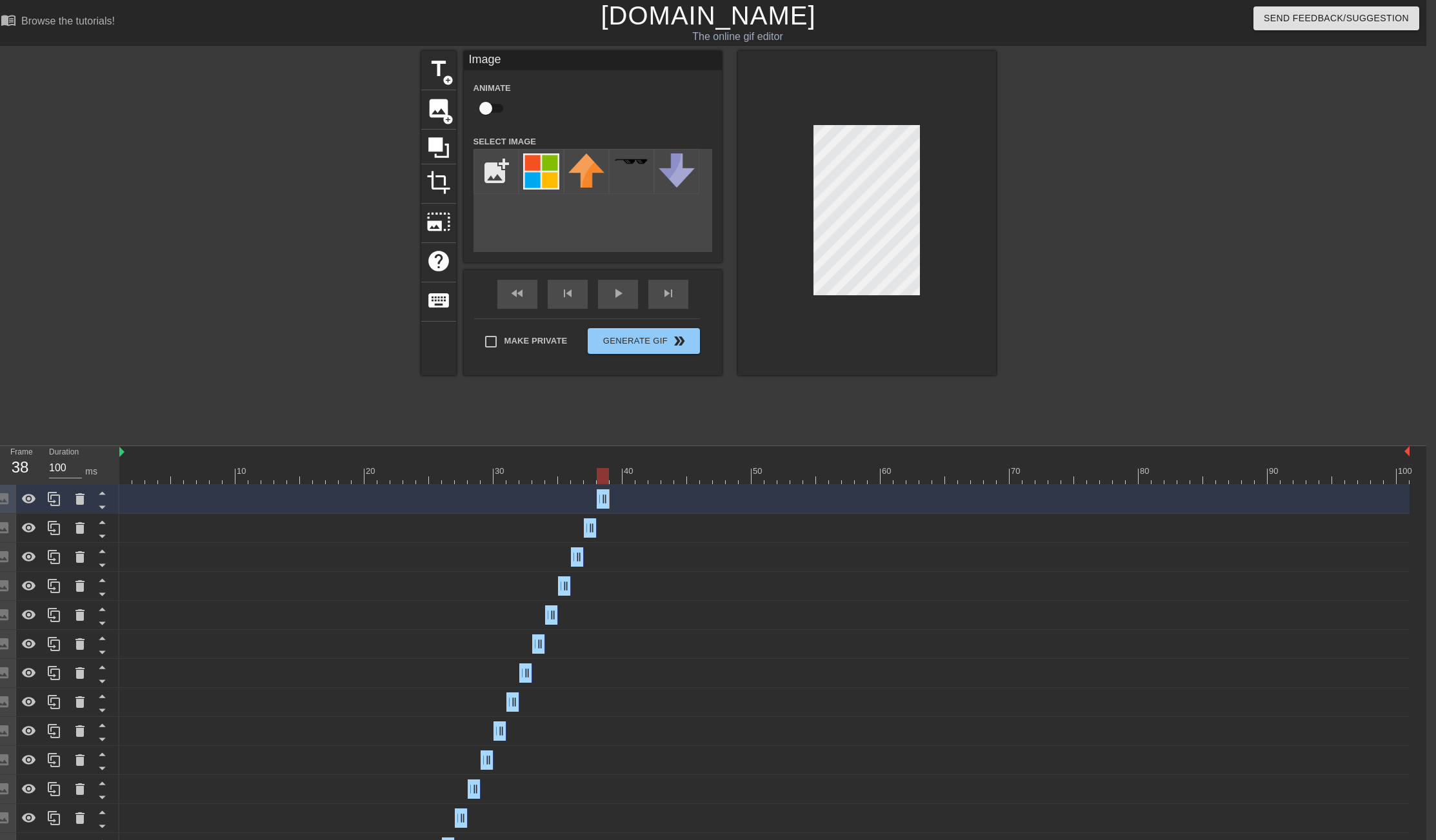
drag, startPoint x: 589, startPoint y: 502, endPoint x: 597, endPoint y: 502, distance: 8.0
click at [54, 501] on icon at bounding box center [54, 499] width 13 height 14
drag, startPoint x: 606, startPoint y: 500, endPoint x: 616, endPoint y: 500, distance: 10.0
drag, startPoint x: 600, startPoint y: 501, endPoint x: 617, endPoint y: 501, distance: 17.0
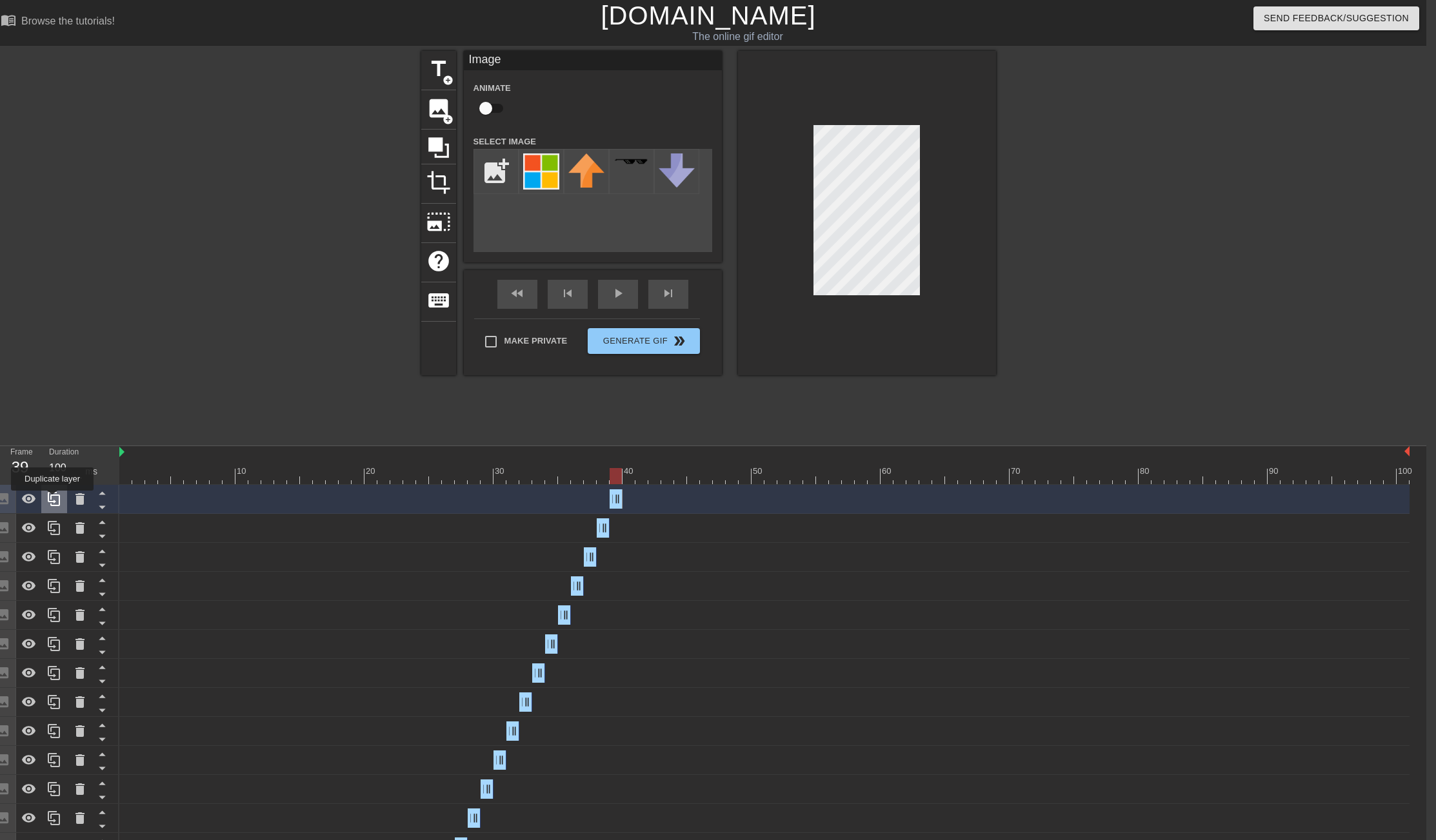
click at [54, 500] on icon at bounding box center [54, 499] width 15 height 15
drag, startPoint x: 618, startPoint y: 496, endPoint x: 629, endPoint y: 496, distance: 11.0
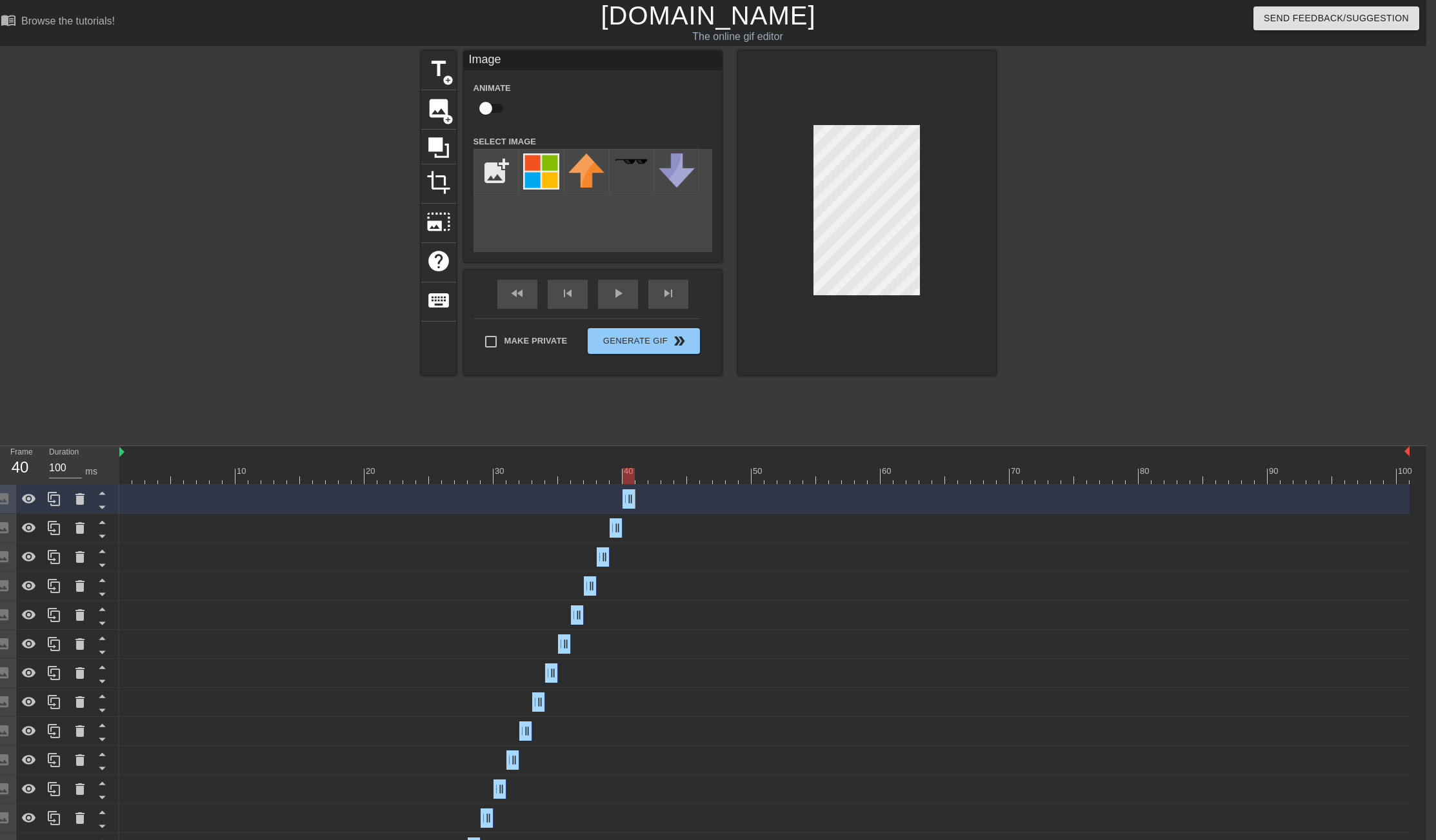
drag, startPoint x: 613, startPoint y: 498, endPoint x: 620, endPoint y: 498, distance: 7.0
click at [620, 498] on div "Image drag_handle drag_handle" at bounding box center [765, 499] width 1291 height 19
click at [60, 501] on icon at bounding box center [54, 499] width 15 height 15
drag, startPoint x: 632, startPoint y: 496, endPoint x: 640, endPoint y: 496, distance: 8.0
drag, startPoint x: 626, startPoint y: 499, endPoint x: 635, endPoint y: 498, distance: 9.1
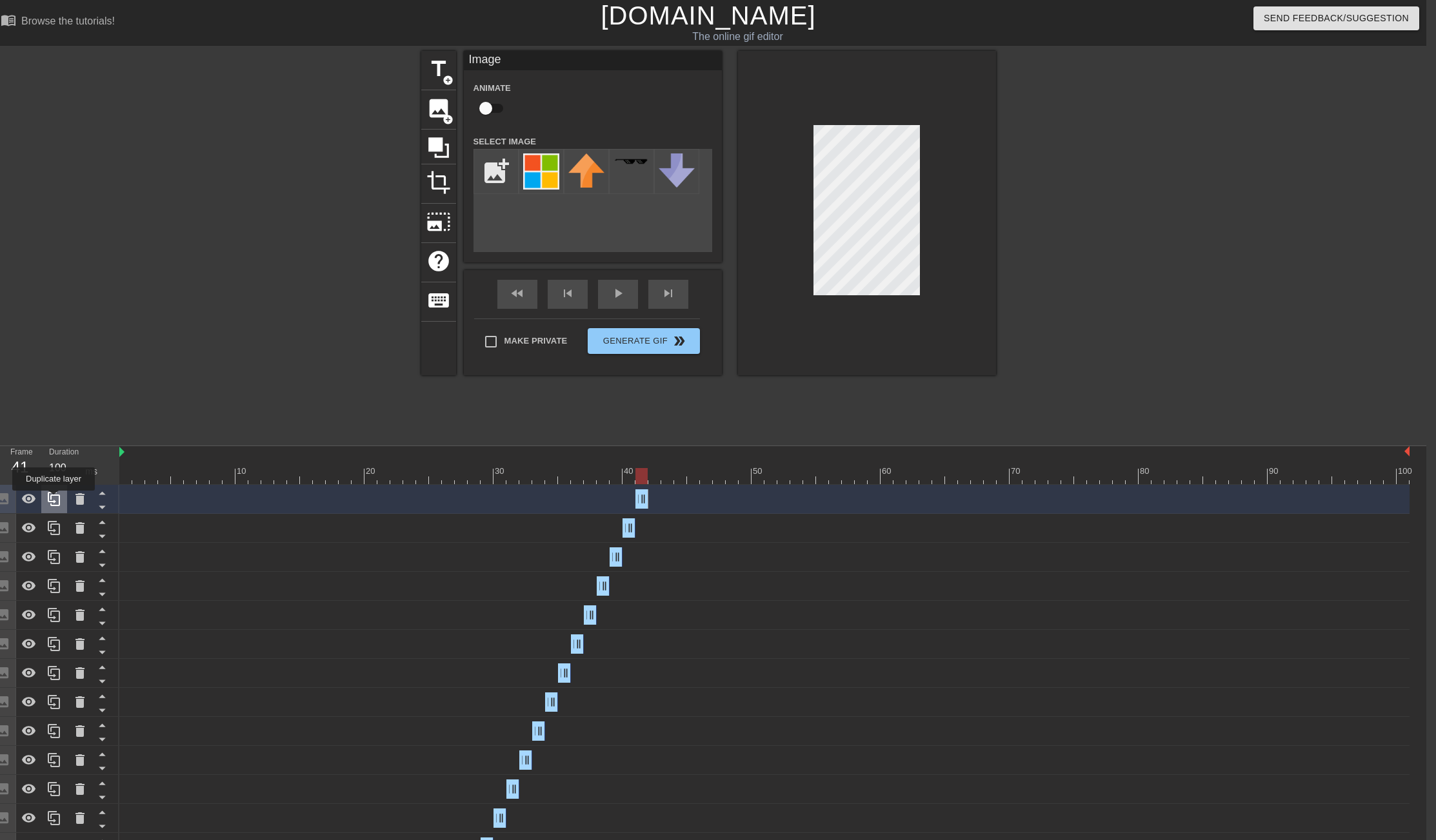
click at [55, 500] on icon at bounding box center [54, 499] width 15 height 15
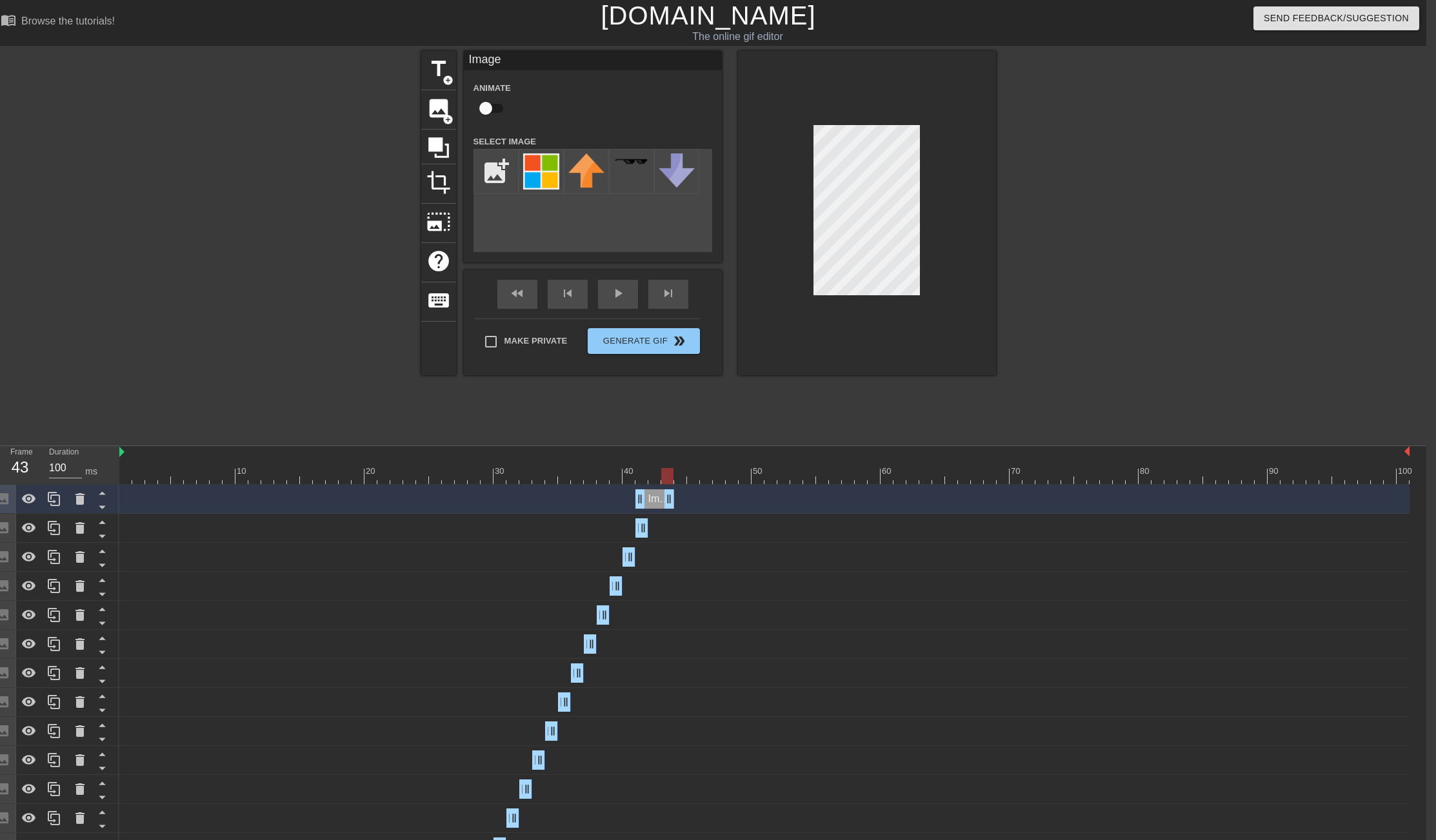
drag, startPoint x: 643, startPoint y: 496, endPoint x: 665, endPoint y: 498, distance: 22.1
drag, startPoint x: 639, startPoint y: 499, endPoint x: 651, endPoint y: 499, distance: 12.0
drag, startPoint x: 670, startPoint y: 498, endPoint x: 658, endPoint y: 498, distance: 12.0
click at [57, 501] on icon at bounding box center [54, 499] width 15 height 15
drag, startPoint x: 656, startPoint y: 504, endPoint x: 676, endPoint y: 501, distance: 20.2
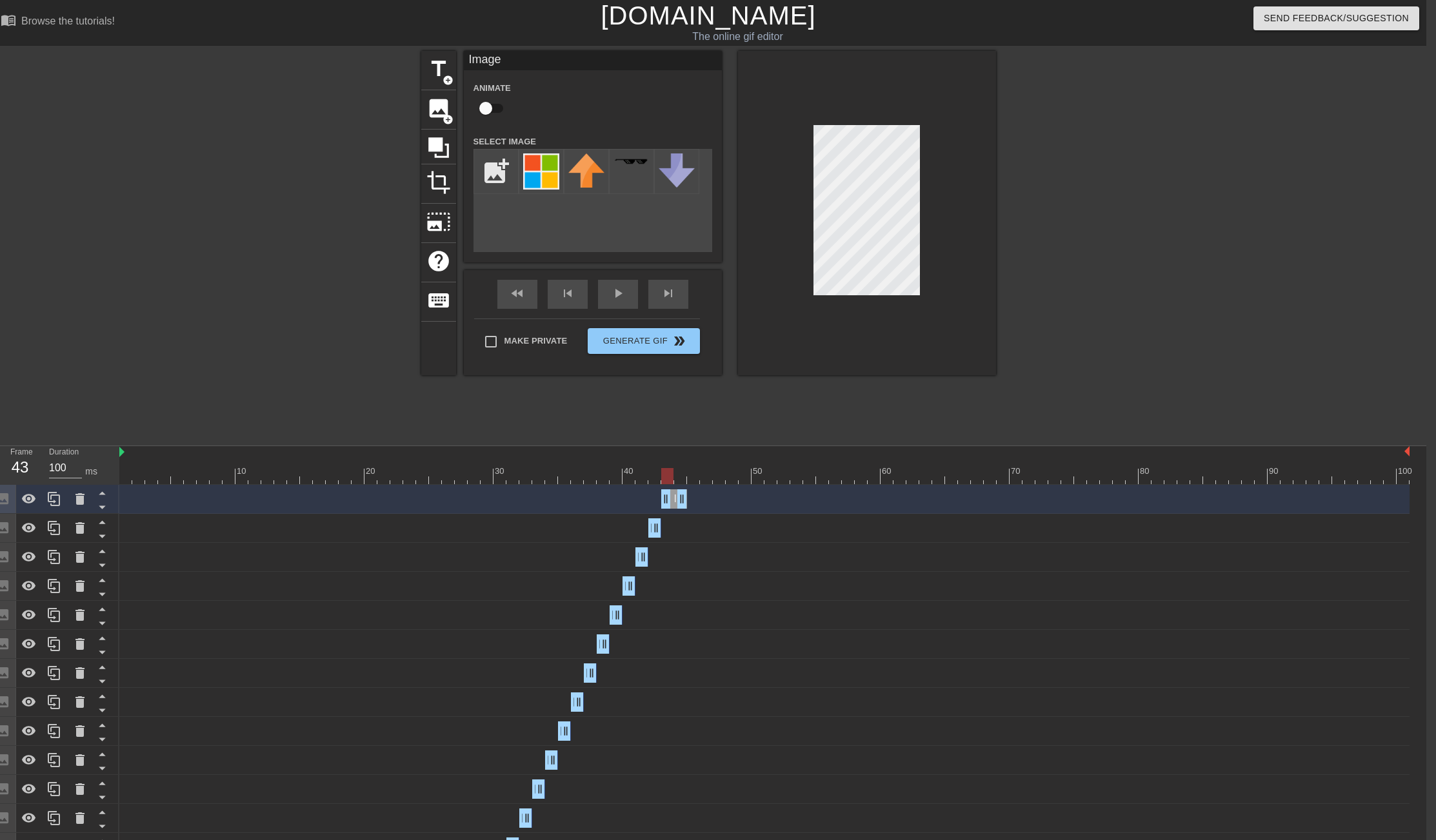
drag, startPoint x: 652, startPoint y: 502, endPoint x: 660, endPoint y: 502, distance: 8.0
drag, startPoint x: 685, startPoint y: 493, endPoint x: 676, endPoint y: 496, distance: 9.5
click at [676, 496] on div "Image drag_handle drag_handle" at bounding box center [765, 499] width 1291 height 19
click at [59, 506] on icon at bounding box center [54, 499] width 13 height 14
drag, startPoint x: 668, startPoint y: 499, endPoint x: 676, endPoint y: 498, distance: 8.1
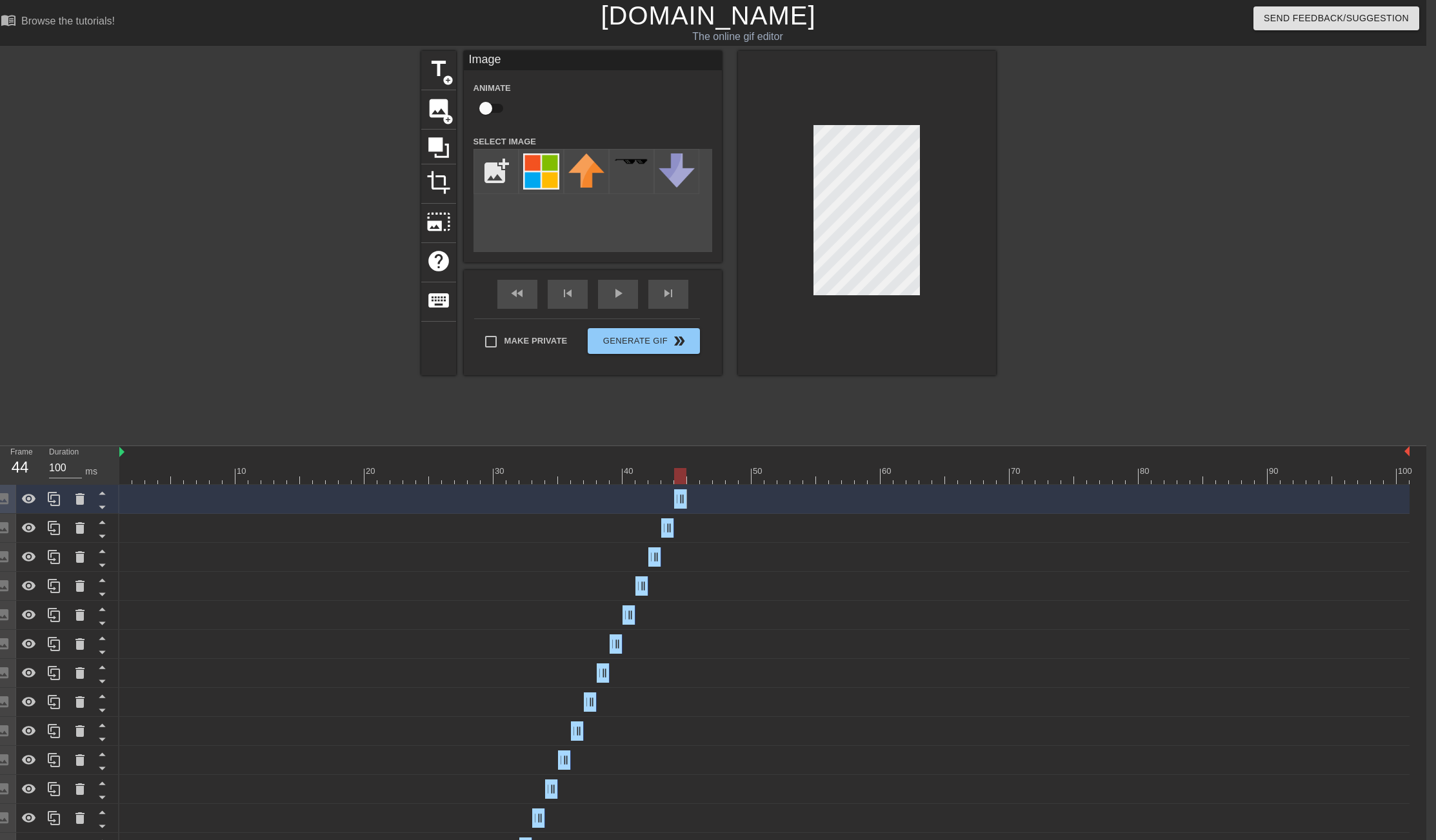
drag, startPoint x: 668, startPoint y: 501, endPoint x: 676, endPoint y: 500, distance: 8.1
click at [55, 502] on icon at bounding box center [54, 499] width 13 height 14
drag, startPoint x: 682, startPoint y: 502, endPoint x: 692, endPoint y: 502, distance: 10.0
drag, startPoint x: 679, startPoint y: 502, endPoint x: 687, endPoint y: 502, distance: 8.0
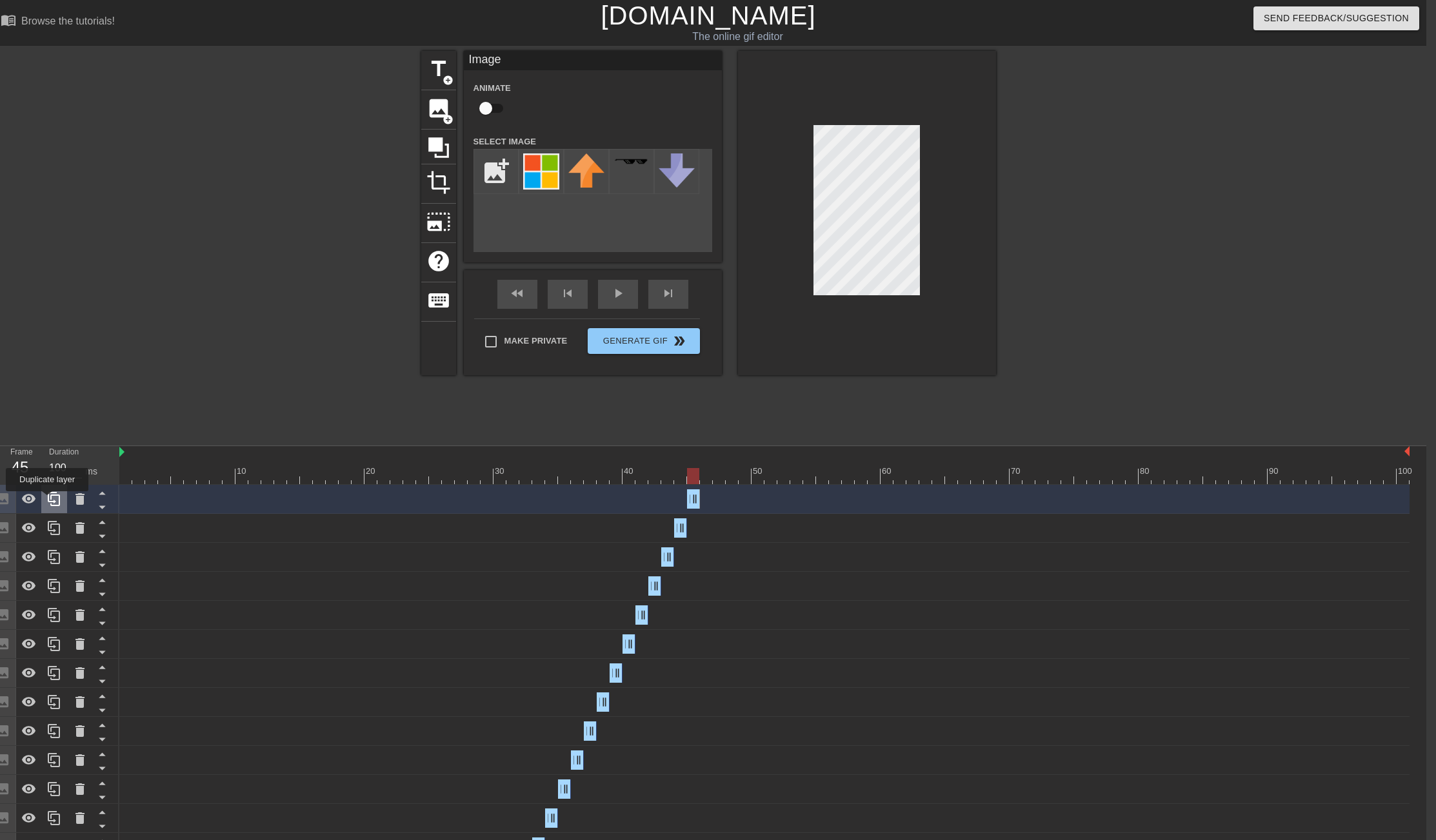
click at [49, 500] on icon at bounding box center [54, 499] width 13 height 14
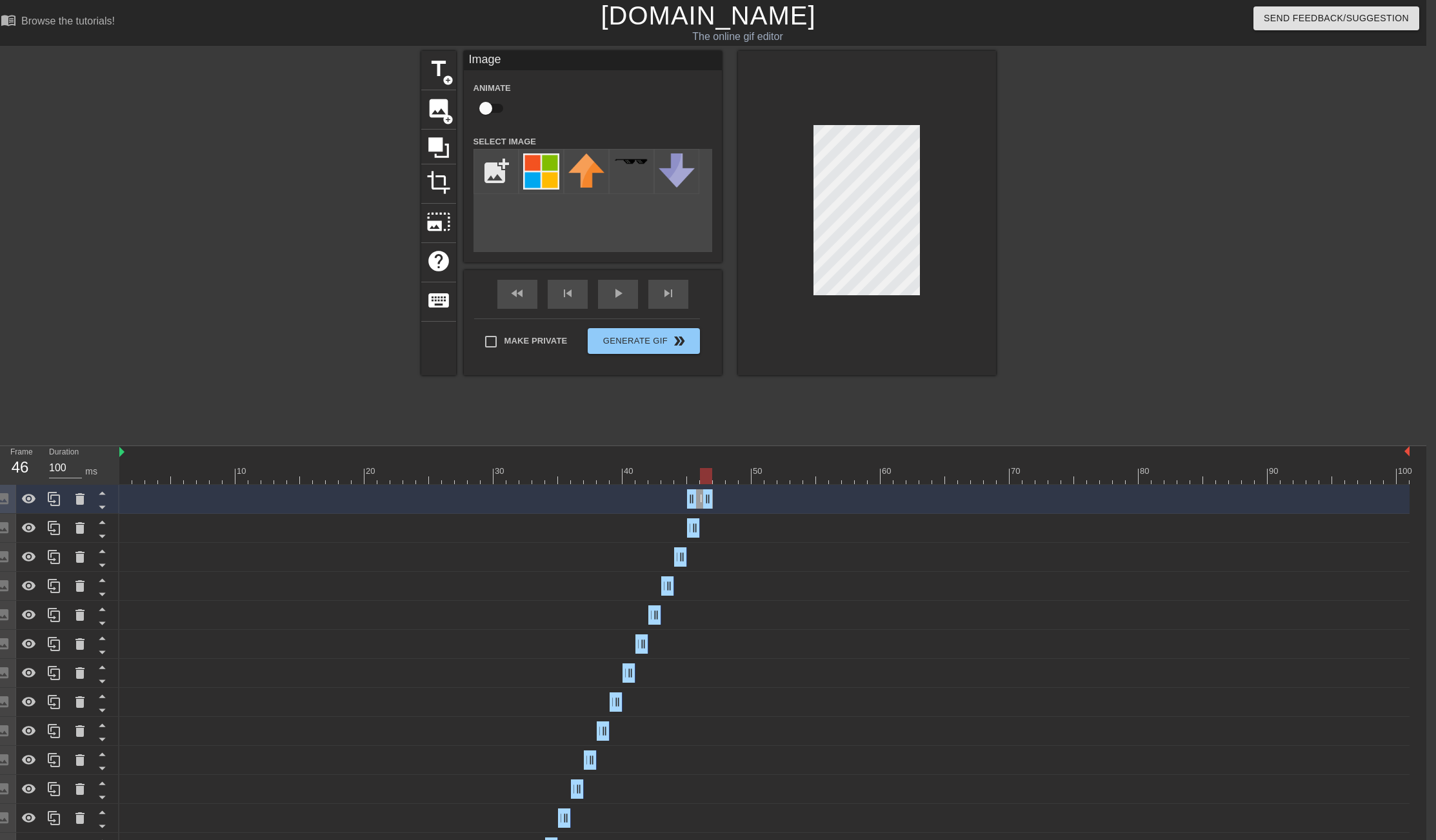
drag, startPoint x: 695, startPoint y: 504, endPoint x: 705, endPoint y: 504, distance: 10.0
drag, startPoint x: 687, startPoint y: 504, endPoint x: 697, endPoint y: 504, distance: 10.0
click at [697, 504] on div "Image drag_handle drag_handle" at bounding box center [765, 499] width 1291 height 19
click at [57, 500] on icon at bounding box center [54, 499] width 15 height 15
drag, startPoint x: 710, startPoint y: 499, endPoint x: 718, endPoint y: 499, distance: 8.0
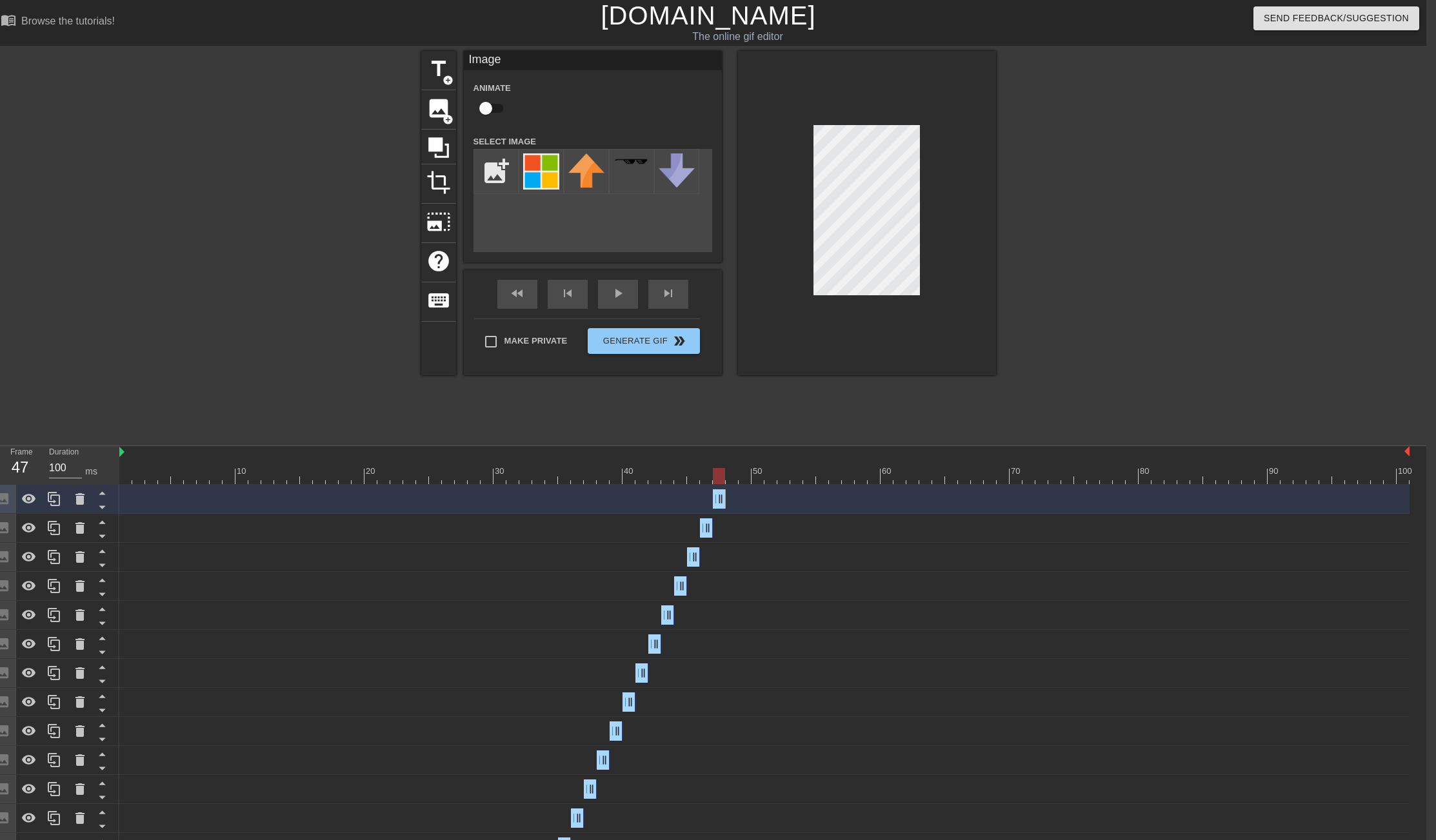
drag, startPoint x: 706, startPoint y: 501, endPoint x: 713, endPoint y: 501, distance: 7.0
click at [57, 503] on icon at bounding box center [54, 499] width 15 height 15
drag, startPoint x: 724, startPoint y: 500, endPoint x: 738, endPoint y: 501, distance: 14.0
drag, startPoint x: 718, startPoint y: 501, endPoint x: 729, endPoint y: 501, distance: 11.0
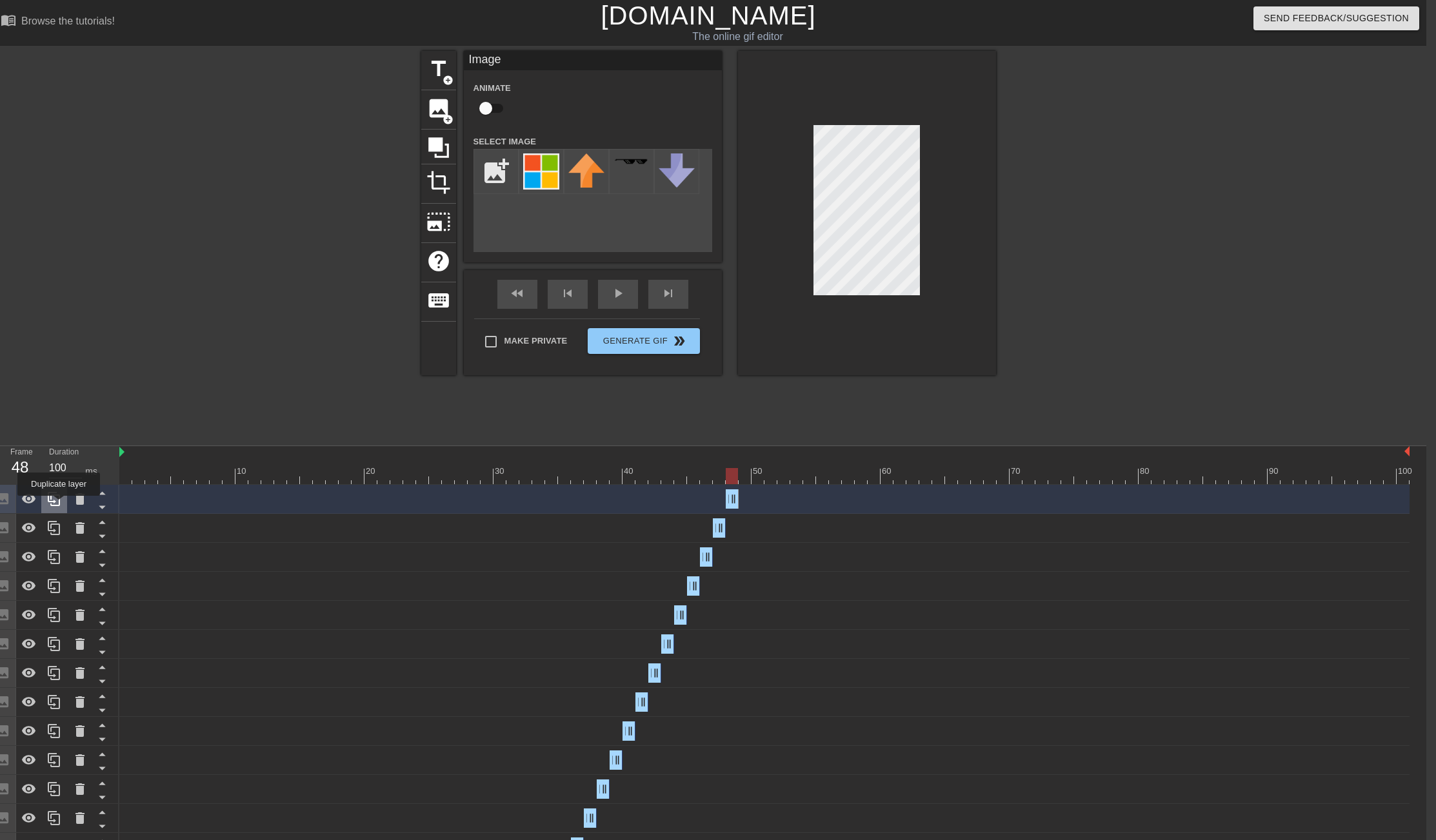
click at [60, 505] on icon at bounding box center [54, 499] width 15 height 15
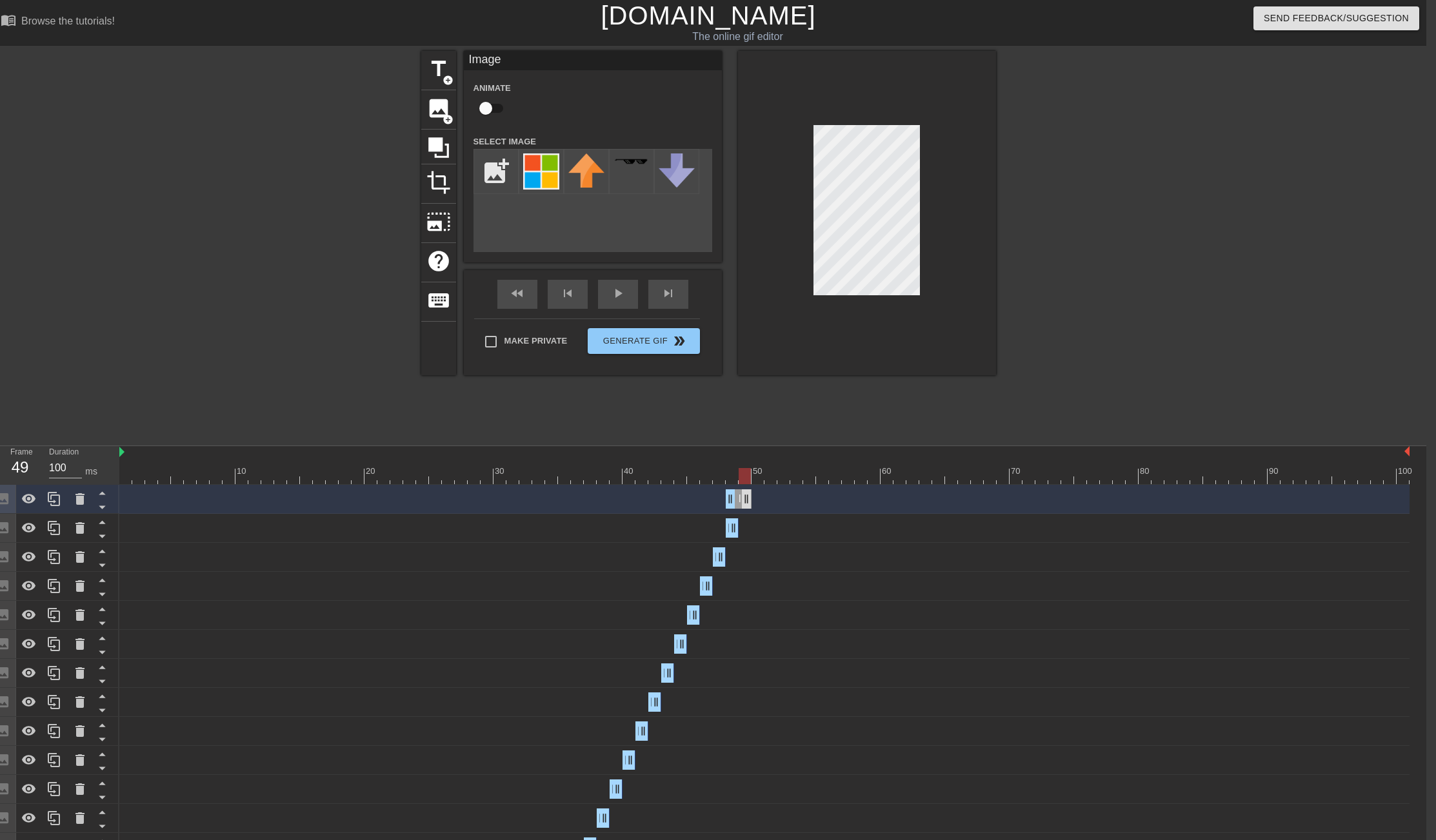
drag, startPoint x: 732, startPoint y: 496, endPoint x: 741, endPoint y: 497, distance: 9.1
drag, startPoint x: 730, startPoint y: 497, endPoint x: 739, endPoint y: 498, distance: 9.1
click at [122, 482] on div at bounding box center [765, 475] width 1291 height 16
click at [759, 476] on div at bounding box center [765, 475] width 1291 height 16
click at [47, 501] on icon at bounding box center [54, 499] width 15 height 15
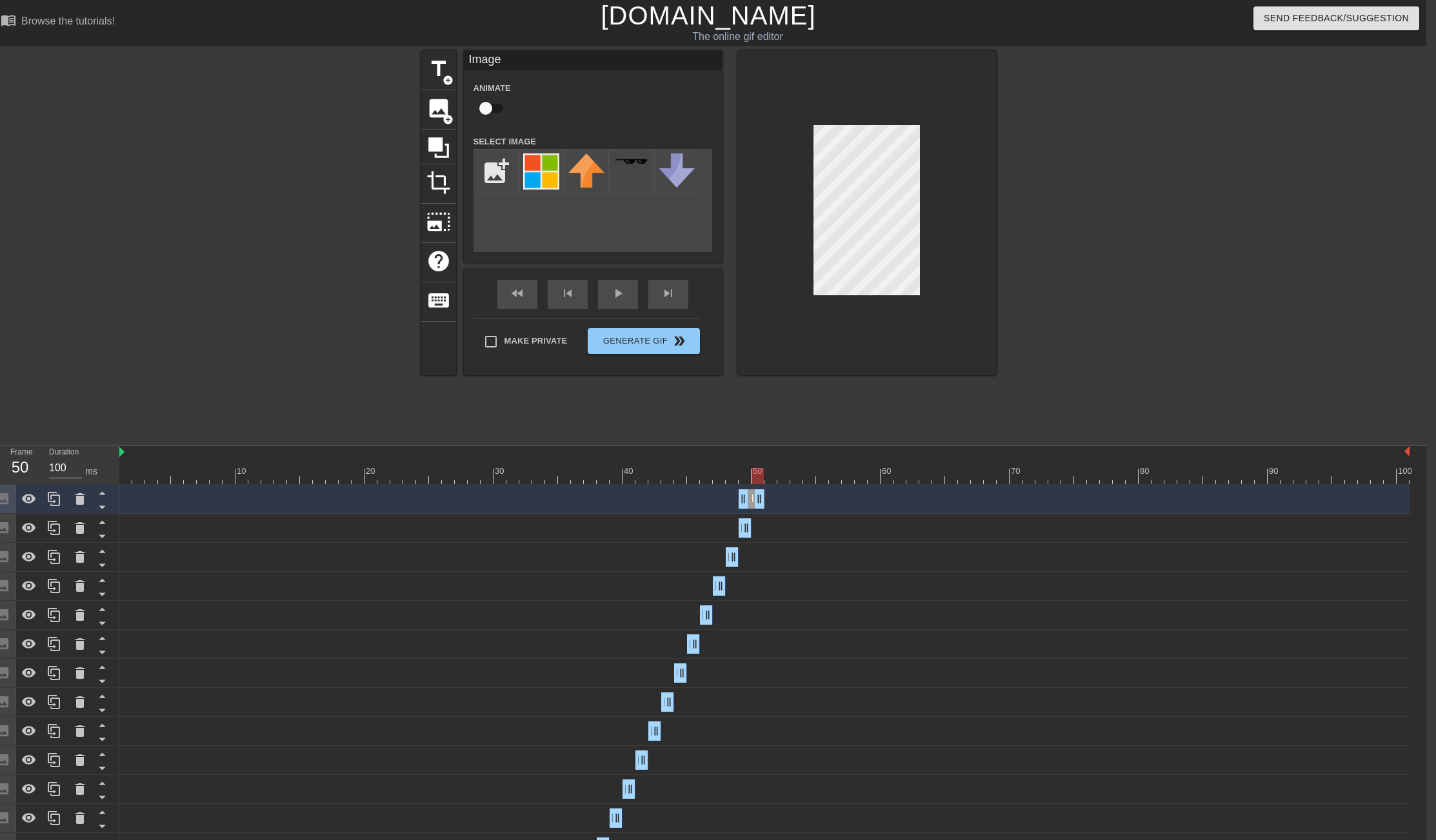
drag, startPoint x: 748, startPoint y: 500, endPoint x: 760, endPoint y: 501, distance: 12.0
drag, startPoint x: 741, startPoint y: 501, endPoint x: 757, endPoint y: 501, distance: 16.0
click at [60, 501] on icon at bounding box center [54, 499] width 15 height 15
drag, startPoint x: 760, startPoint y: 501, endPoint x: 770, endPoint y: 501, distance: 10.0
drag, startPoint x: 758, startPoint y: 501, endPoint x: 767, endPoint y: 501, distance: 9.0
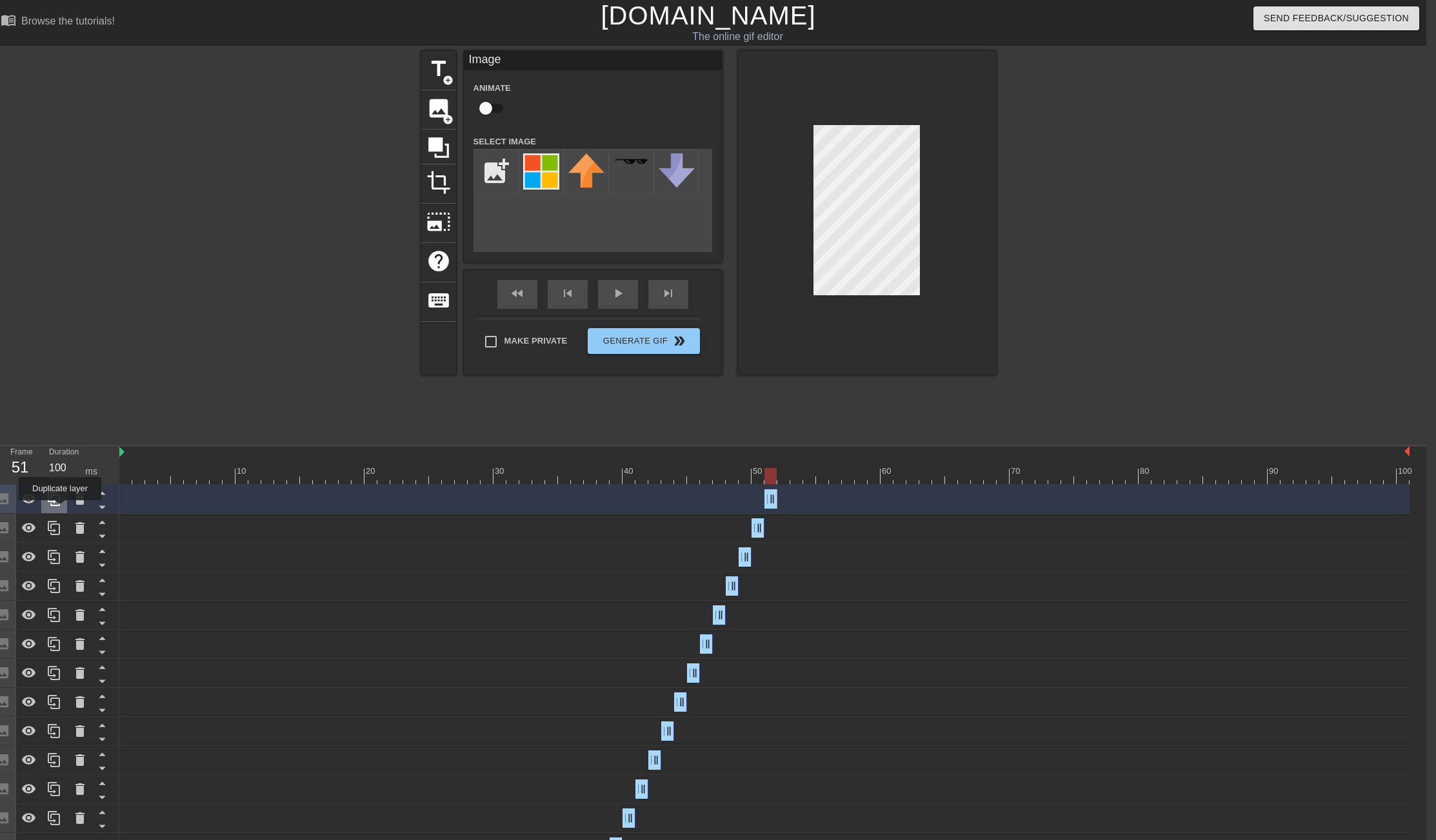
click at [59, 507] on div at bounding box center [54, 499] width 26 height 29
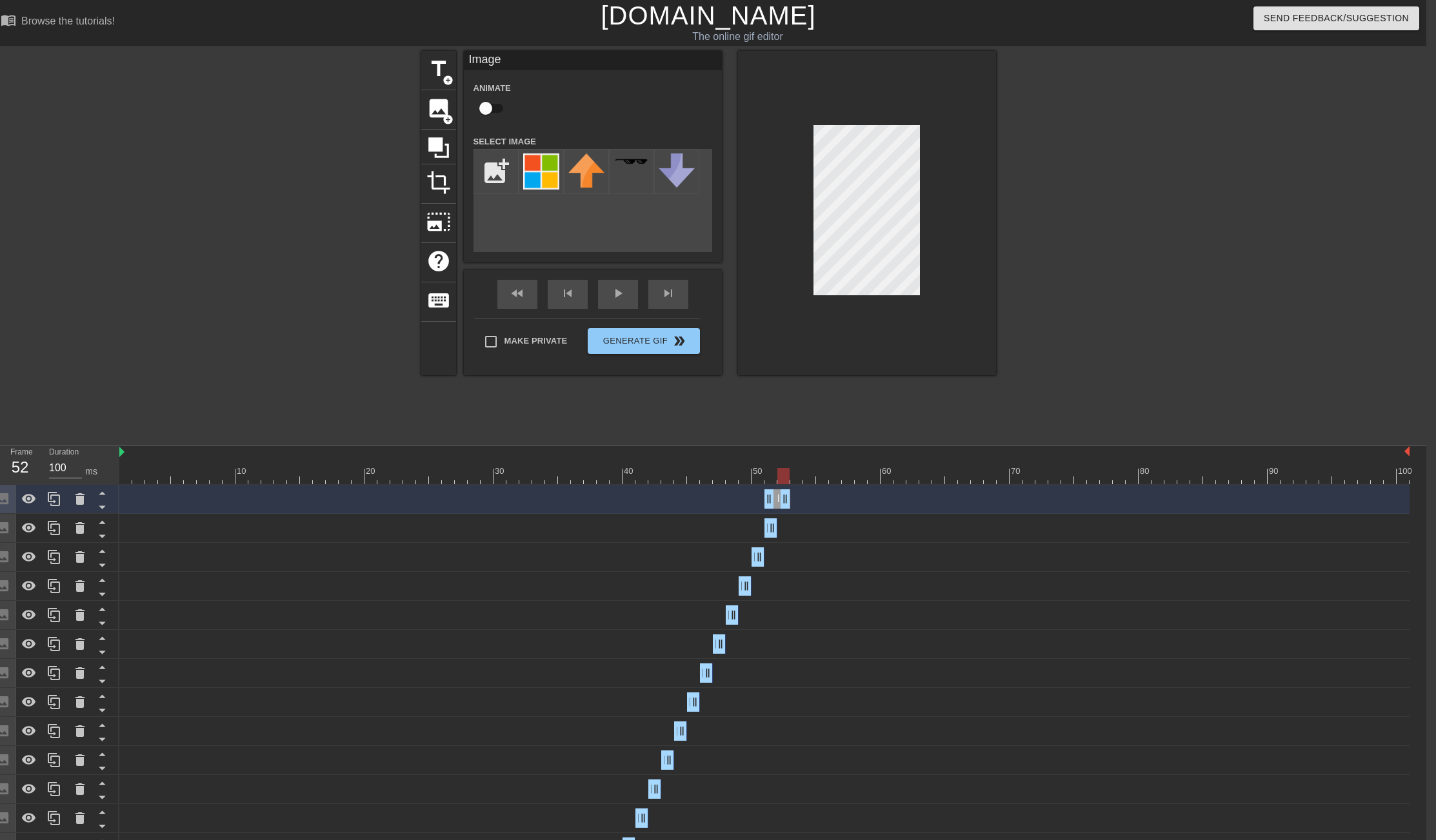
drag, startPoint x: 771, startPoint y: 506, endPoint x: 782, endPoint y: 505, distance: 11.0
drag, startPoint x: 769, startPoint y: 504, endPoint x: 776, endPoint y: 504, distance: 7.0
click at [54, 506] on icon at bounding box center [54, 499] width 13 height 14
drag, startPoint x: 788, startPoint y: 501, endPoint x: 800, endPoint y: 501, distance: 12.0
drag, startPoint x: 783, startPoint y: 501, endPoint x: 791, endPoint y: 501, distance: 8.0
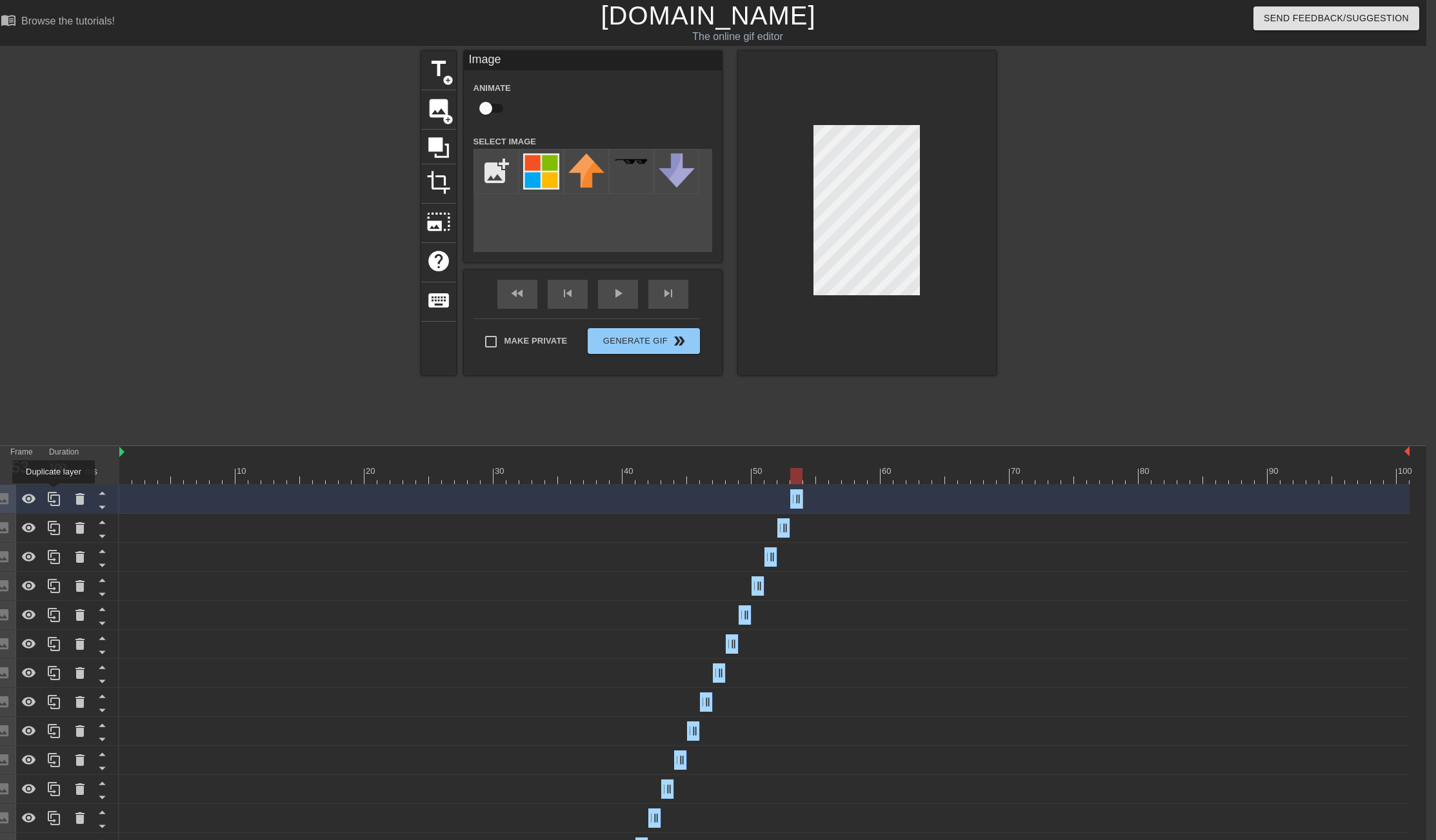
click at [55, 493] on icon at bounding box center [54, 499] width 13 height 14
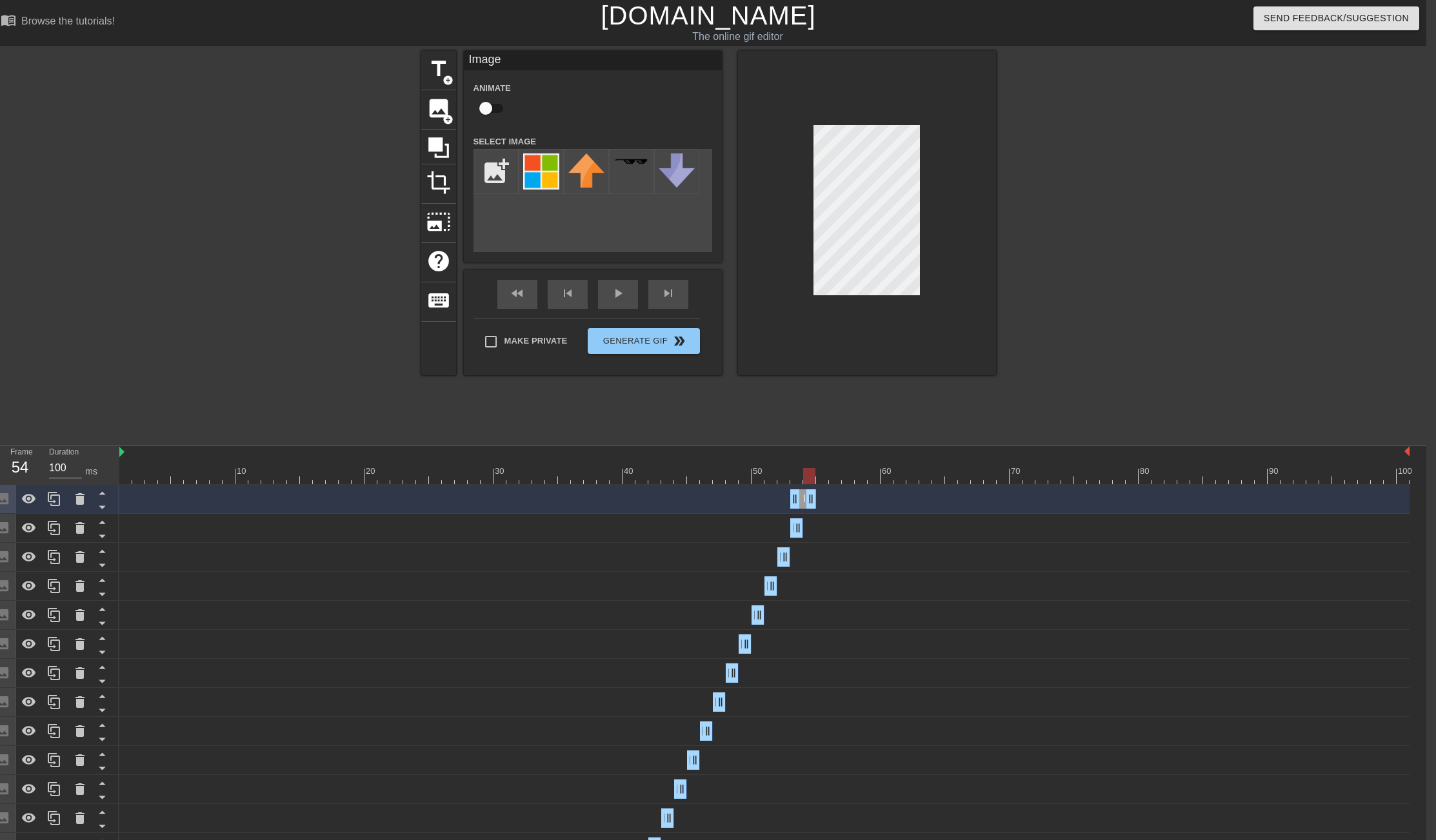
drag, startPoint x: 799, startPoint y: 501, endPoint x: 809, endPoint y: 501, distance: 10.0
drag, startPoint x: 793, startPoint y: 501, endPoint x: 803, endPoint y: 501, distance: 10.0
drag, startPoint x: 47, startPoint y: 501, endPoint x: 234, endPoint y: 507, distance: 187.1
click at [47, 501] on icon at bounding box center [54, 499] width 15 height 15
drag, startPoint x: 809, startPoint y: 500, endPoint x: 821, endPoint y: 500, distance: 12.0
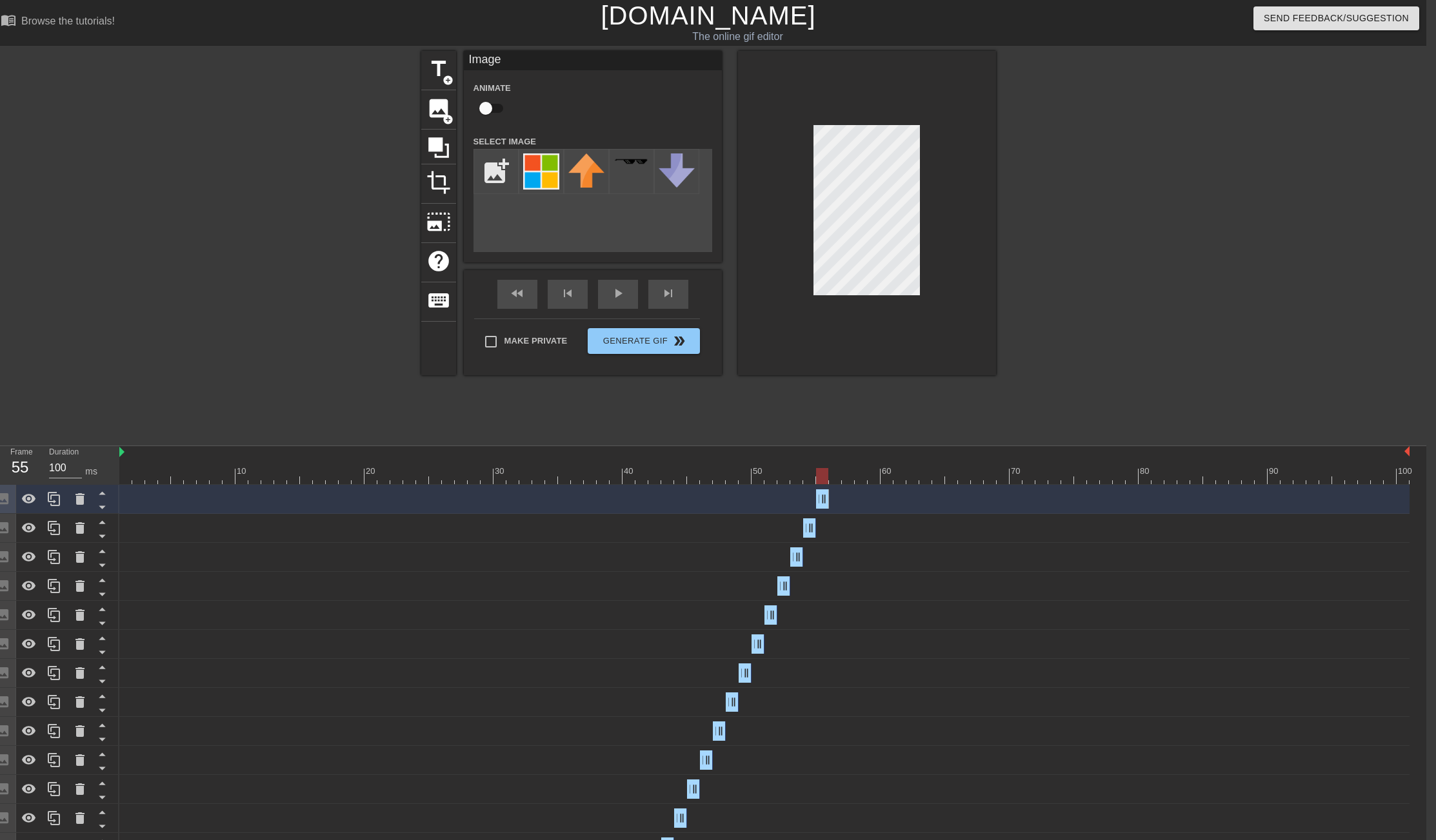
drag, startPoint x: 809, startPoint y: 500, endPoint x: 818, endPoint y: 501, distance: 9.1
click at [50, 502] on icon at bounding box center [54, 499] width 13 height 14
drag, startPoint x: 822, startPoint y: 496, endPoint x: 836, endPoint y: 497, distance: 14.0
drag, startPoint x: 819, startPoint y: 501, endPoint x: 831, endPoint y: 500, distance: 12.0
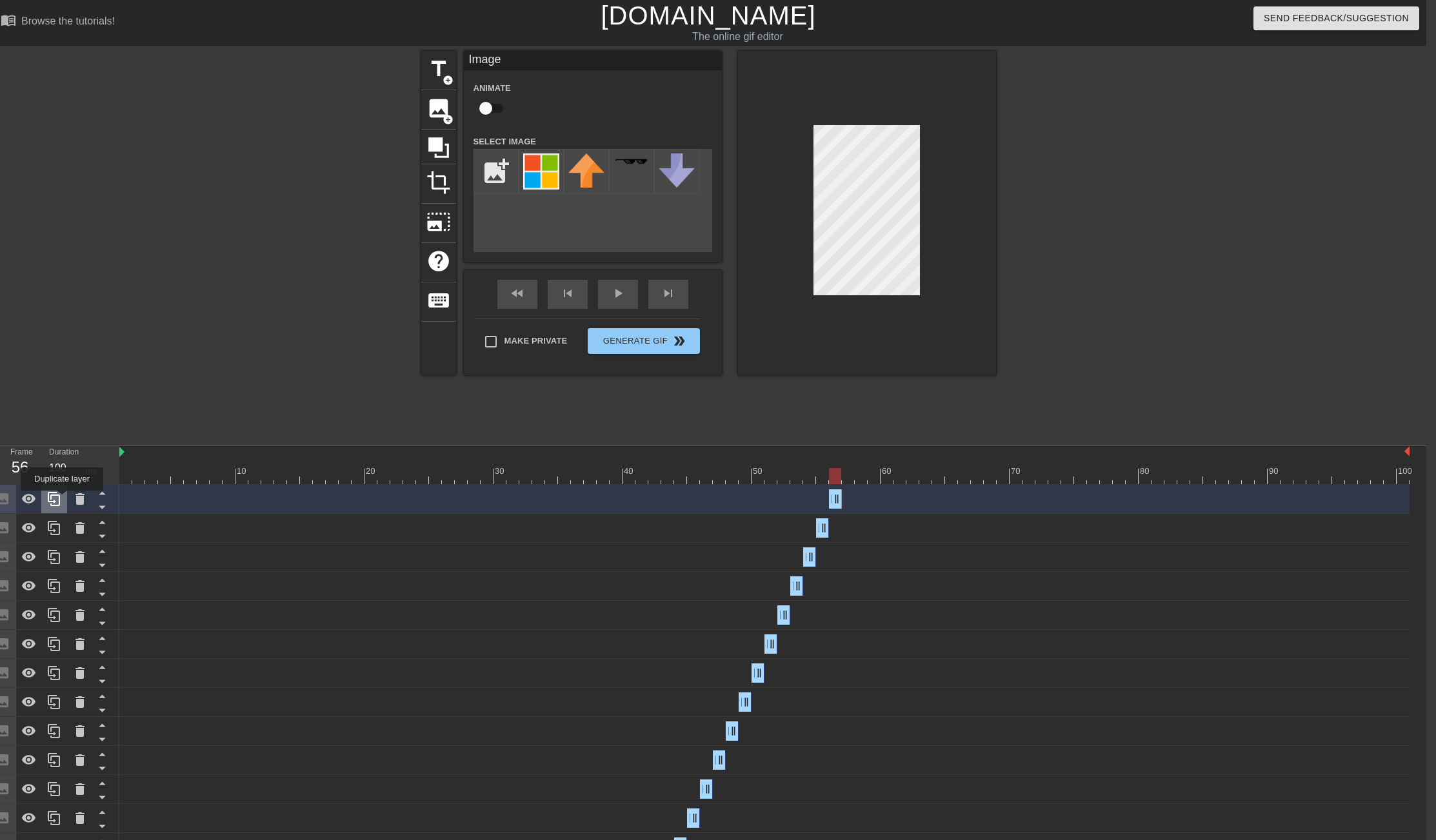
click at [63, 500] on div at bounding box center [54, 499] width 26 height 29
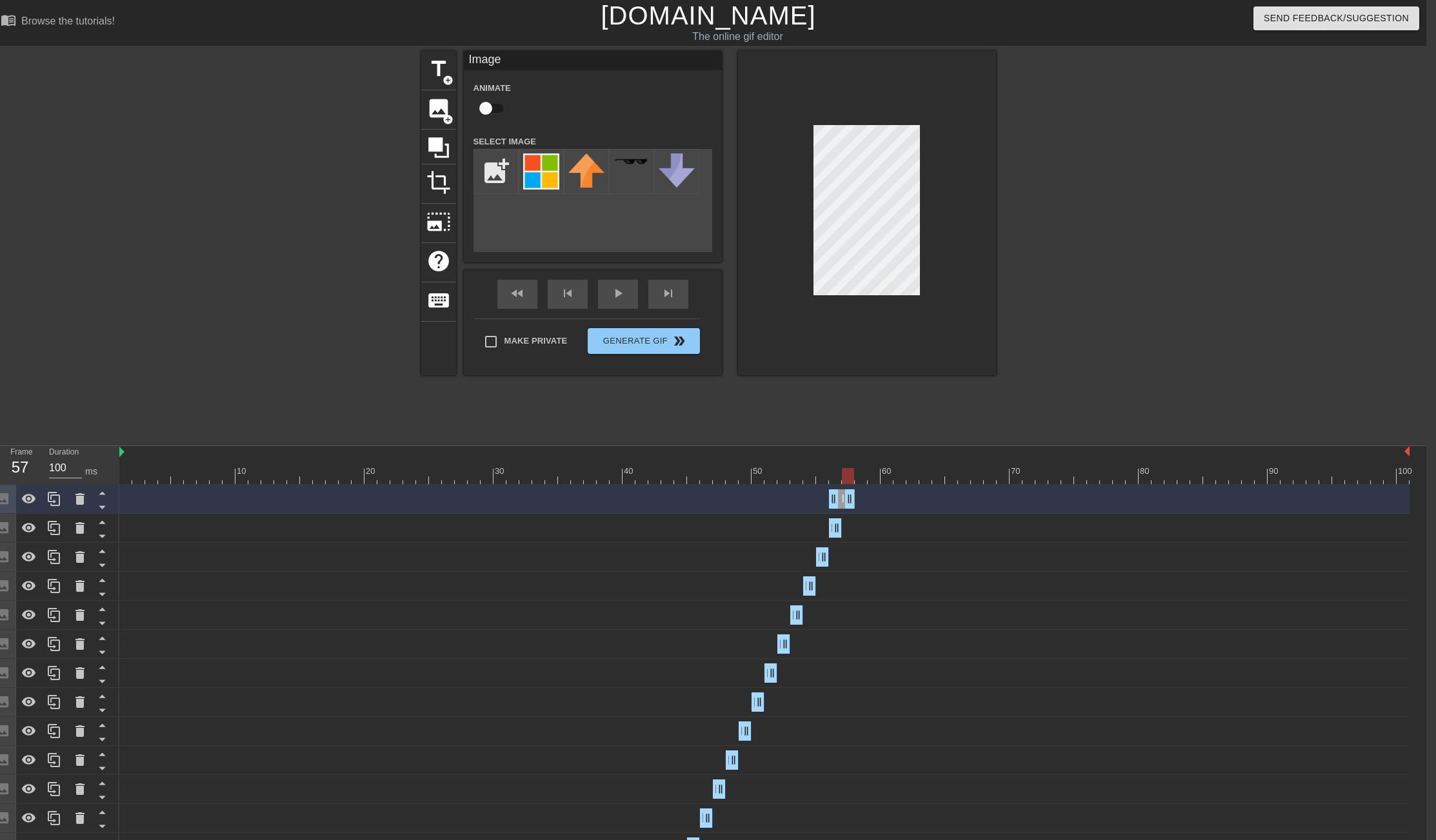
drag, startPoint x: 836, startPoint y: 501, endPoint x: 849, endPoint y: 499, distance: 13.2
drag, startPoint x: 834, startPoint y: 501, endPoint x: 844, endPoint y: 500, distance: 10.0
click at [45, 499] on div at bounding box center [54, 499] width 26 height 29
drag, startPoint x: 849, startPoint y: 500, endPoint x: 859, endPoint y: 500, distance: 10.0
drag, startPoint x: 847, startPoint y: 500, endPoint x: 856, endPoint y: 500, distance: 9.0
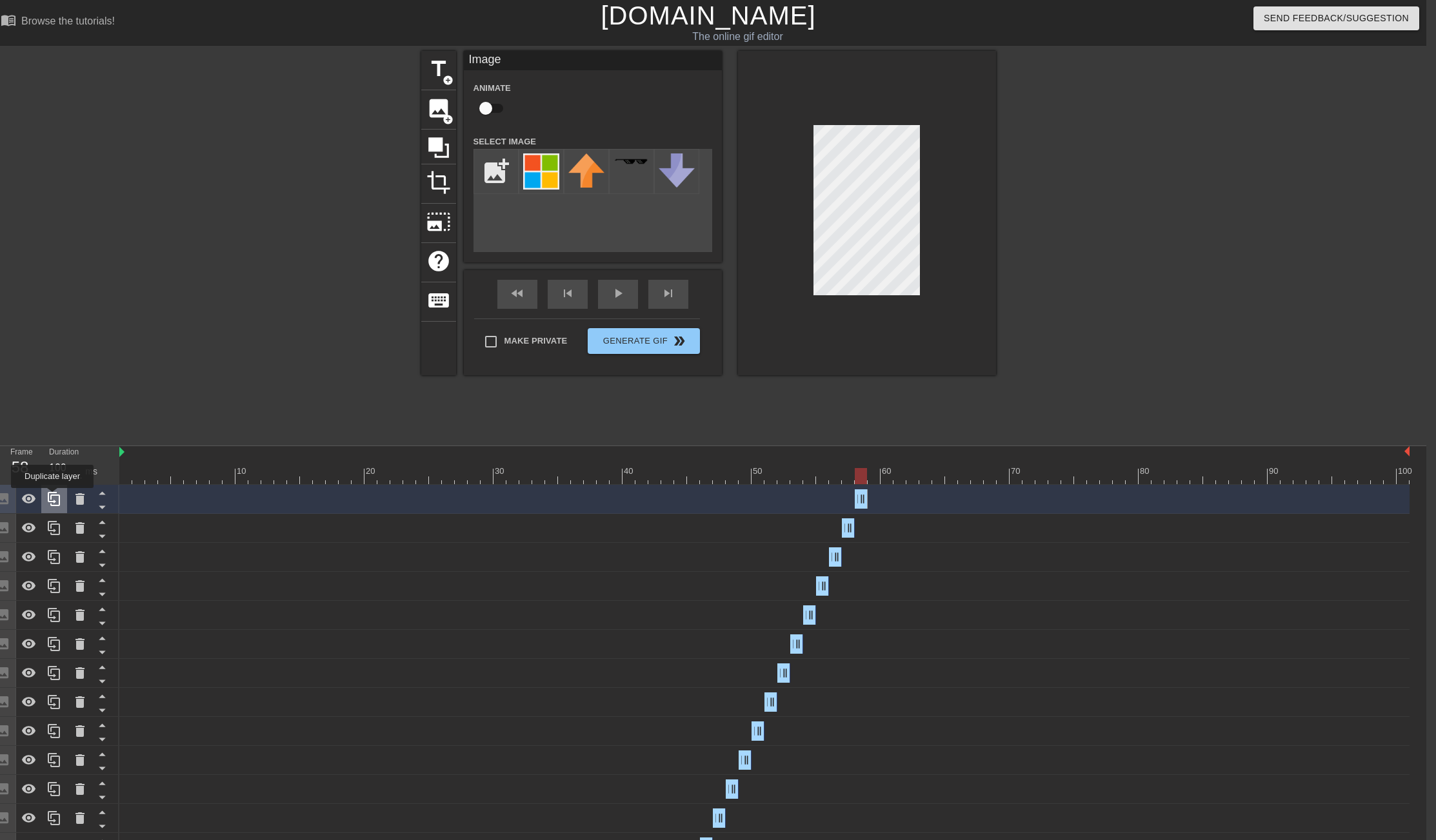
click at [53, 497] on icon at bounding box center [54, 499] width 15 height 15
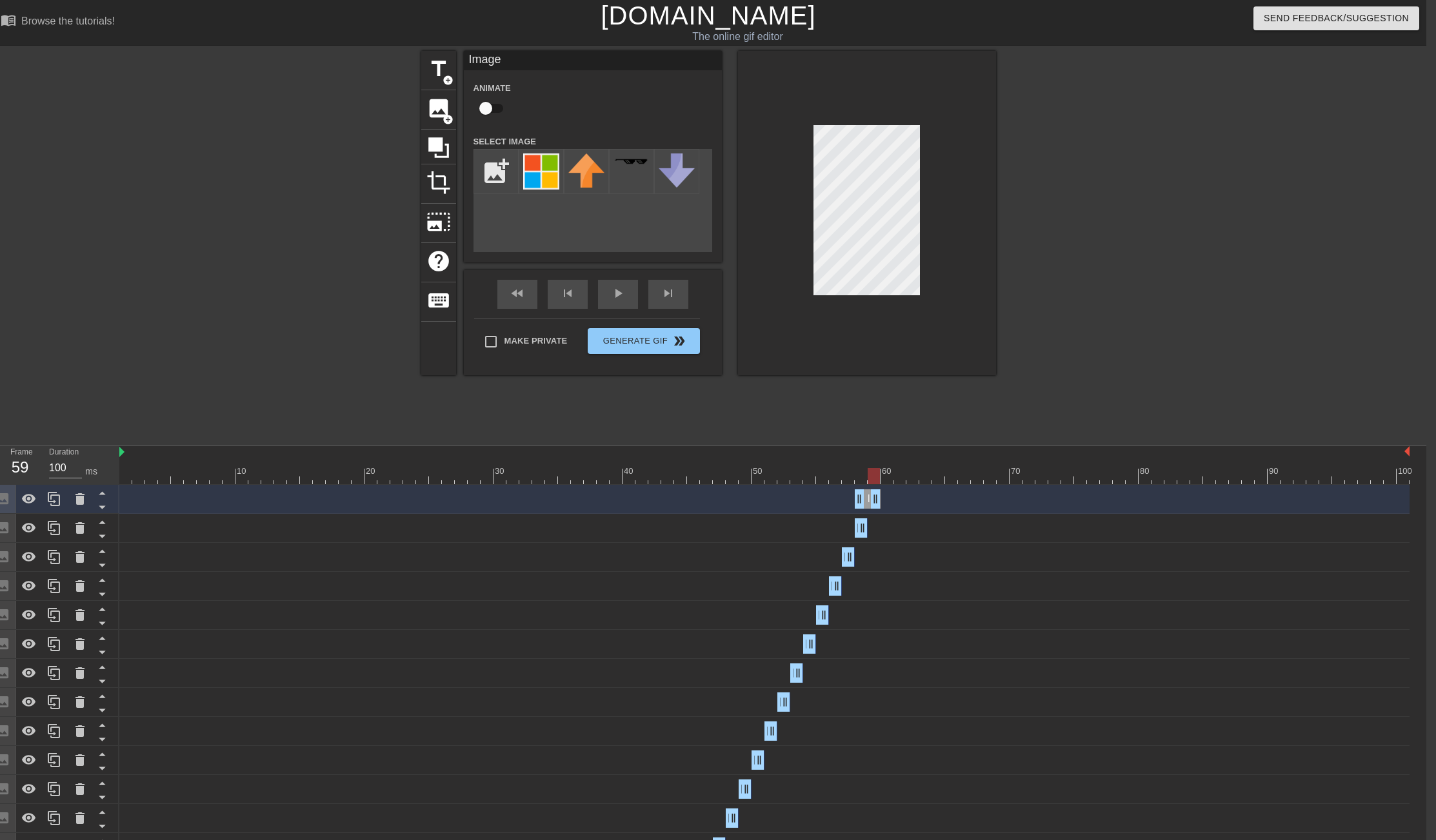
drag, startPoint x: 863, startPoint y: 502, endPoint x: 873, endPoint y: 501, distance: 10.0
drag, startPoint x: 858, startPoint y: 501, endPoint x: 867, endPoint y: 501, distance: 9.0
click at [52, 506] on icon at bounding box center [54, 499] width 13 height 14
drag, startPoint x: 876, startPoint y: 501, endPoint x: 887, endPoint y: 501, distance: 11.0
drag, startPoint x: 871, startPoint y: 501, endPoint x: 879, endPoint y: 501, distance: 8.0
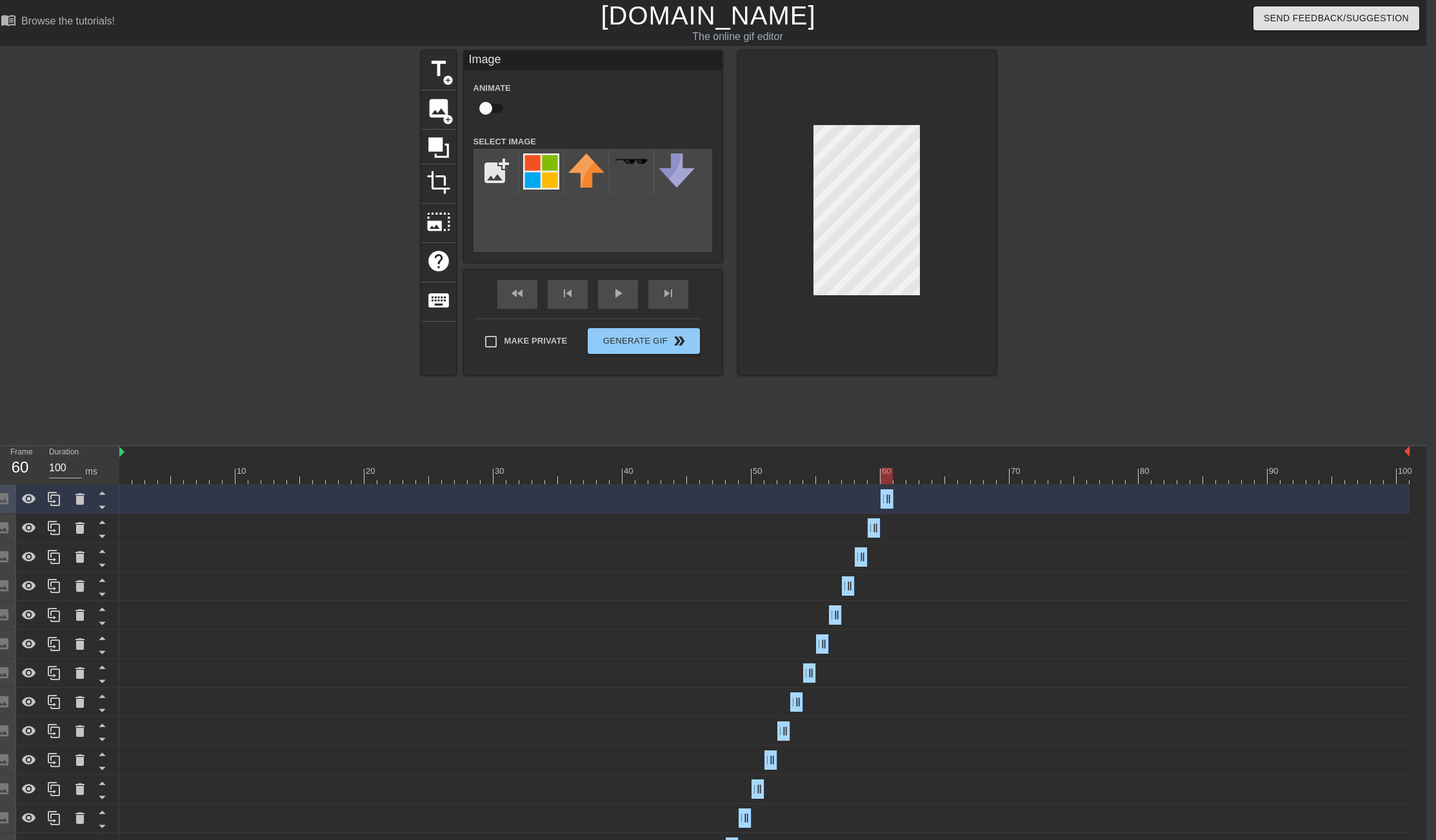
click at [879, 501] on div "Image drag_handle drag_handle" at bounding box center [765, 499] width 1291 height 19
click at [53, 501] on icon at bounding box center [54, 499] width 13 height 14
drag, startPoint x: 887, startPoint y: 497, endPoint x: 898, endPoint y: 497, distance: 11.0
drag, startPoint x: 886, startPoint y: 498, endPoint x: 868, endPoint y: 458, distance: 43.9
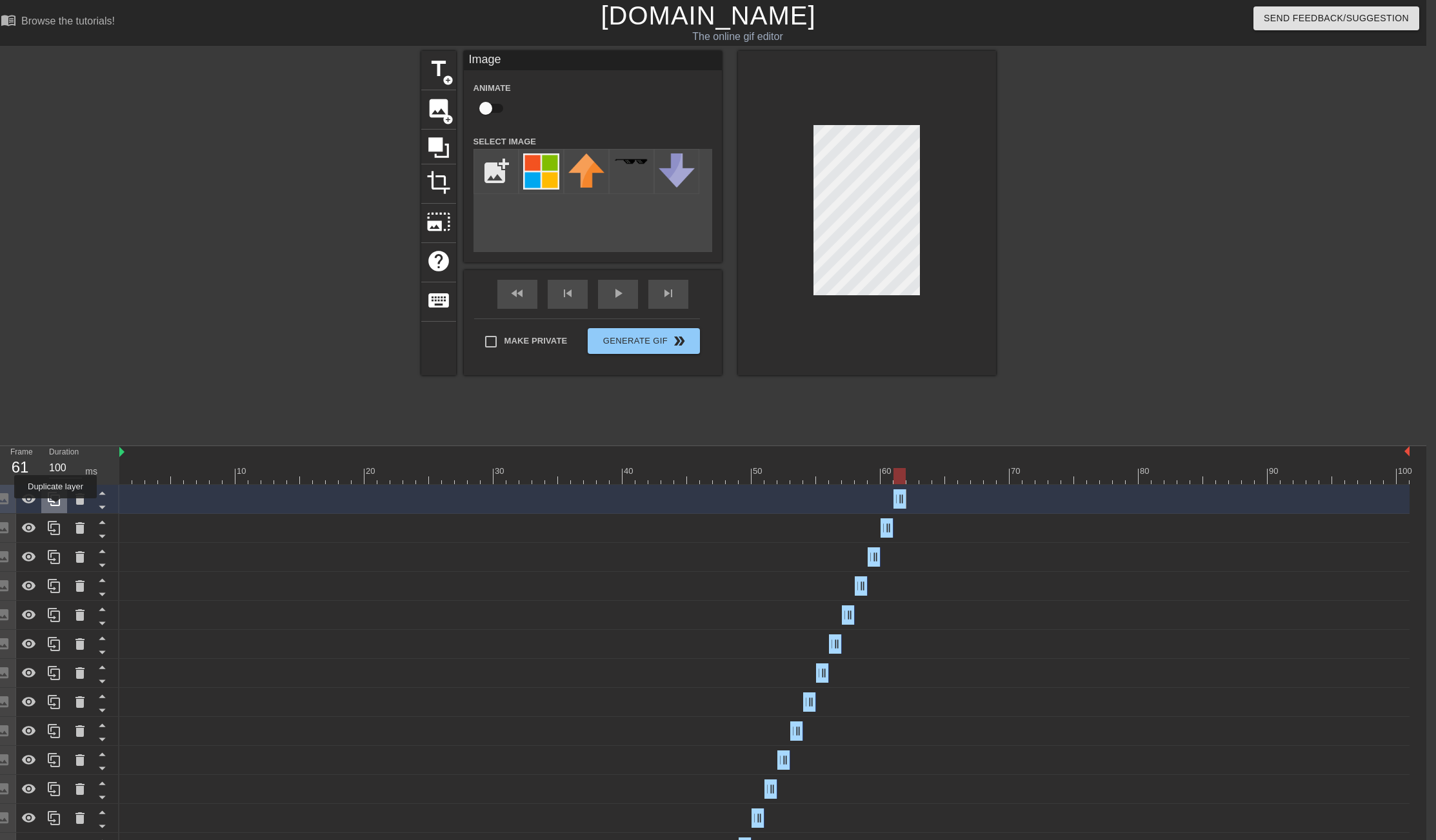
click at [54, 497] on icon at bounding box center [54, 499] width 15 height 15
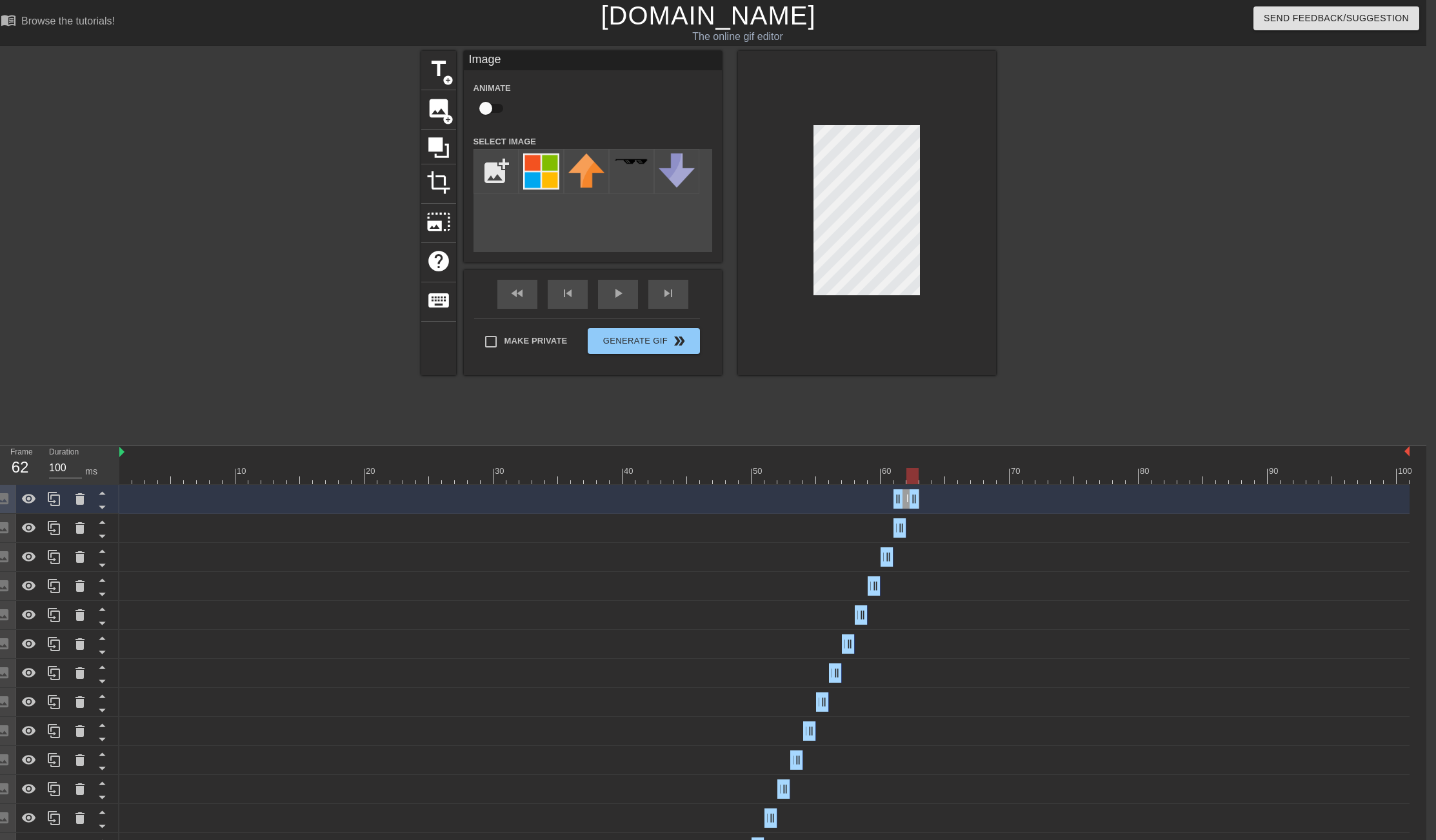
drag, startPoint x: 902, startPoint y: 499, endPoint x: 911, endPoint y: 499, distance: 9.0
click at [50, 505] on icon at bounding box center [54, 499] width 15 height 15
drag, startPoint x: 913, startPoint y: 499, endPoint x: 923, endPoint y: 499, distance: 10.0
drag, startPoint x: 910, startPoint y: 500, endPoint x: 918, endPoint y: 500, distance: 8.0
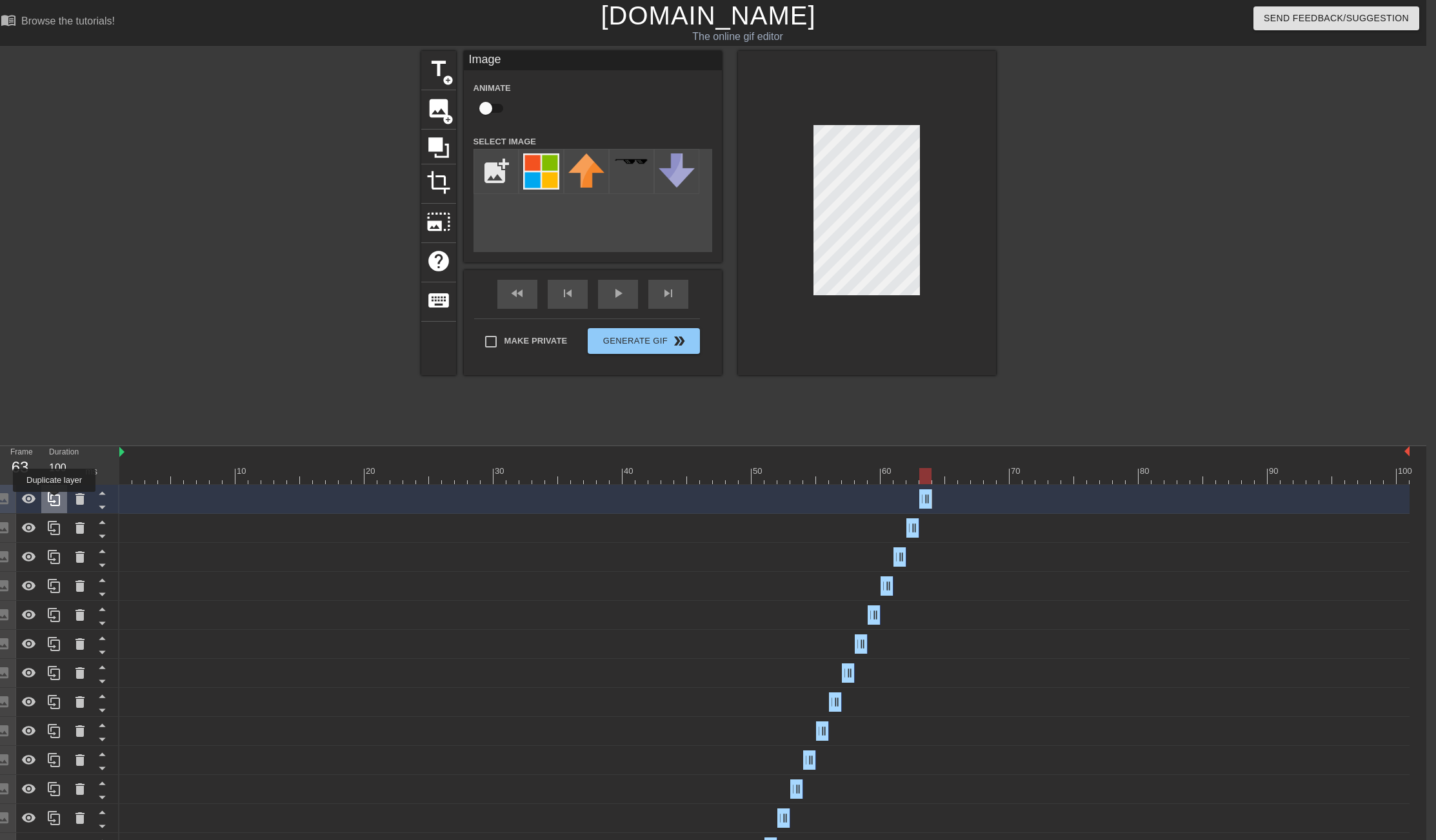
click at [55, 501] on icon at bounding box center [54, 499] width 15 height 15
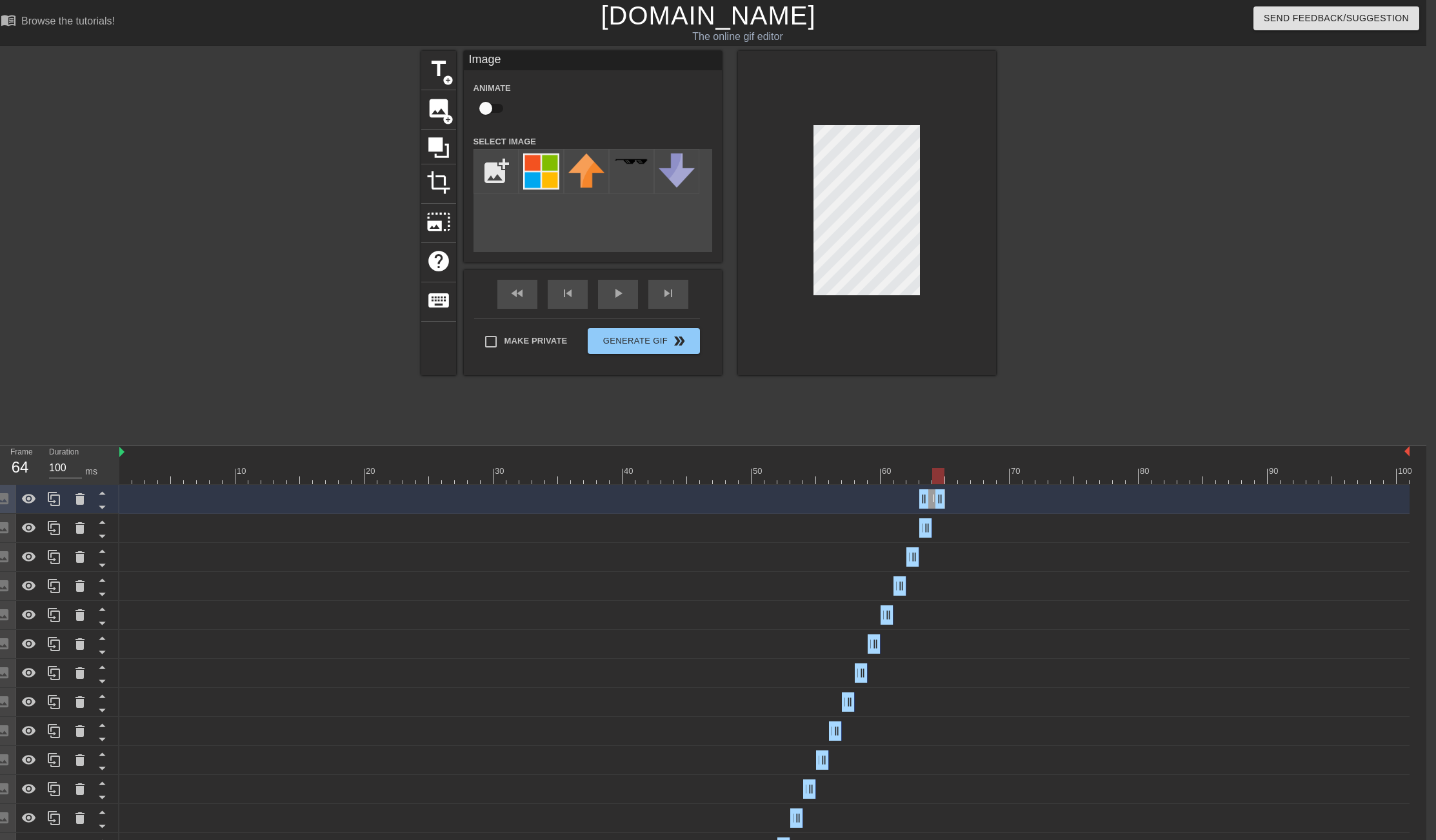
drag, startPoint x: 927, startPoint y: 499, endPoint x: 938, endPoint y: 499, distance: 11.0
drag, startPoint x: 923, startPoint y: 499, endPoint x: 932, endPoint y: 499, distance: 9.0
click at [49, 501] on icon at bounding box center [54, 499] width 15 height 15
drag, startPoint x: 939, startPoint y: 494, endPoint x: 946, endPoint y: 496, distance: 7.3
drag, startPoint x: 939, startPoint y: 499, endPoint x: 946, endPoint y: 501, distance: 7.3
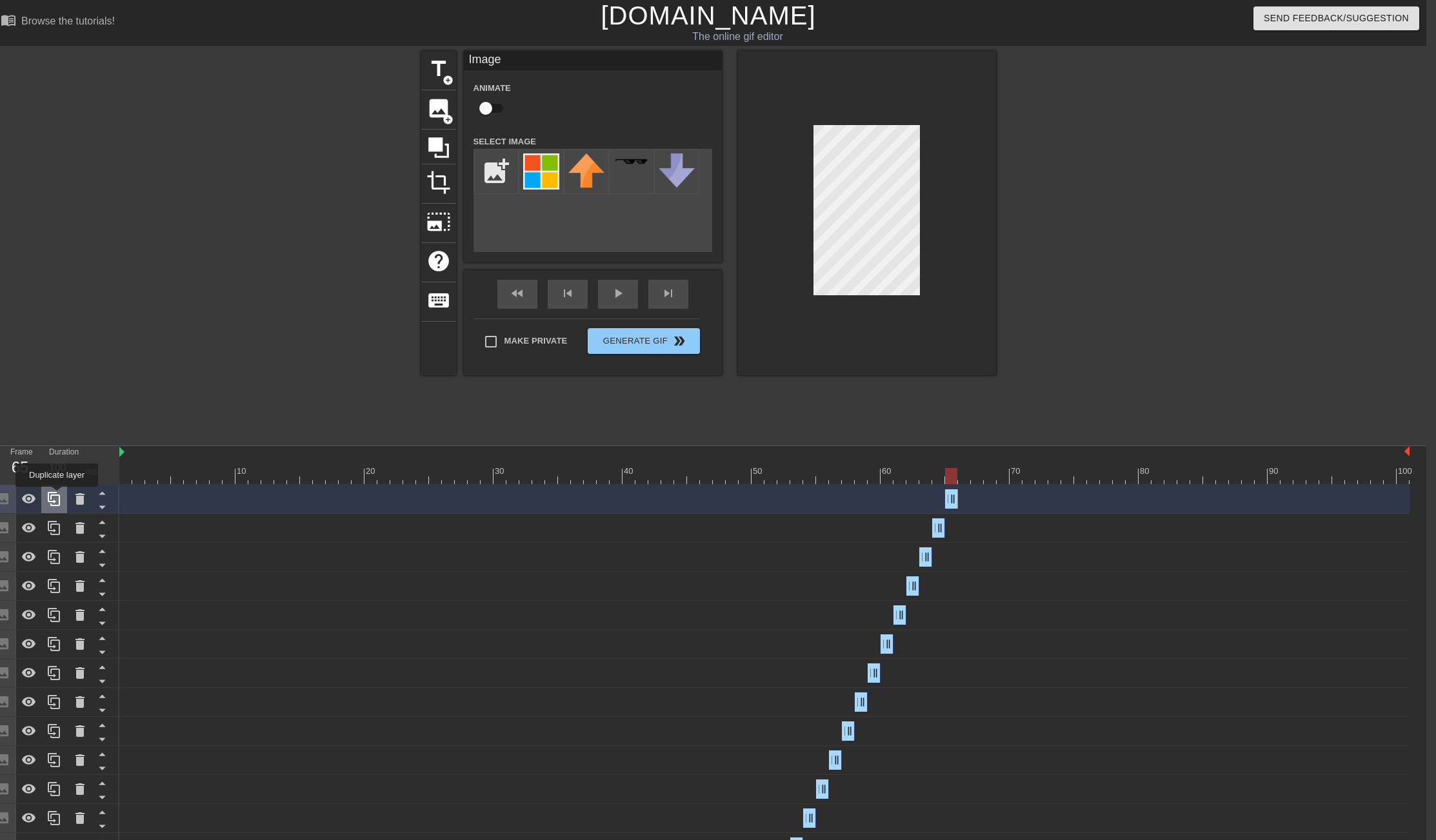
click at [58, 496] on icon at bounding box center [54, 499] width 15 height 15
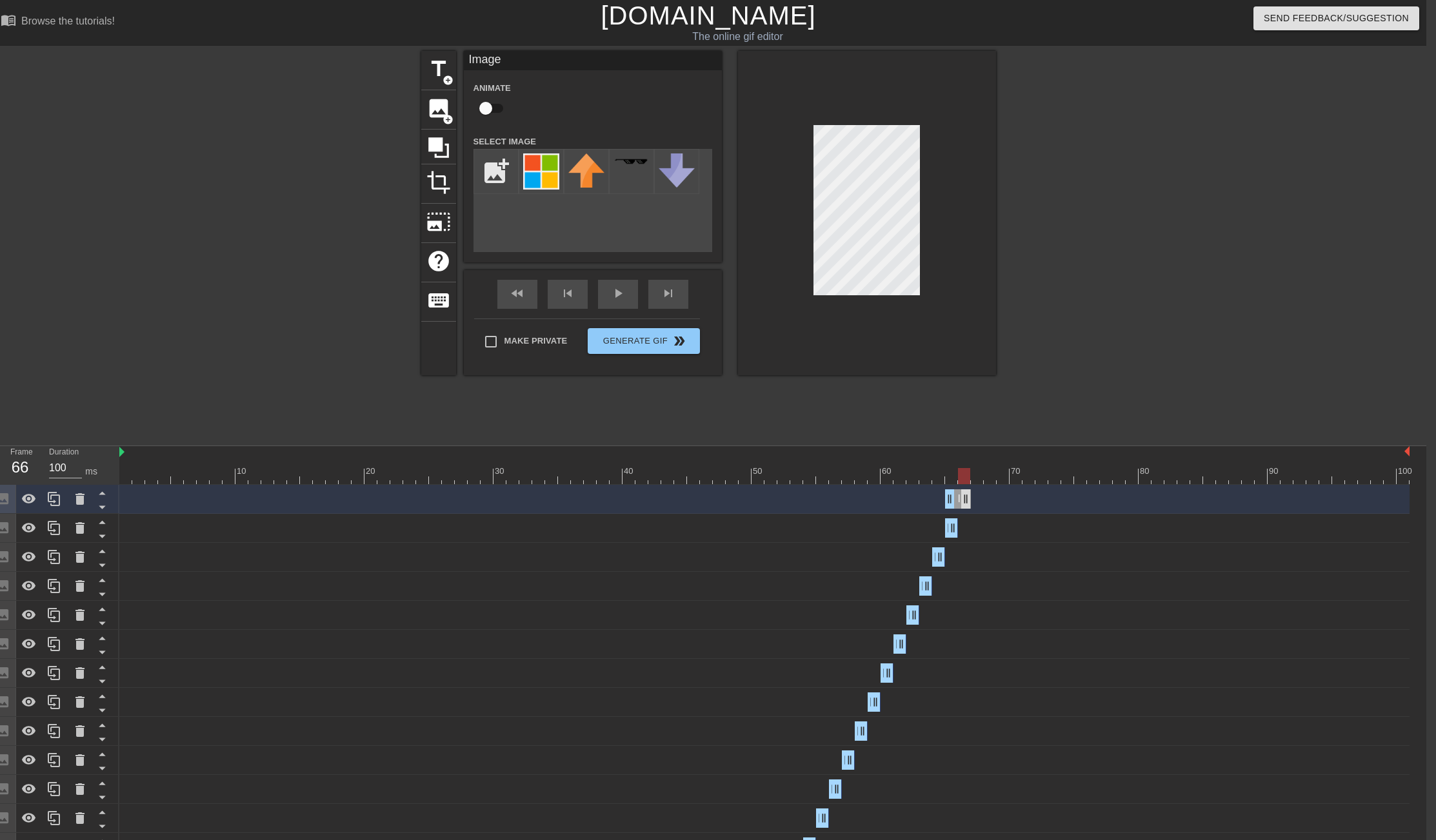
drag, startPoint x: 952, startPoint y: 499, endPoint x: 965, endPoint y: 500, distance: 13.0
drag, startPoint x: 951, startPoint y: 501, endPoint x: 960, endPoint y: 501, distance: 9.0
click at [60, 501] on icon at bounding box center [54, 499] width 15 height 15
drag, startPoint x: 965, startPoint y: 499, endPoint x: 974, endPoint y: 501, distance: 9.2
drag, startPoint x: 963, startPoint y: 499, endPoint x: 971, endPoint y: 499, distance: 8.0
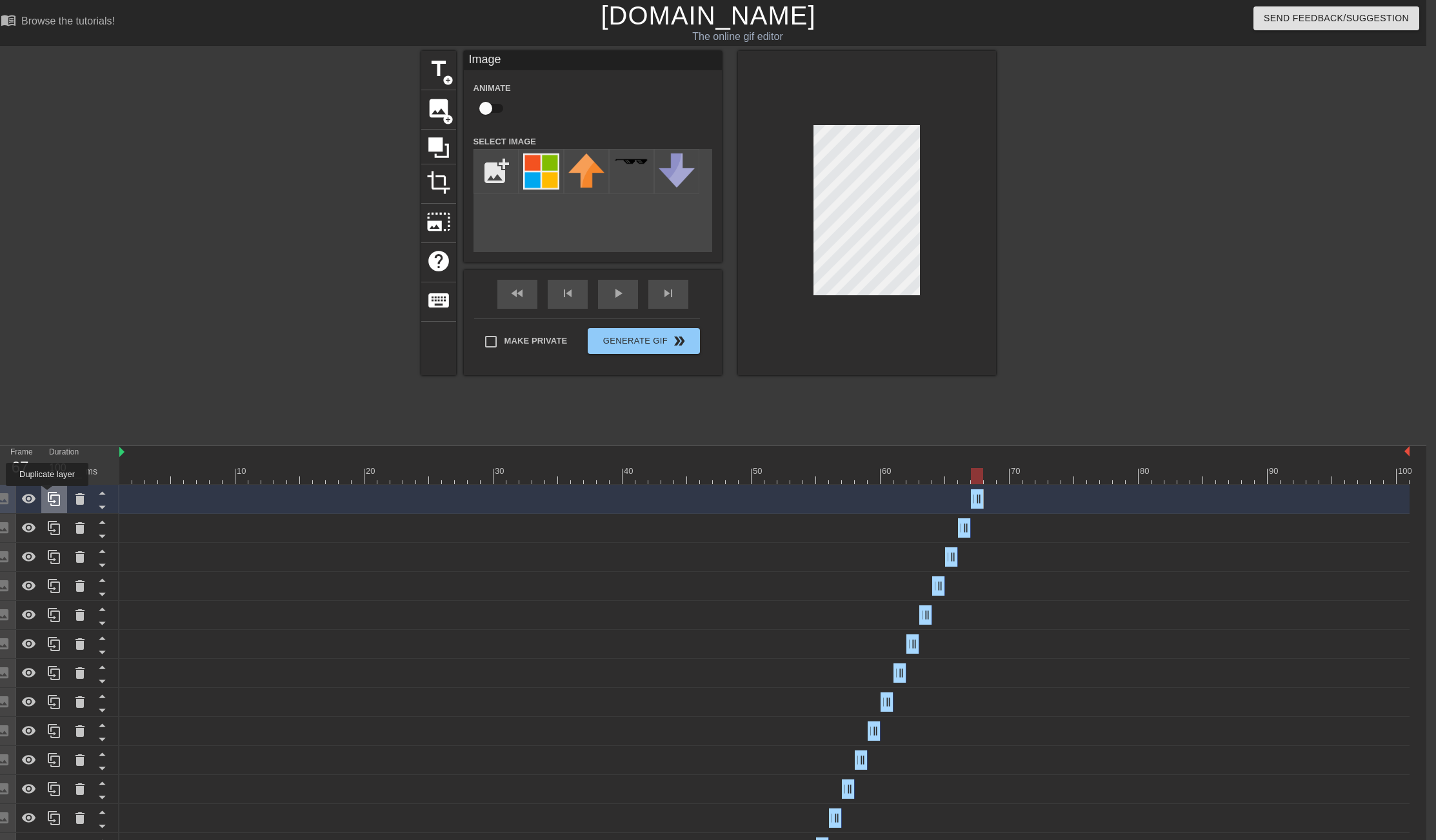
click at [49, 496] on icon at bounding box center [54, 499] width 13 height 14
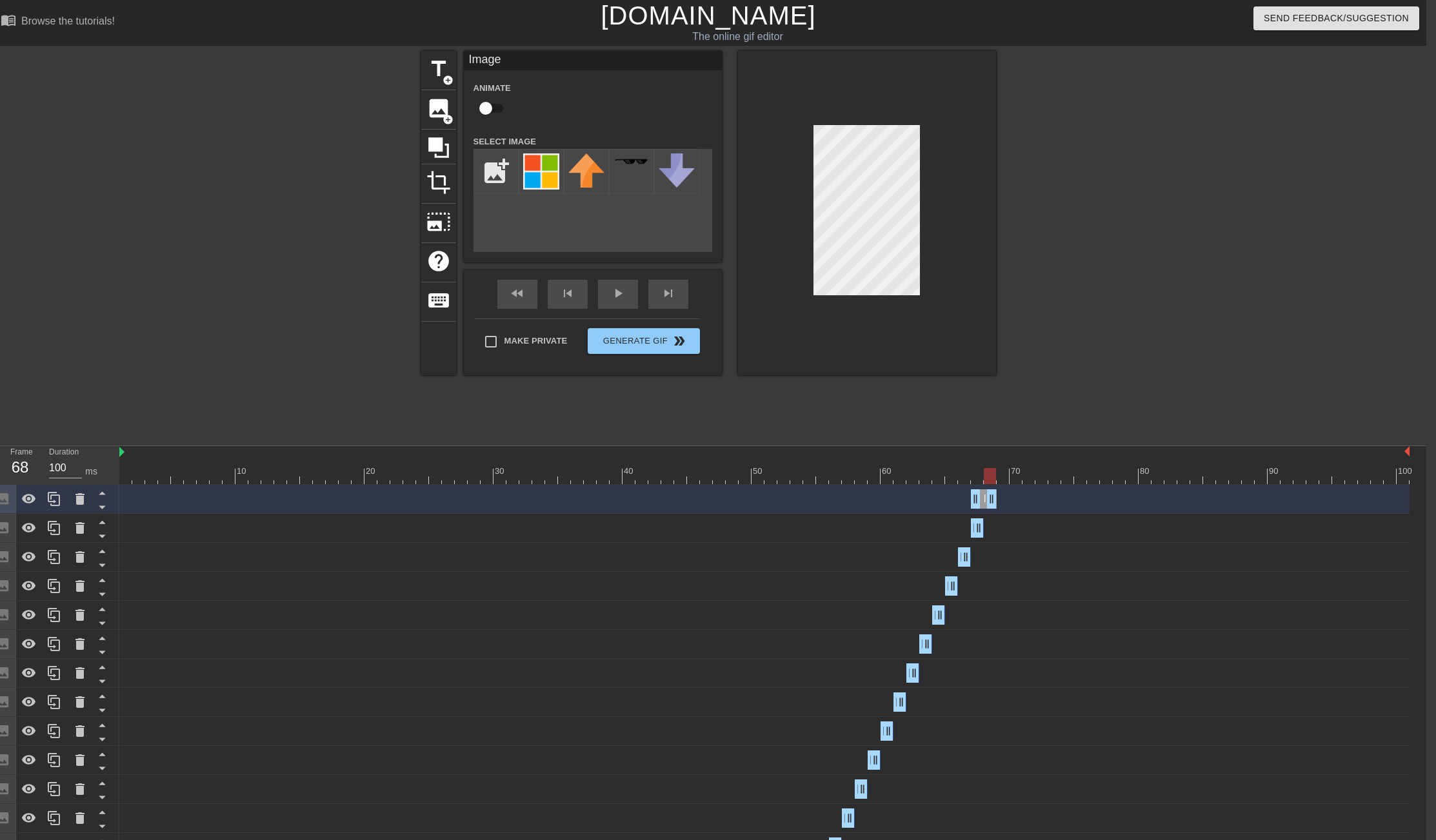
drag, startPoint x: 980, startPoint y: 499, endPoint x: 987, endPoint y: 498, distance: 7.1
drag, startPoint x: 976, startPoint y: 499, endPoint x: 985, endPoint y: 499, distance: 9.0
click at [54, 496] on icon at bounding box center [54, 499] width 15 height 15
drag, startPoint x: 994, startPoint y: 500, endPoint x: 1002, endPoint y: 500, distance: 8.0
drag, startPoint x: 987, startPoint y: 501, endPoint x: 997, endPoint y: 501, distance: 10.0
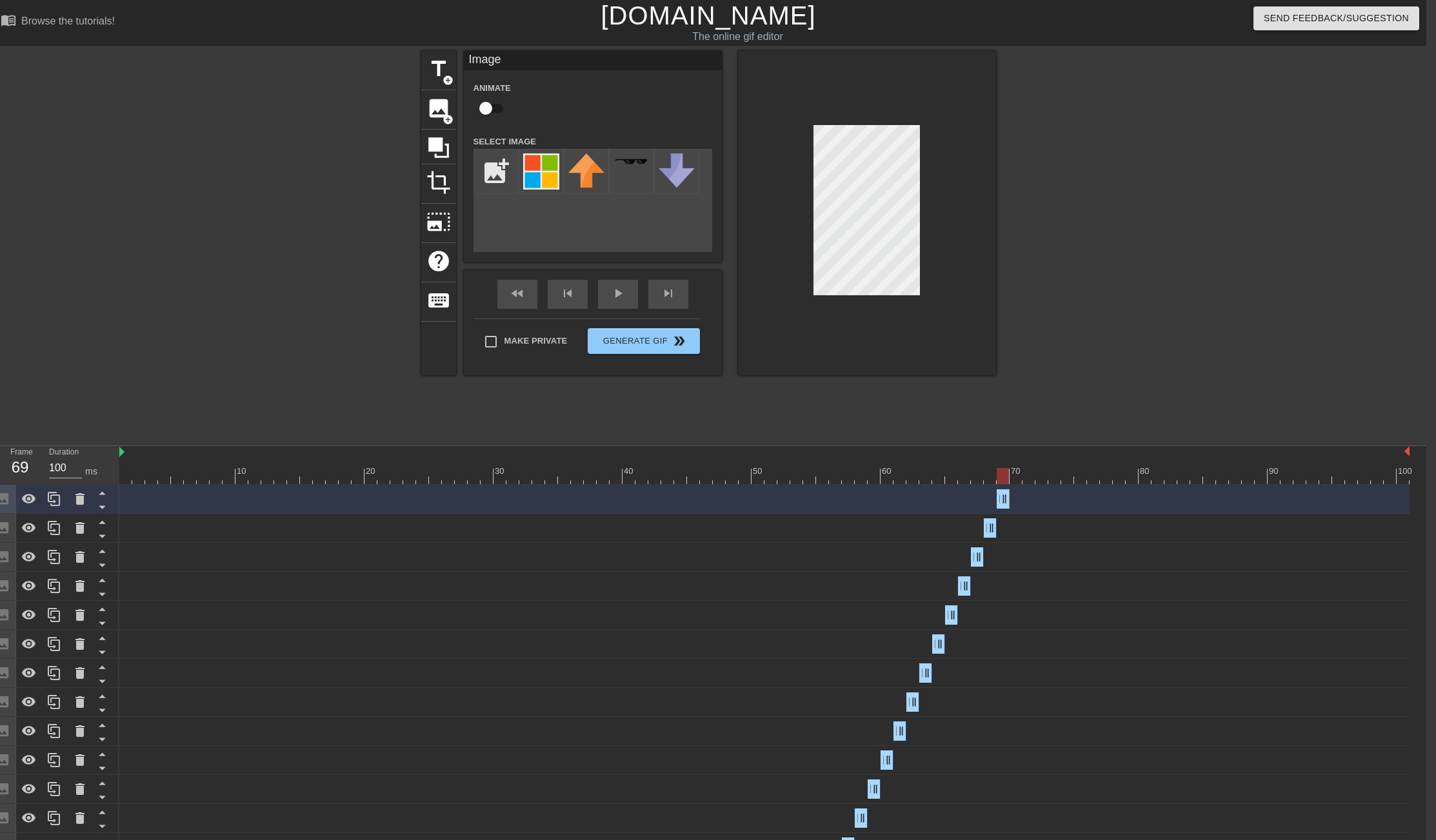
click at [129, 477] on div at bounding box center [765, 475] width 1291 height 16
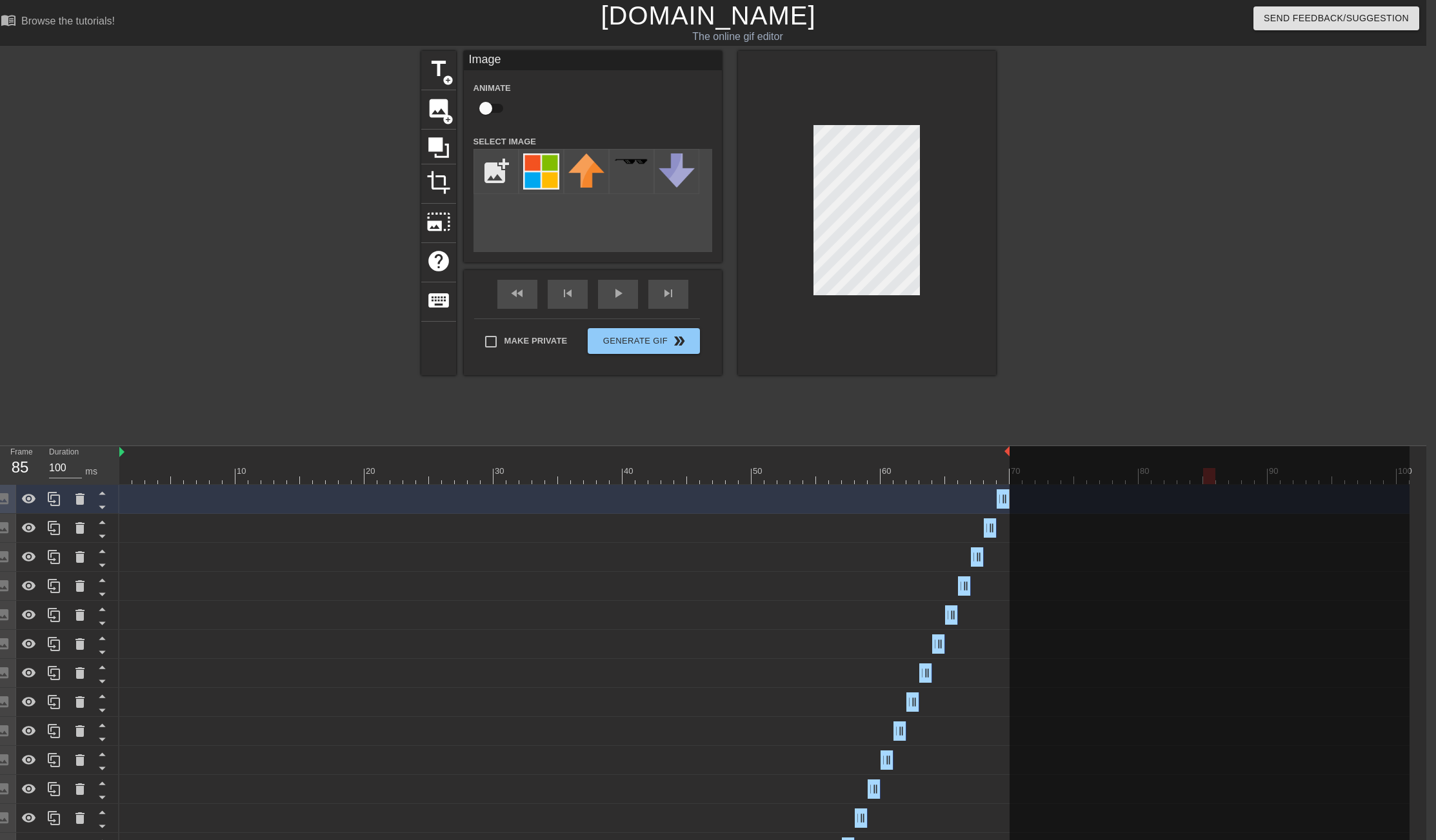
drag, startPoint x: 1408, startPoint y: 455, endPoint x: 1010, endPoint y: 463, distance: 398.1
click at [1010, 463] on div "10 20 30 40 50 60 70 80 90 100" at bounding box center [765, 465] width 1291 height 38
click at [1118, 360] on div at bounding box center [1108, 244] width 193 height 387
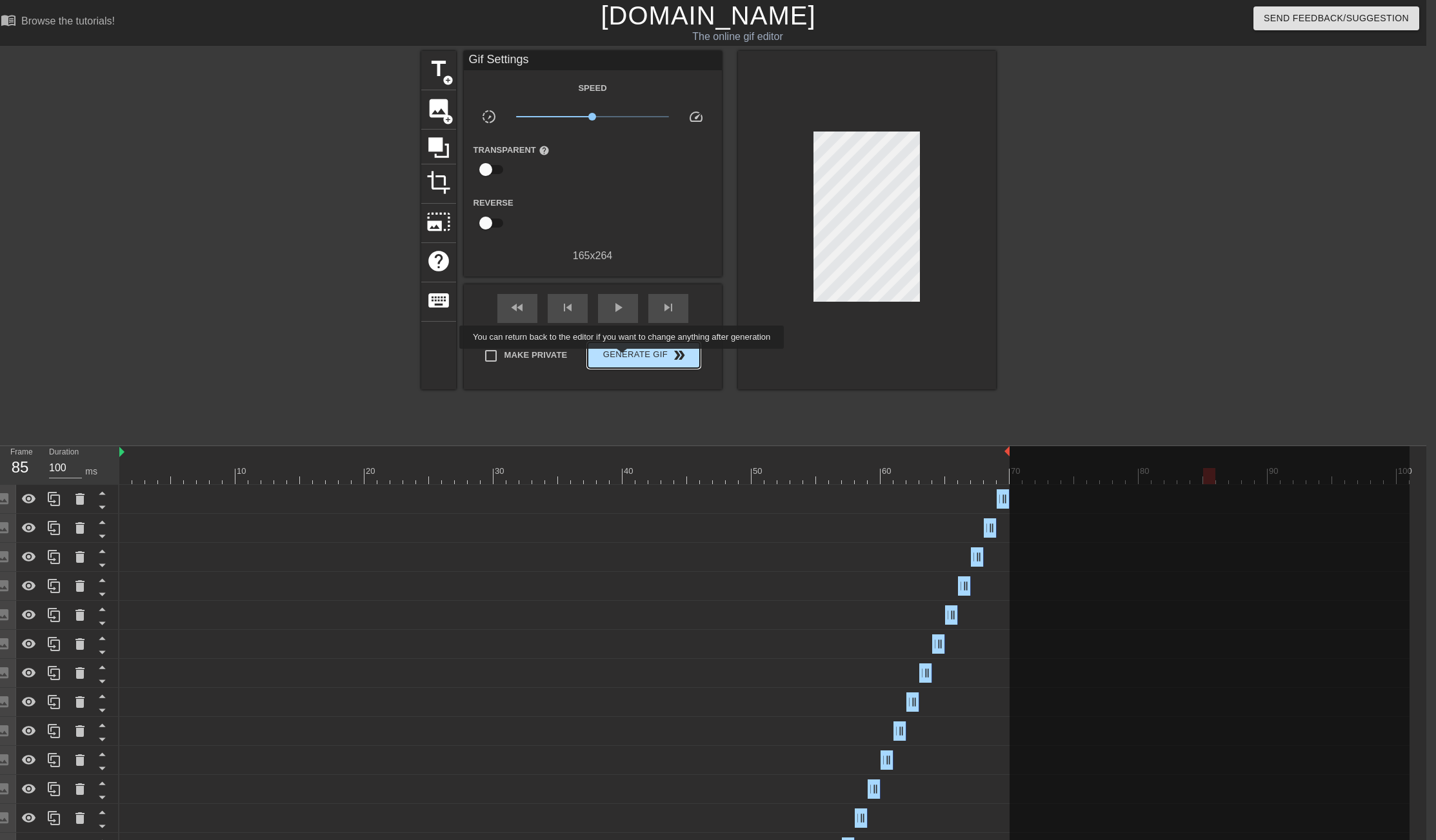
click at [630, 358] on span "Generate Gif double_arrow" at bounding box center [644, 355] width 102 height 15
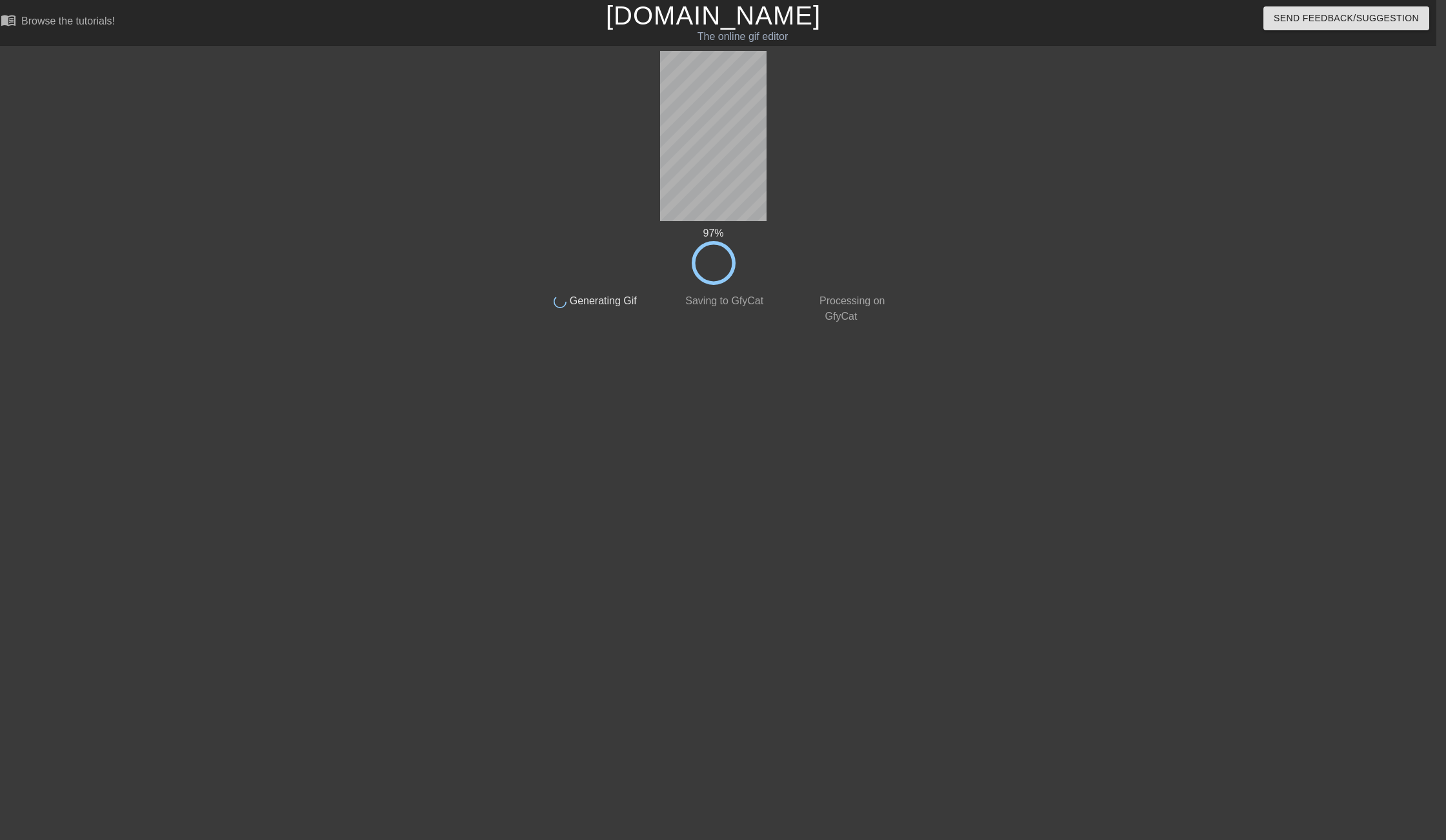
scroll to position [0, 0]
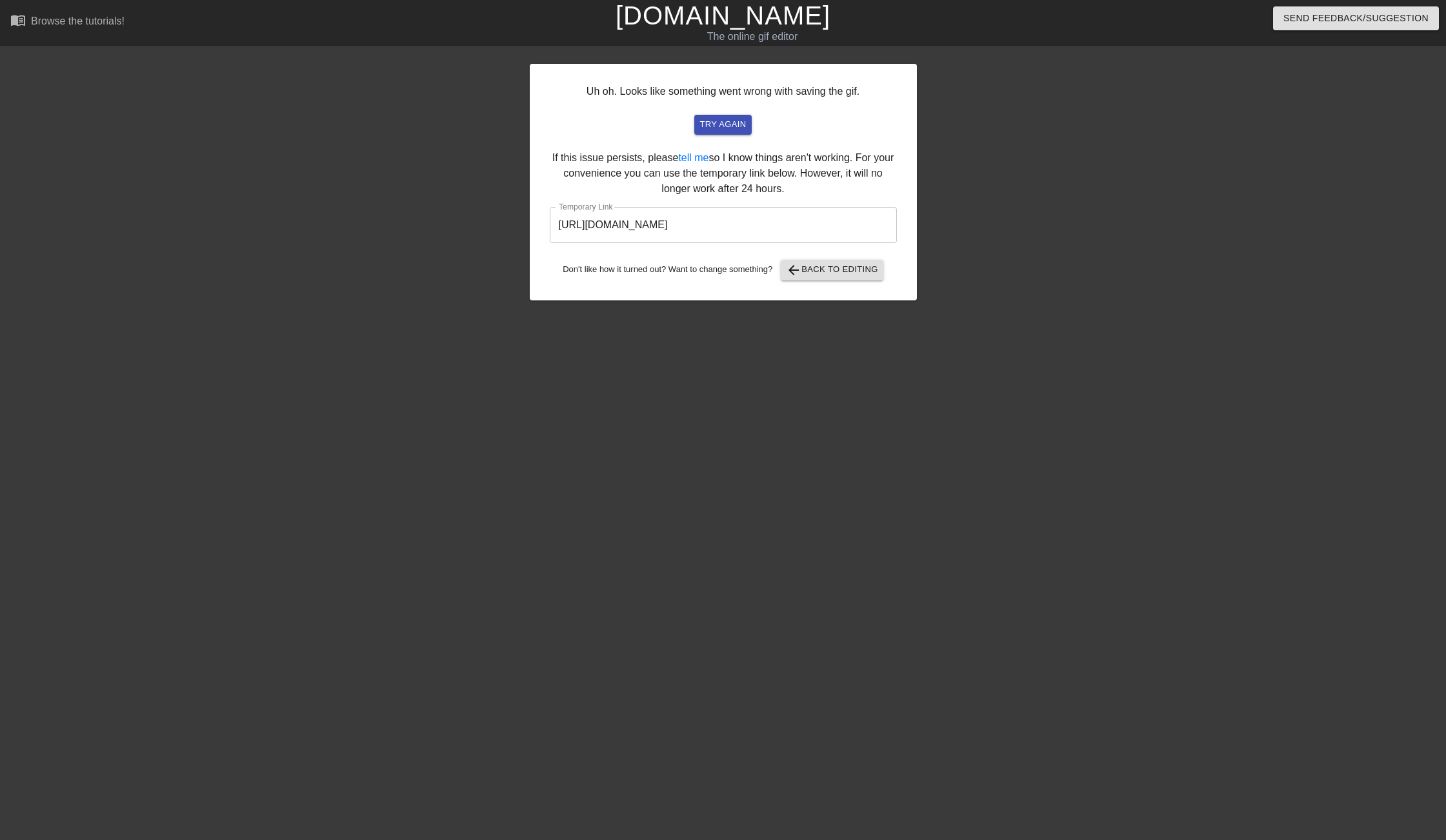
click at [804, 223] on input "[URL][DOMAIN_NAME]" at bounding box center [723, 224] width 347 height 36
